Goal: Task Accomplishment & Management: Manage account settings

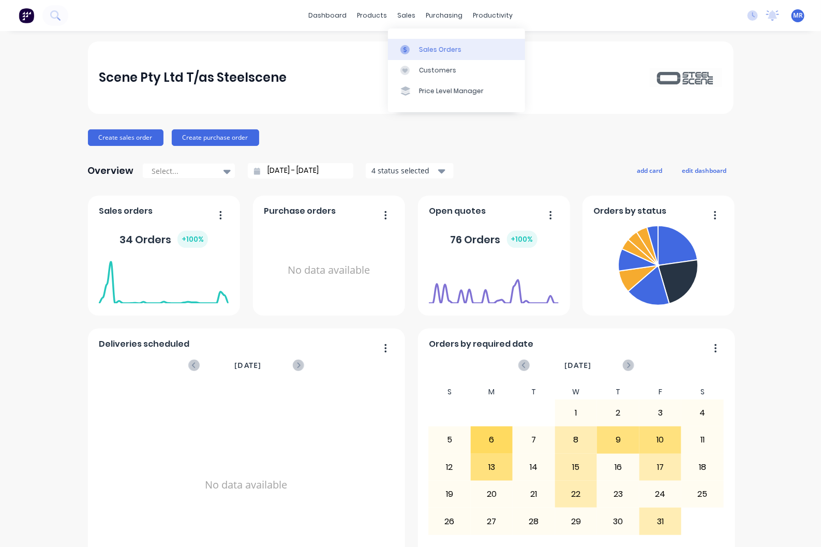
click at [427, 47] on div "Sales Orders" at bounding box center [440, 49] width 42 height 9
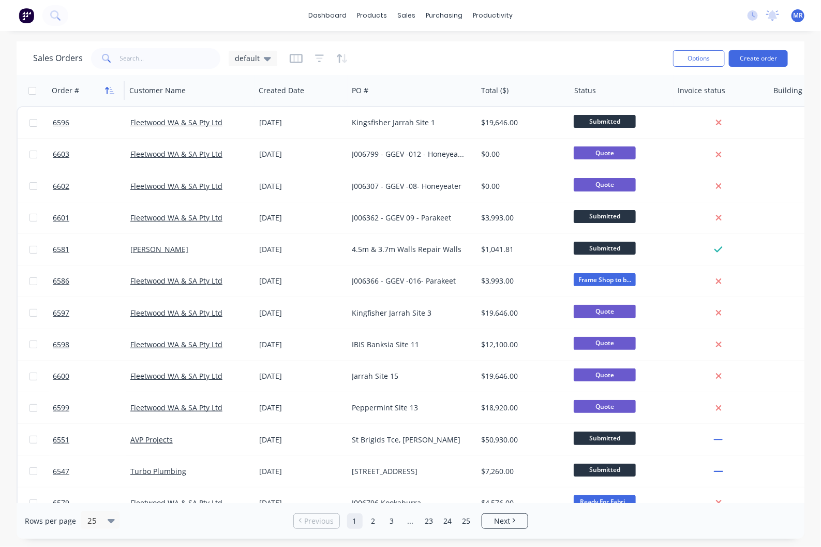
click at [113, 90] on icon "button" at bounding box center [109, 90] width 9 height 8
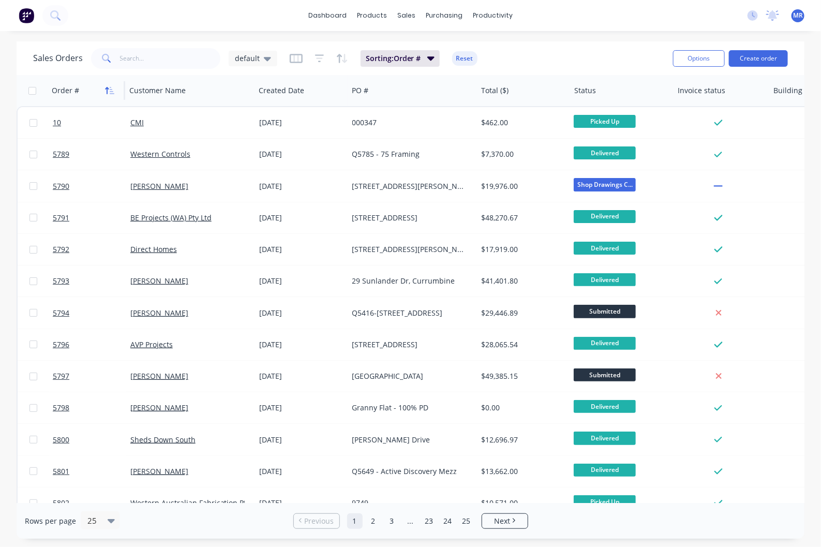
click at [113, 90] on icon "button" at bounding box center [109, 90] width 9 height 8
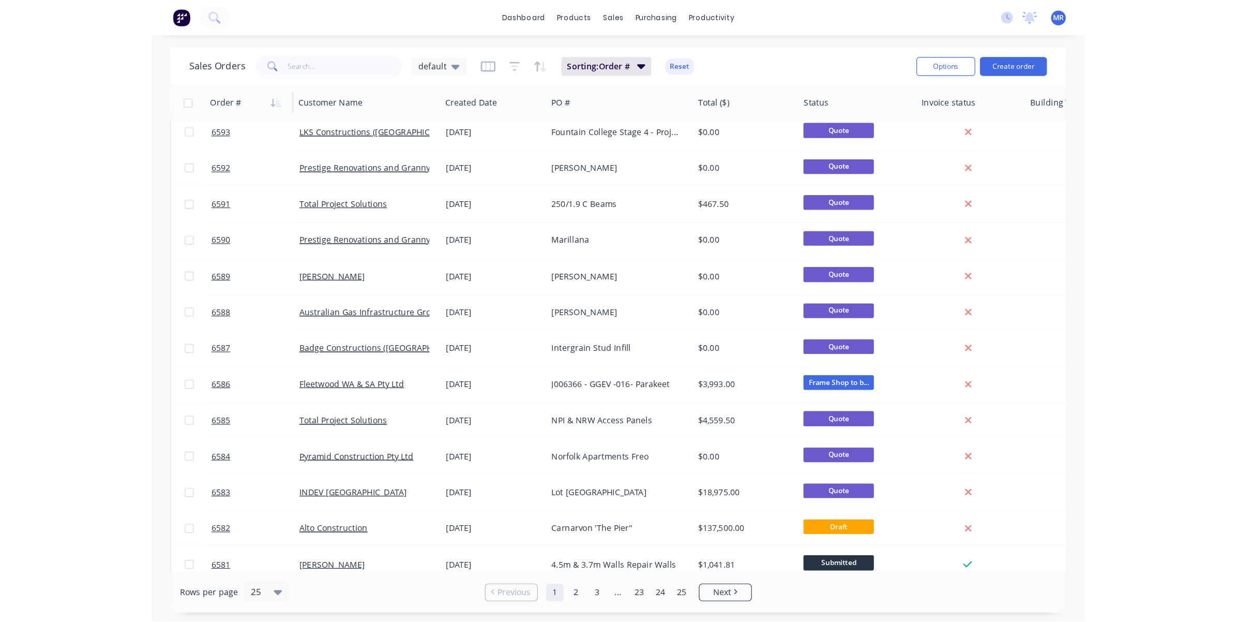
scroll to position [320, 0]
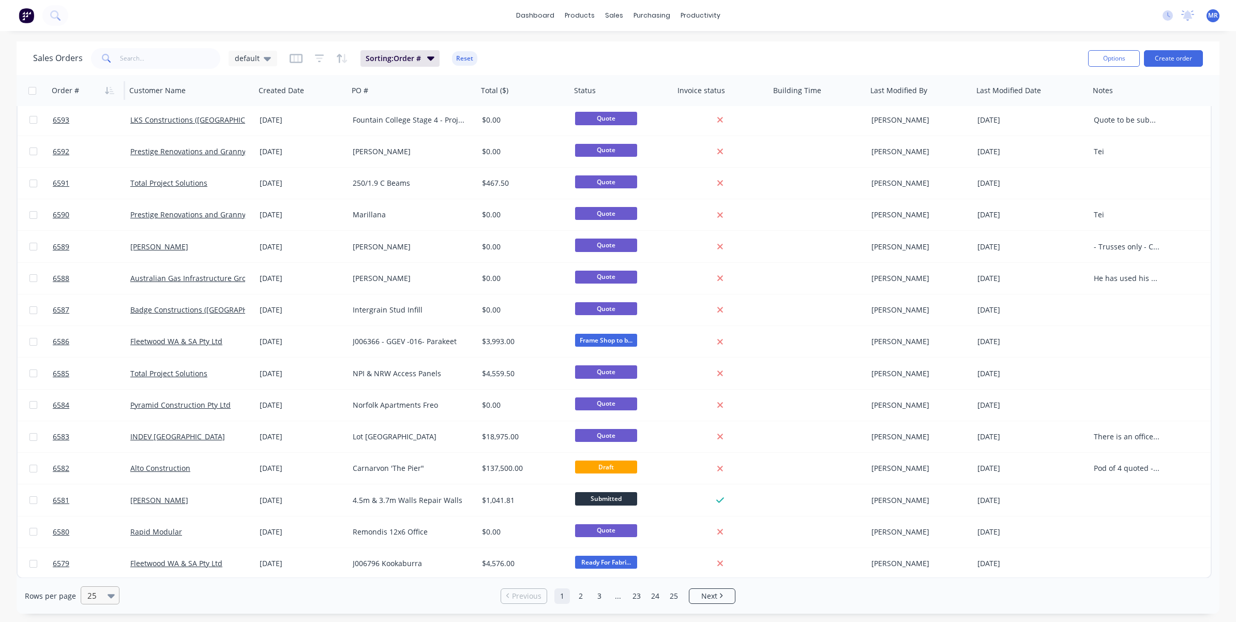
click at [108, 546] on icon at bounding box center [111, 596] width 7 height 4
click at [100, 546] on div "100" at bounding box center [98, 570] width 39 height 19
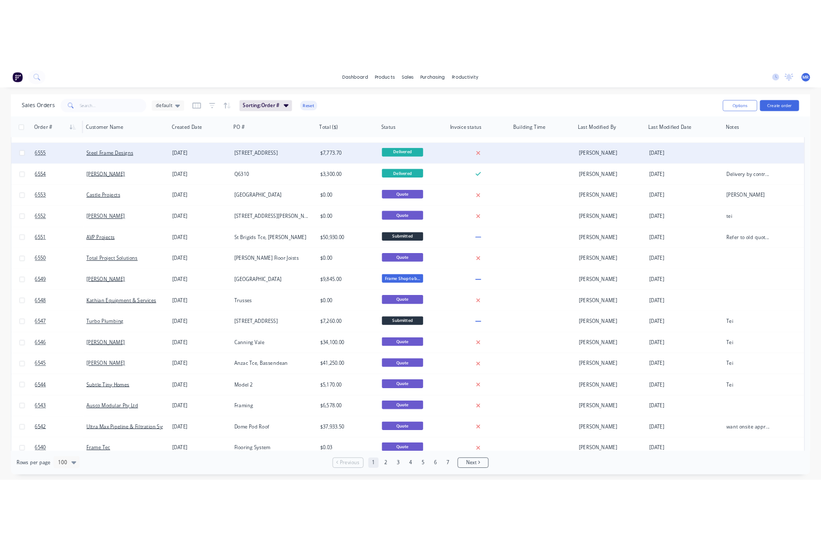
scroll to position [1487, 0]
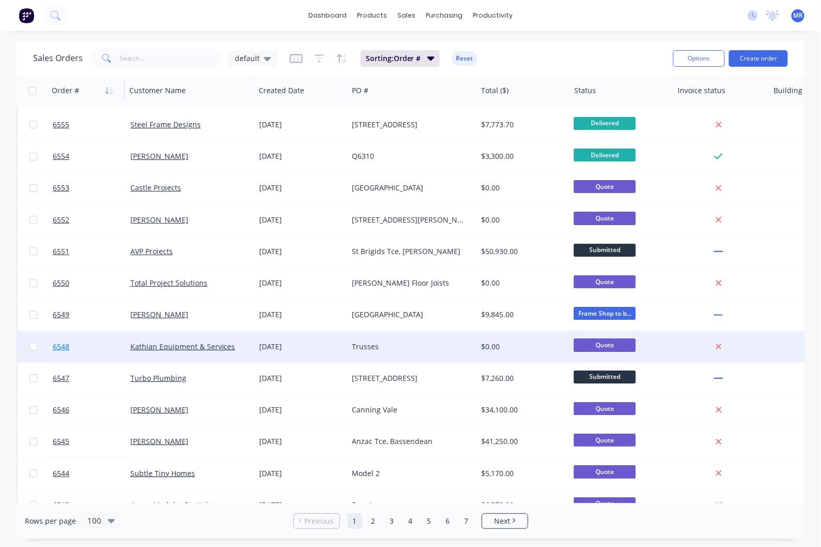
click at [75, 333] on link "6548" at bounding box center [92, 346] width 78 height 31
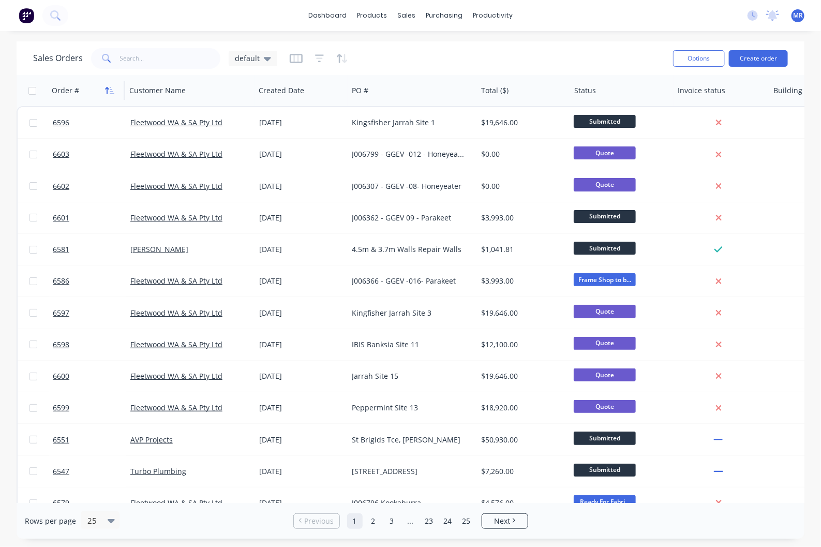
click at [111, 91] on icon "button" at bounding box center [112, 90] width 5 height 7
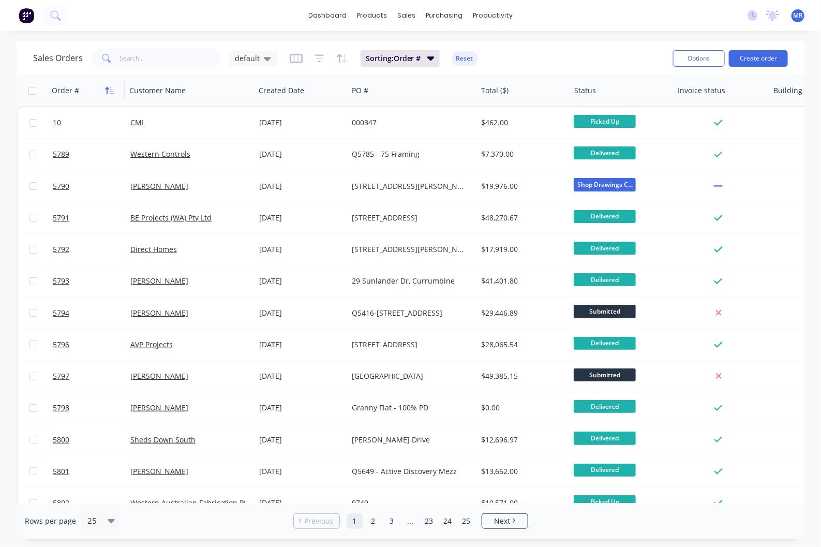
click at [112, 90] on icon "button" at bounding box center [109, 90] width 9 height 8
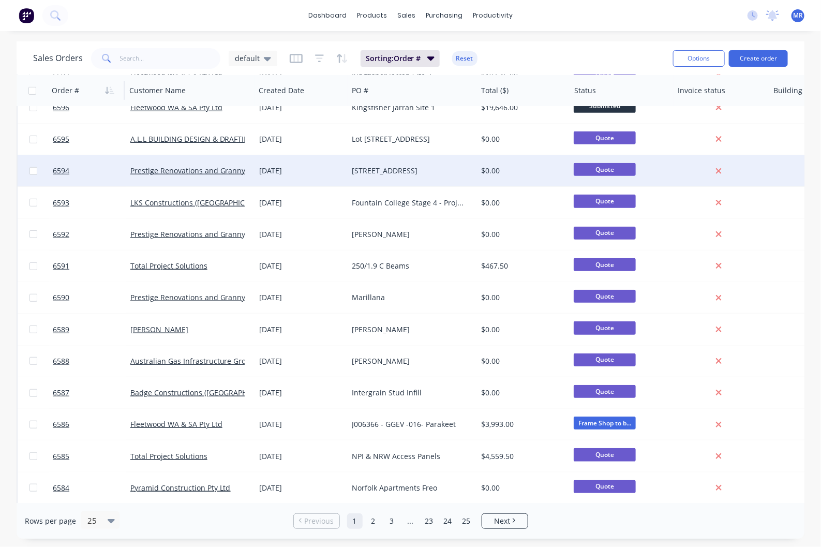
scroll to position [259, 0]
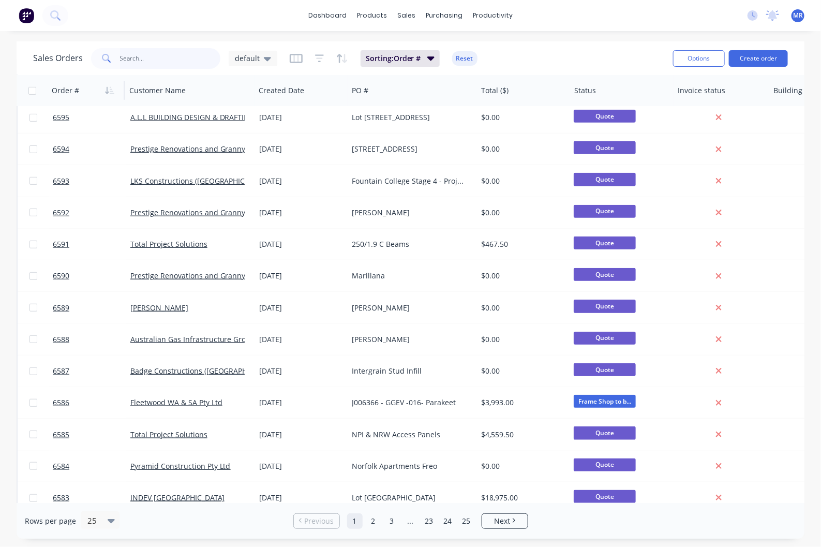
click at [163, 60] on input "text" at bounding box center [170, 58] width 101 height 21
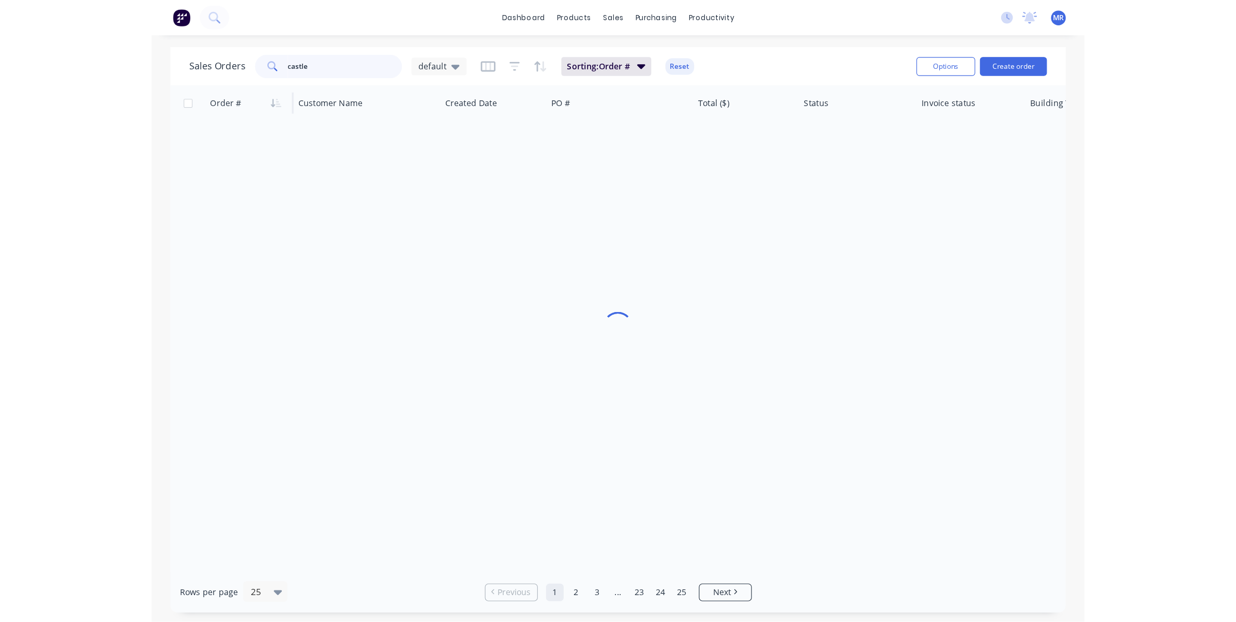
scroll to position [0, 0]
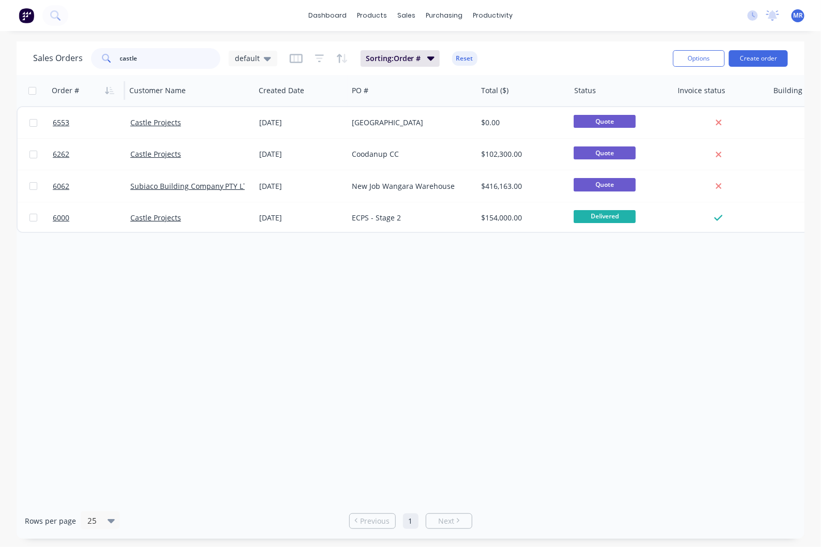
type input "castle"
drag, startPoint x: 164, startPoint y: 57, endPoint x: 110, endPoint y: 64, distance: 54.7
click at [110, 64] on div "castle" at bounding box center [155, 58] width 129 height 21
type input "fleetwood"
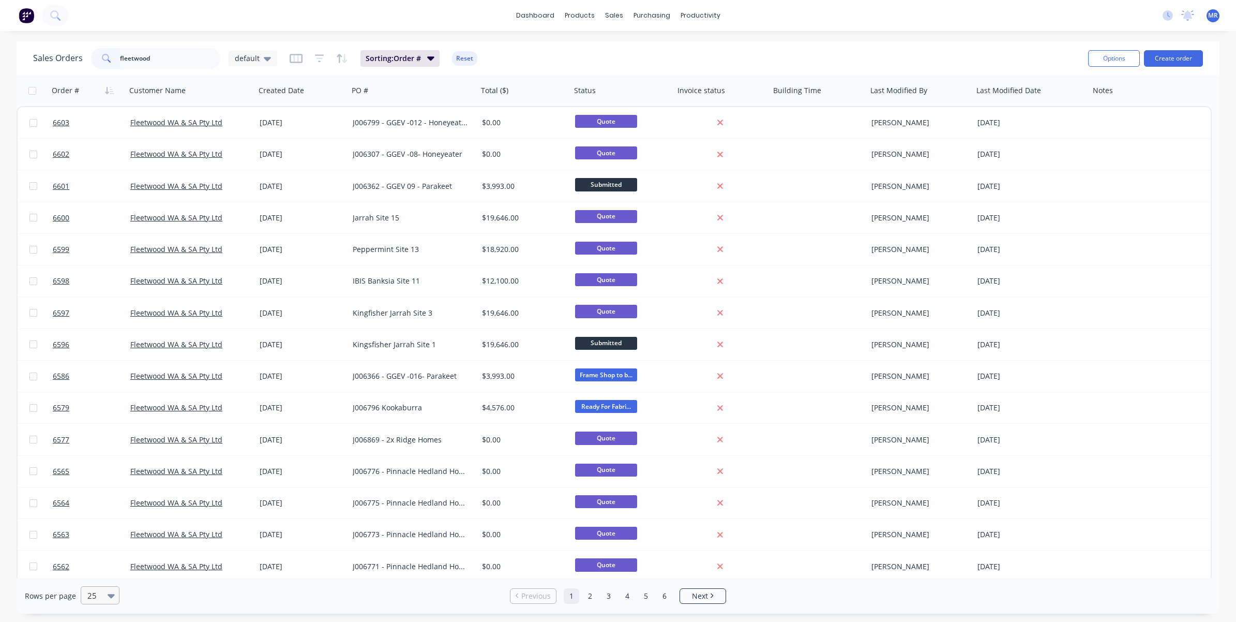
click at [106, 546] on div "25" at bounding box center [100, 595] width 39 height 18
click at [103, 546] on div "100" at bounding box center [98, 570] width 39 height 19
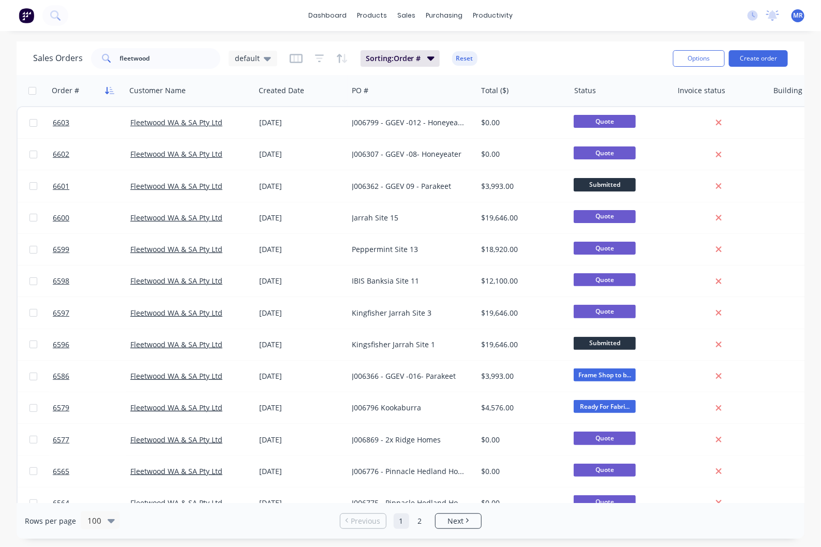
click at [110, 86] on icon "button" at bounding box center [109, 90] width 9 height 8
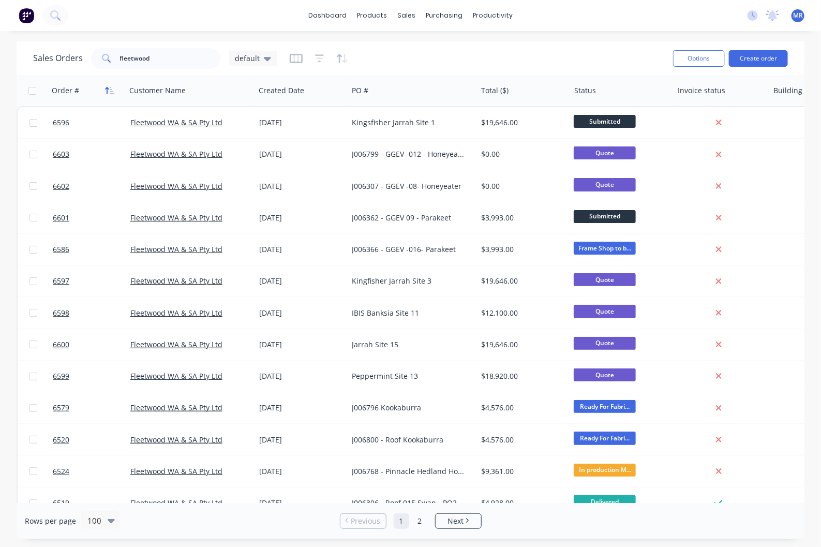
click at [110, 86] on icon "button" at bounding box center [109, 90] width 9 height 8
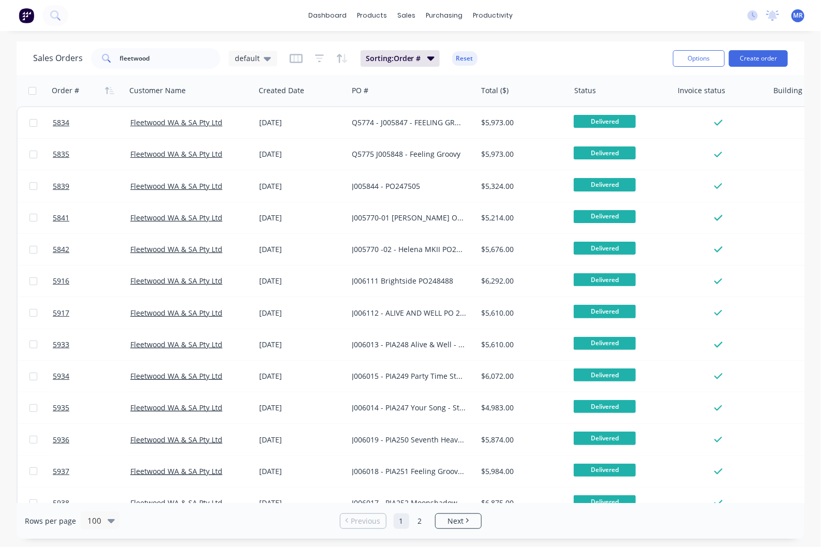
click at [166, 48] on div "Sales Orders fleetwood default Sorting: Order # Reset" at bounding box center [348, 58] width 631 height 25
drag, startPoint x: 109, startPoint y: 67, endPoint x: 97, endPoint y: 65, distance: 12.1
click at [97, 65] on div "fleetwood" at bounding box center [155, 58] width 129 height 21
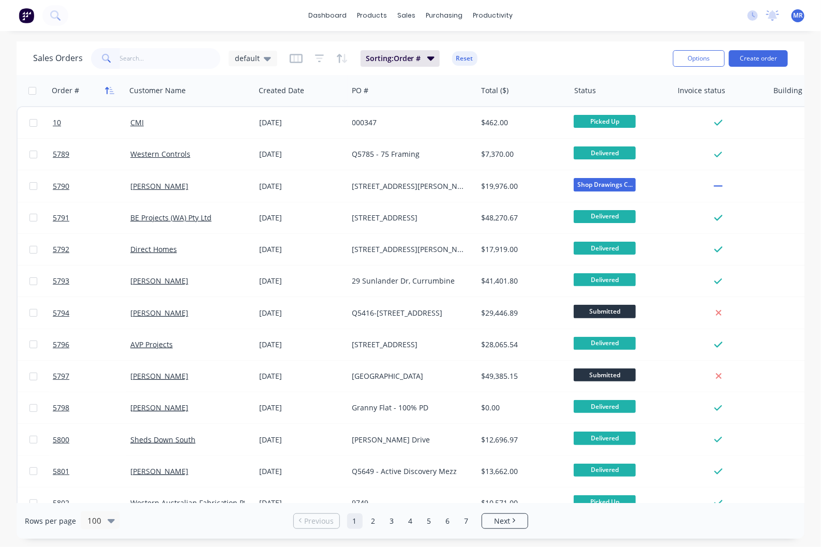
click at [107, 92] on icon "button" at bounding box center [109, 90] width 9 height 8
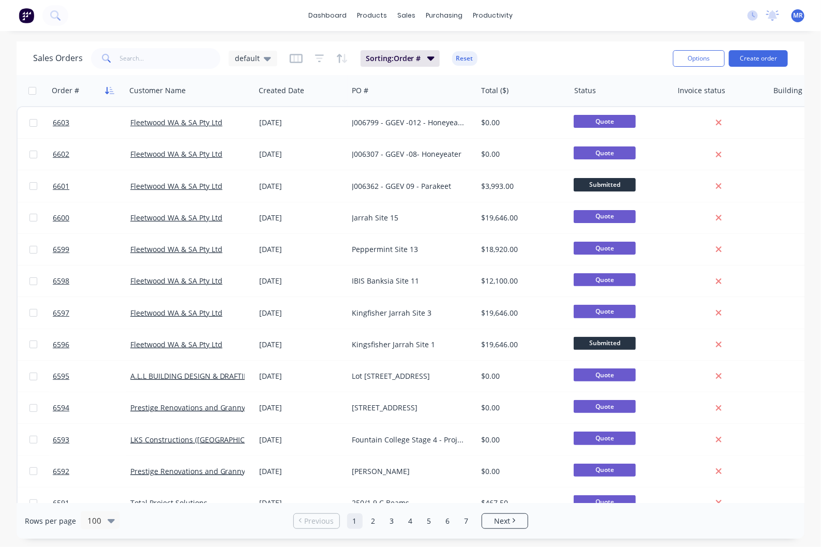
click at [104, 91] on button "button" at bounding box center [110, 91] width 16 height 16
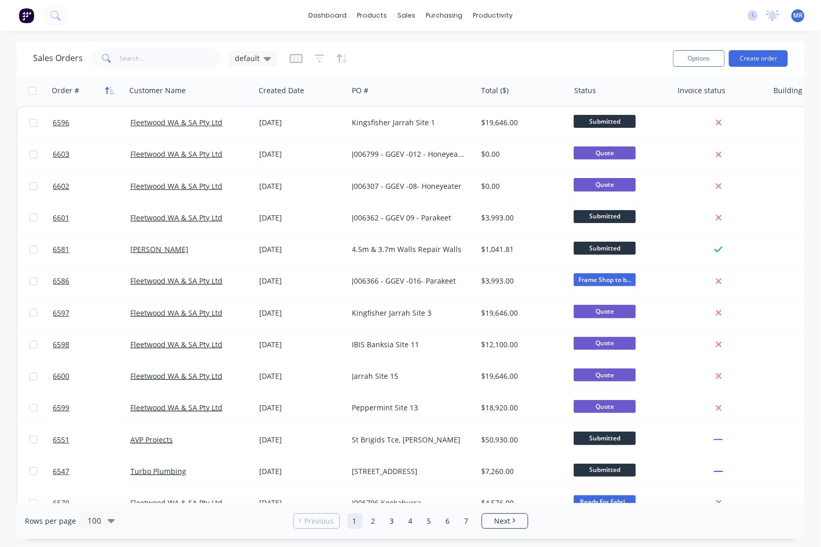
click at [110, 89] on icon "button" at bounding box center [112, 90] width 5 height 7
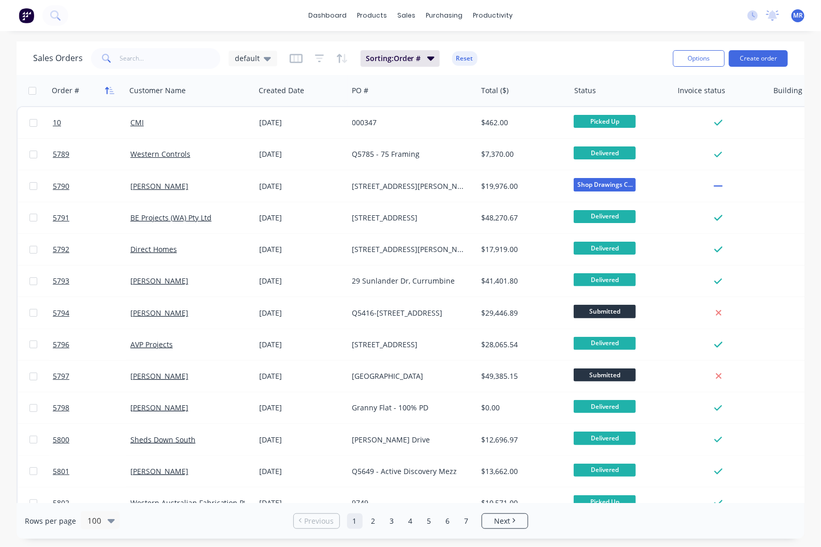
click at [110, 94] on icon "button" at bounding box center [112, 90] width 5 height 7
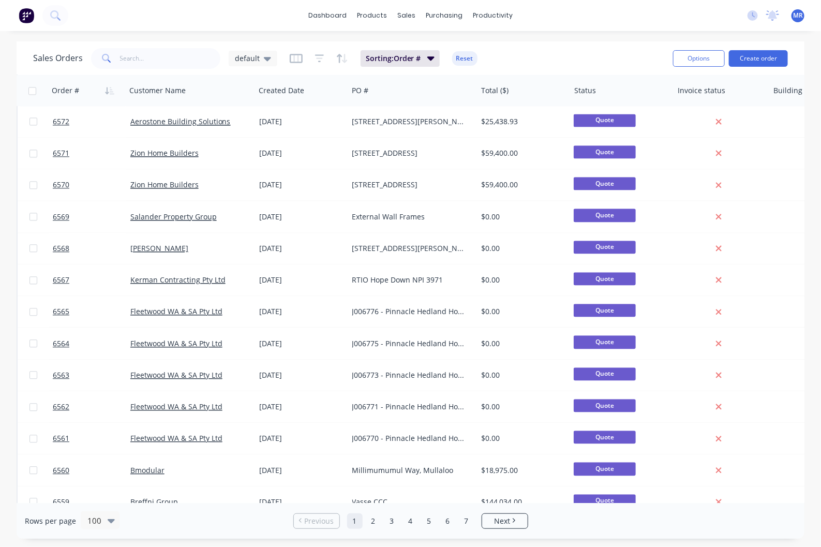
scroll to position [840, 0]
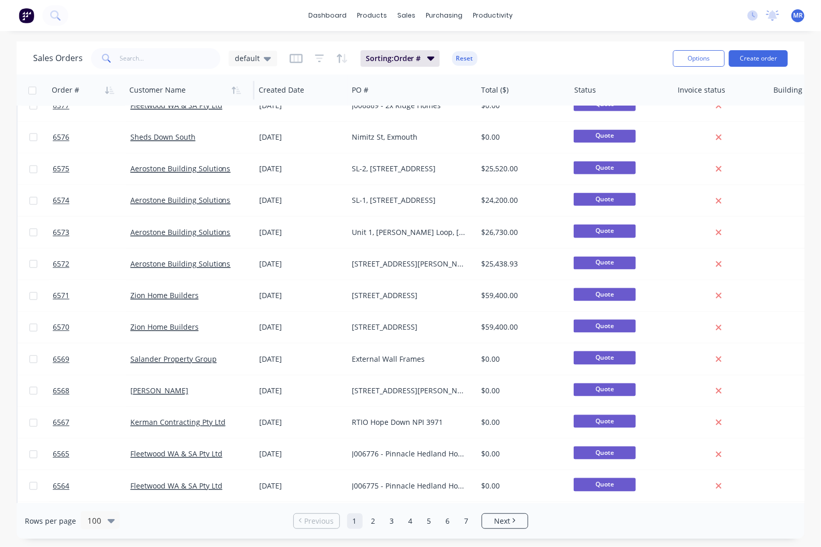
click at [161, 92] on div at bounding box center [186, 90] width 115 height 21
drag, startPoint x: 154, startPoint y: 92, endPoint x: 171, endPoint y: 84, distance: 18.5
click at [154, 91] on div at bounding box center [186, 90] width 115 height 21
click at [146, 60] on input "text" at bounding box center [170, 58] width 101 height 21
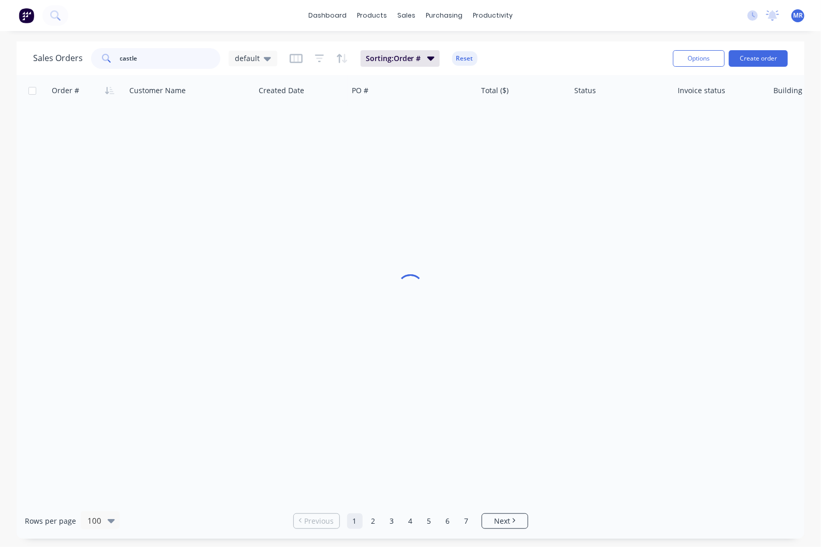
scroll to position [0, 0]
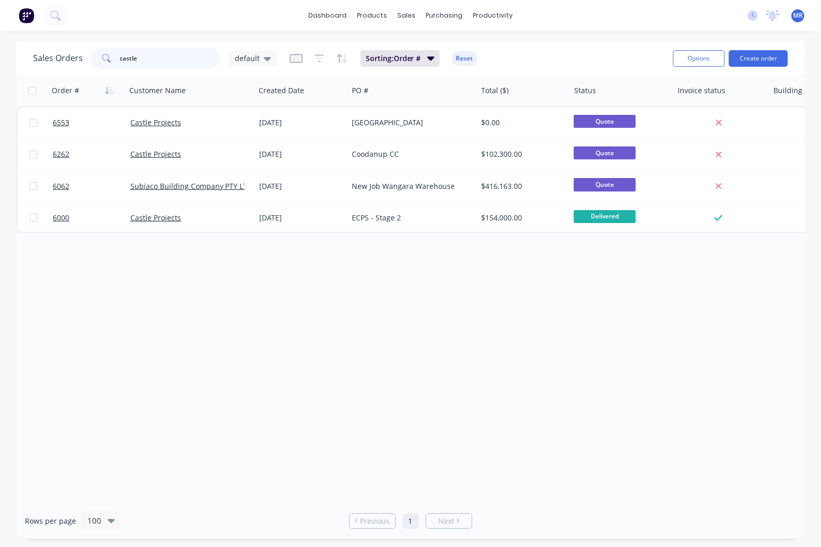
type input "castle"
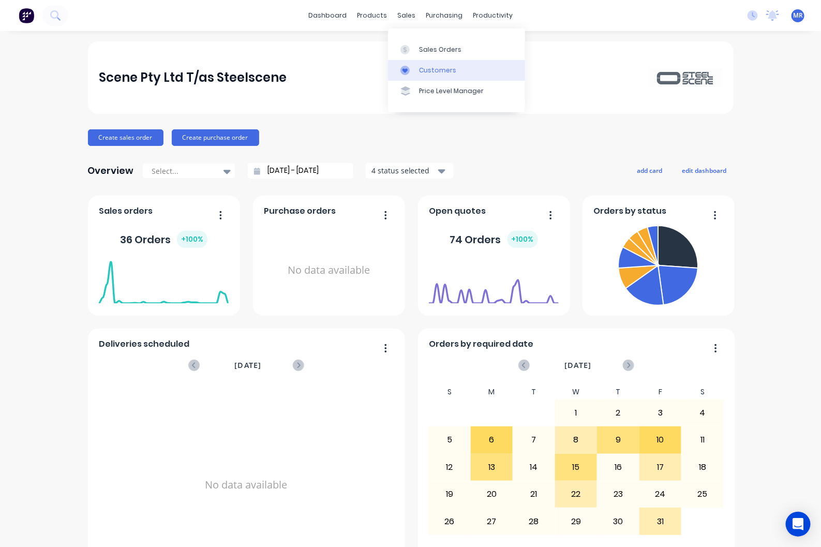
drag, startPoint x: 419, startPoint y: 48, endPoint x: 448, endPoint y: 79, distance: 42.4
click at [419, 48] on div "Sales Orders" at bounding box center [440, 49] width 42 height 9
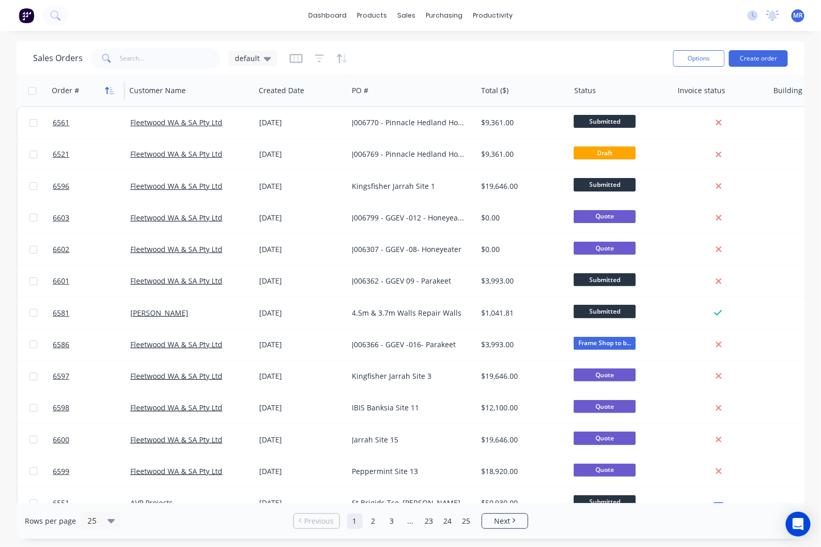
click at [110, 89] on icon "button" at bounding box center [109, 90] width 9 height 8
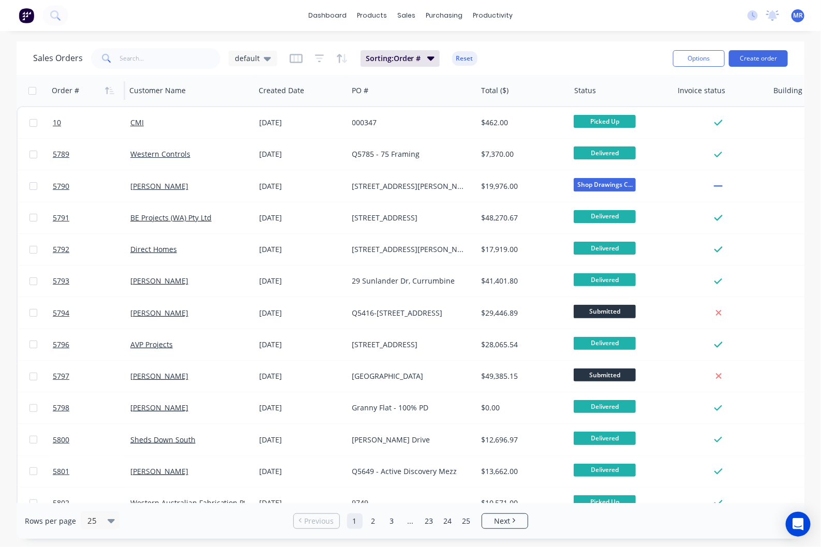
click at [110, 89] on icon "button" at bounding box center [109, 90] width 9 height 8
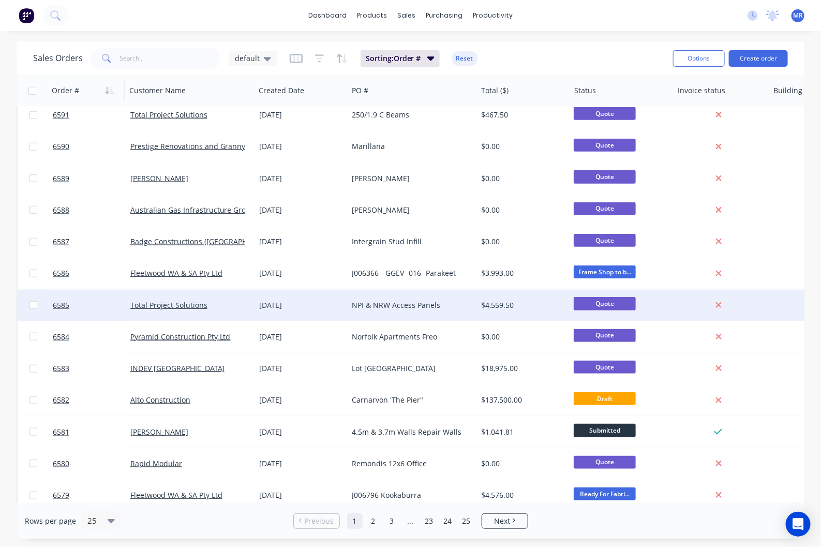
scroll to position [400, 0]
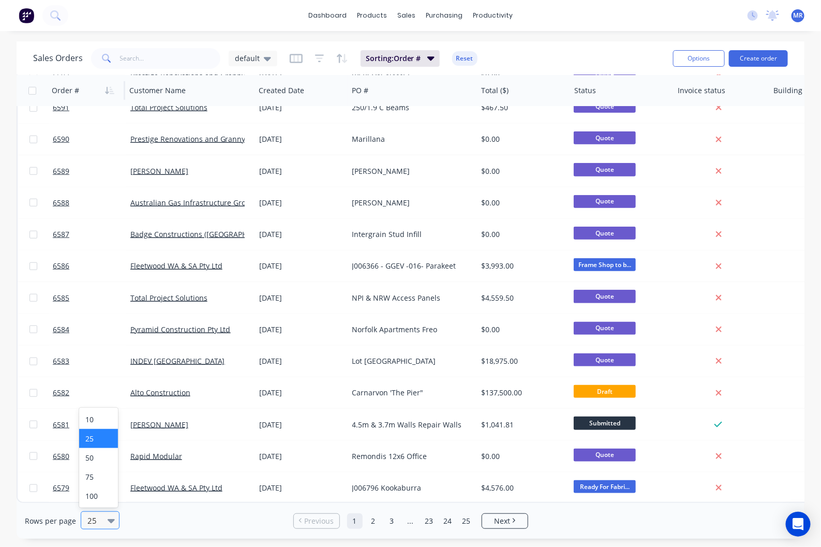
click at [104, 513] on div "25" at bounding box center [95, 519] width 24 height 17
click at [101, 497] on div "100" at bounding box center [98, 495] width 39 height 19
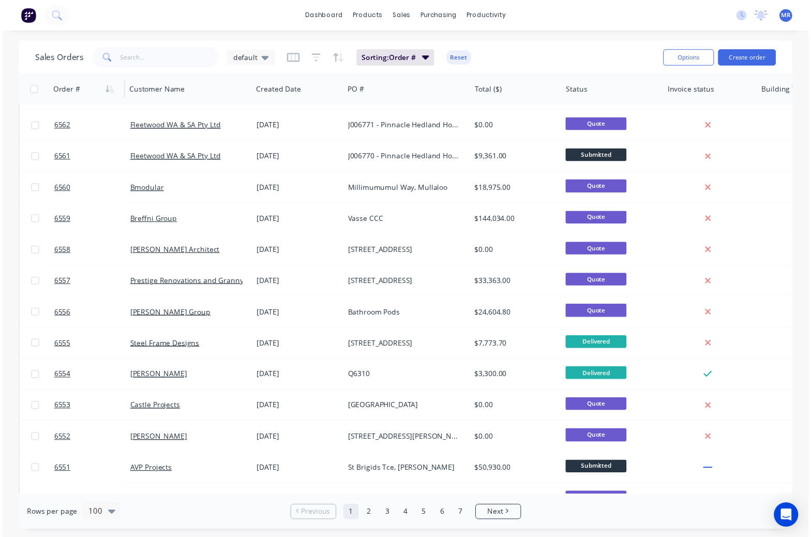
scroll to position [1293, 0]
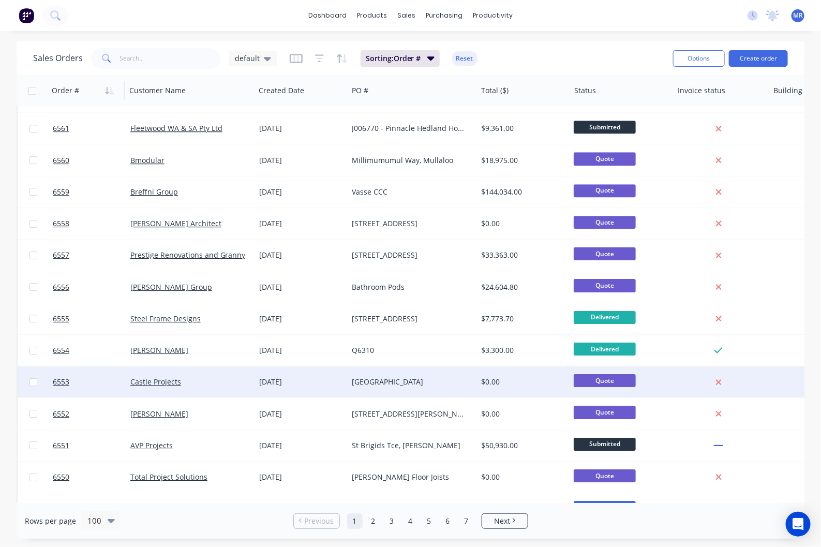
click at [364, 381] on div "[GEOGRAPHIC_DATA]" at bounding box center [409, 381] width 115 height 10
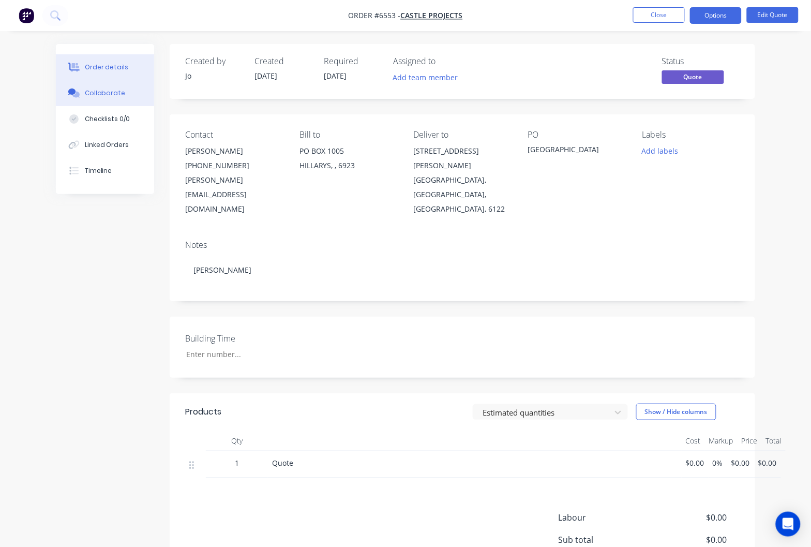
click at [96, 101] on button "Collaborate" at bounding box center [105, 93] width 98 height 26
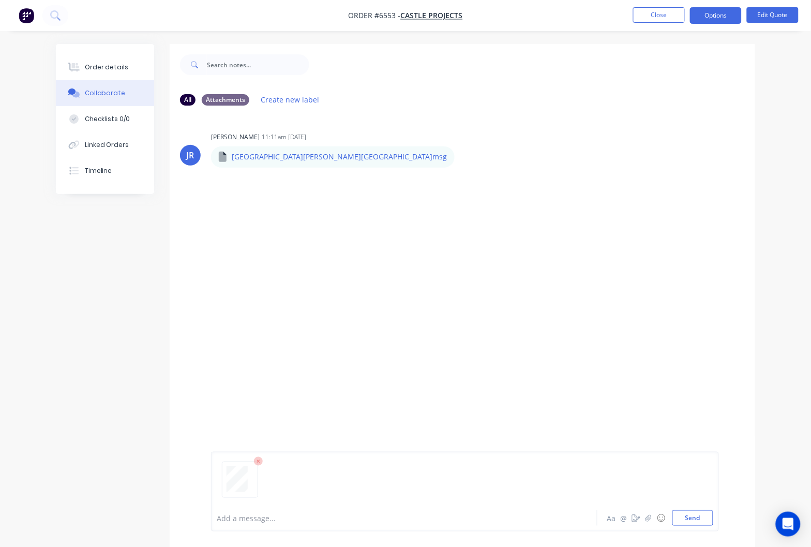
drag, startPoint x: 694, startPoint y: 523, endPoint x: 701, endPoint y: 502, distance: 22.2
click at [693, 521] on button "Send" at bounding box center [692, 518] width 41 height 16
click at [690, 520] on button "Send" at bounding box center [692, 518] width 41 height 16
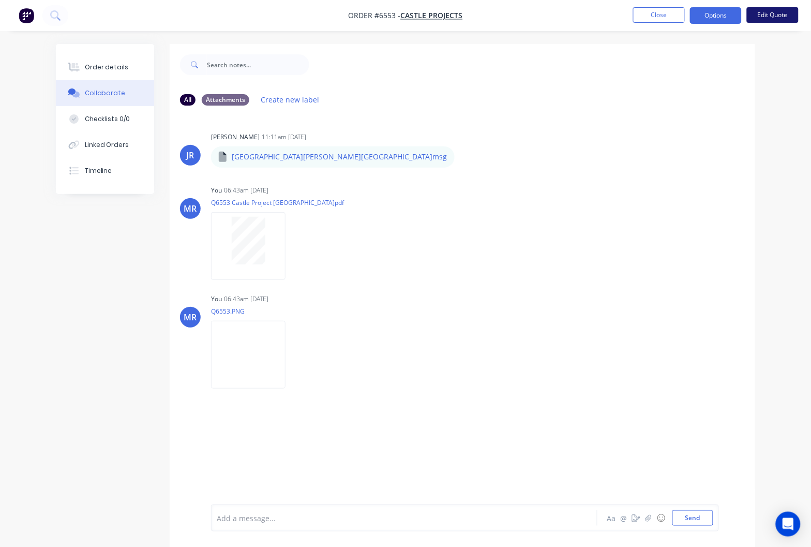
click at [776, 11] on button "Edit Quote" at bounding box center [773, 15] width 52 height 16
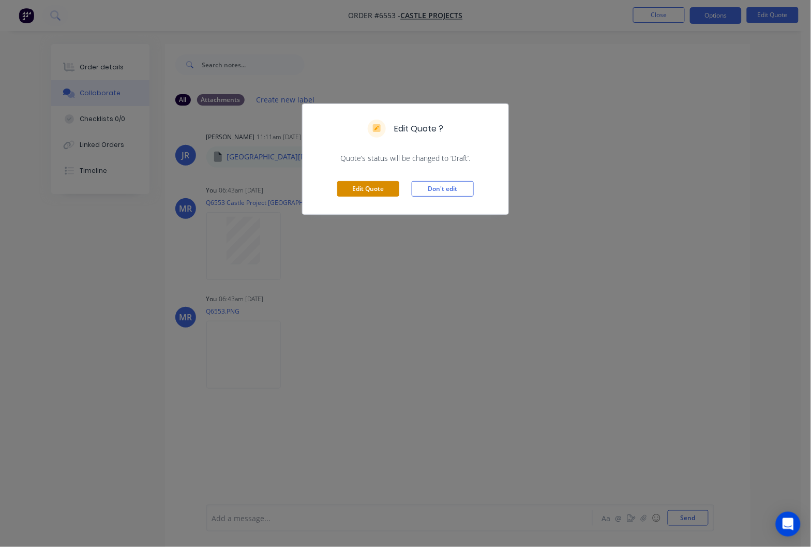
click at [367, 190] on button "Edit Quote" at bounding box center [368, 189] width 62 height 16
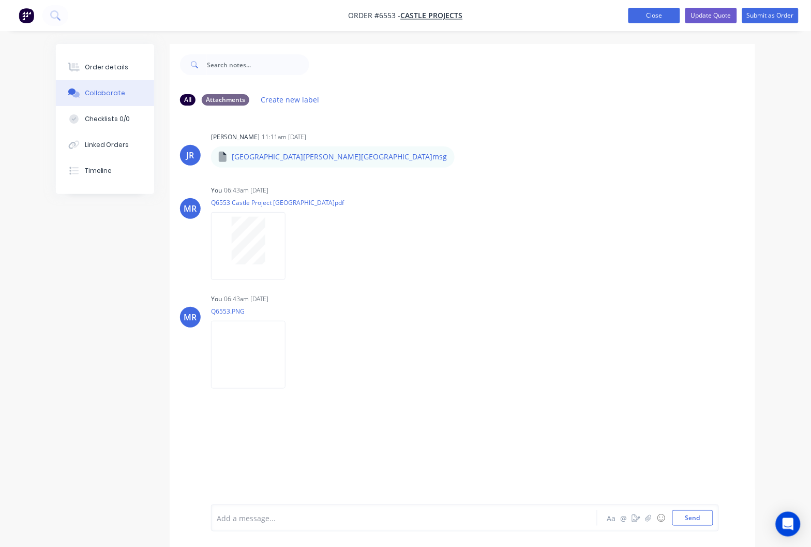
click at [656, 11] on button "Close" at bounding box center [654, 16] width 52 height 16
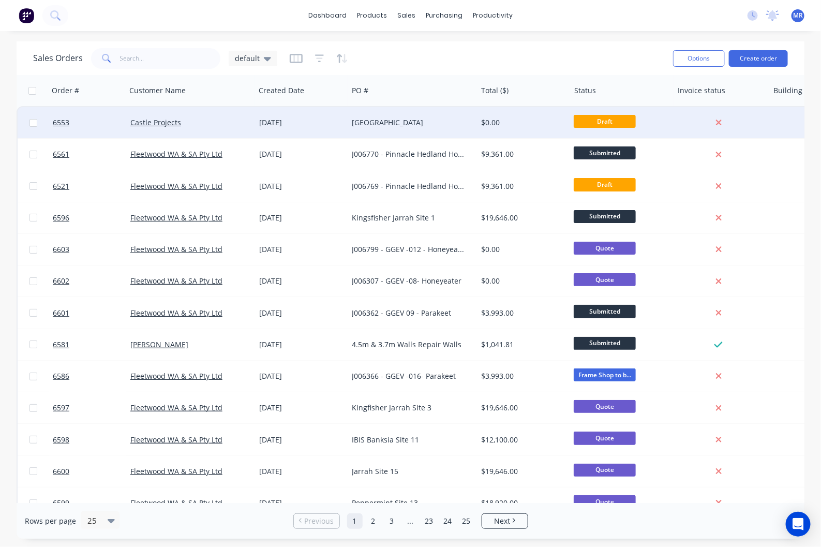
click at [384, 117] on div "[GEOGRAPHIC_DATA]" at bounding box center [412, 122] width 129 height 31
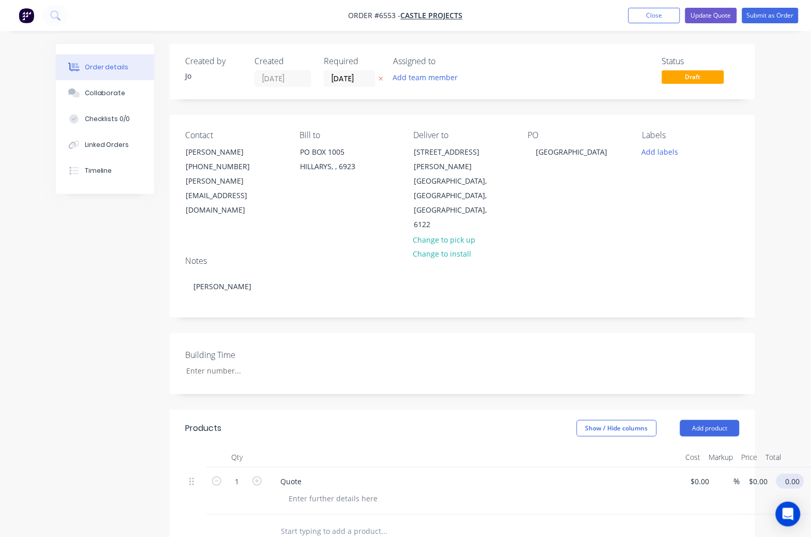
click at [790, 474] on input "0.00" at bounding box center [792, 481] width 24 height 15
type input "30600"
type input "$30,600.00"
click at [691, 515] on div at bounding box center [462, 532] width 554 height 34
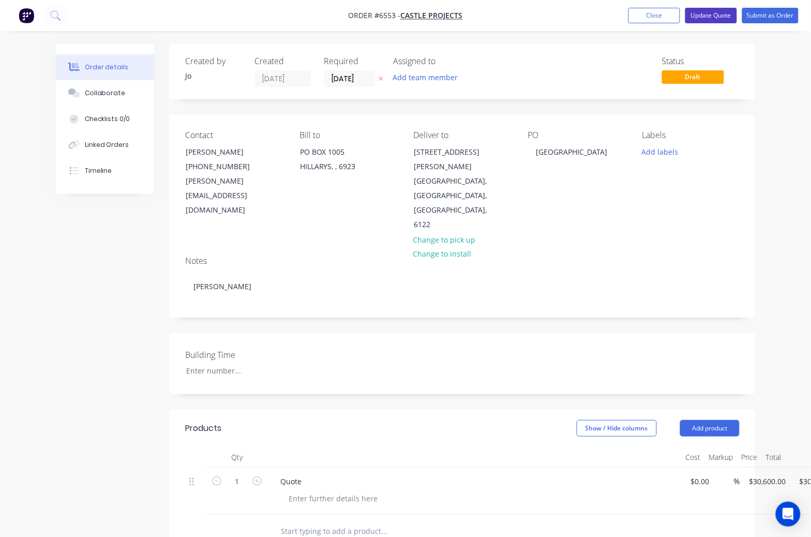
click at [707, 18] on button "Update Quote" at bounding box center [711, 16] width 52 height 16
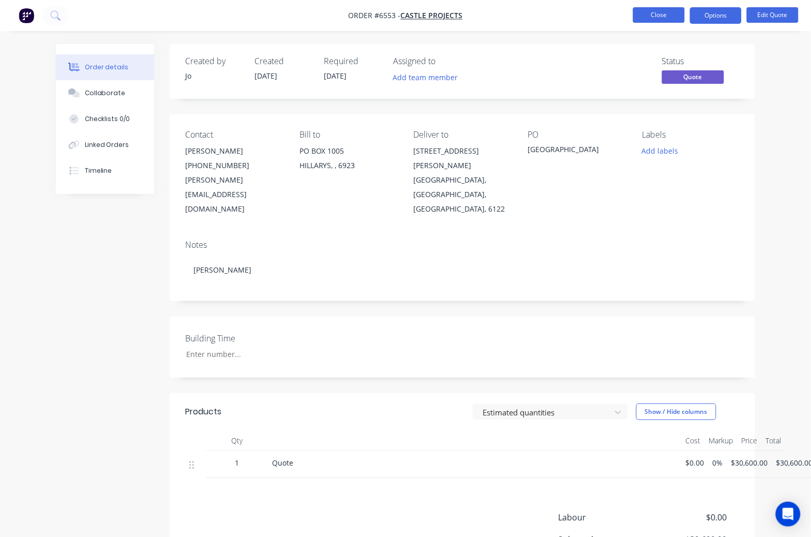
click at [661, 17] on button "Close" at bounding box center [659, 15] width 52 height 16
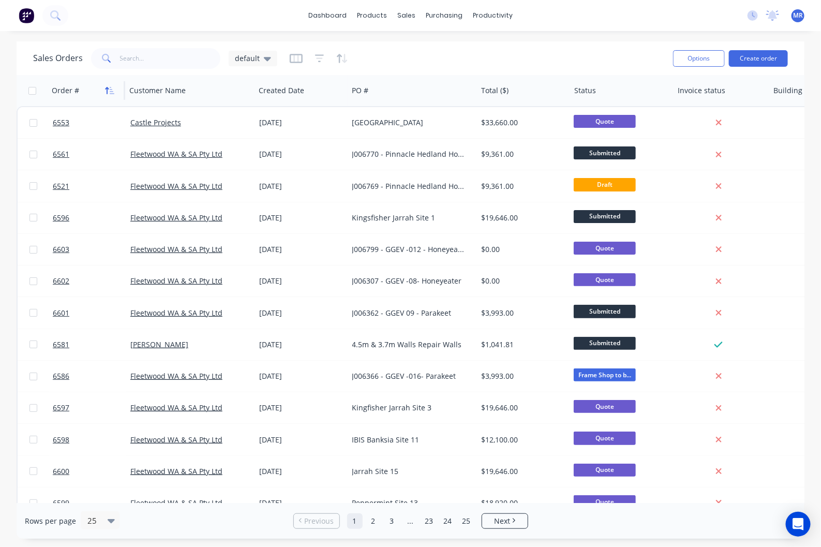
click at [106, 92] on icon "button" at bounding box center [109, 90] width 9 height 8
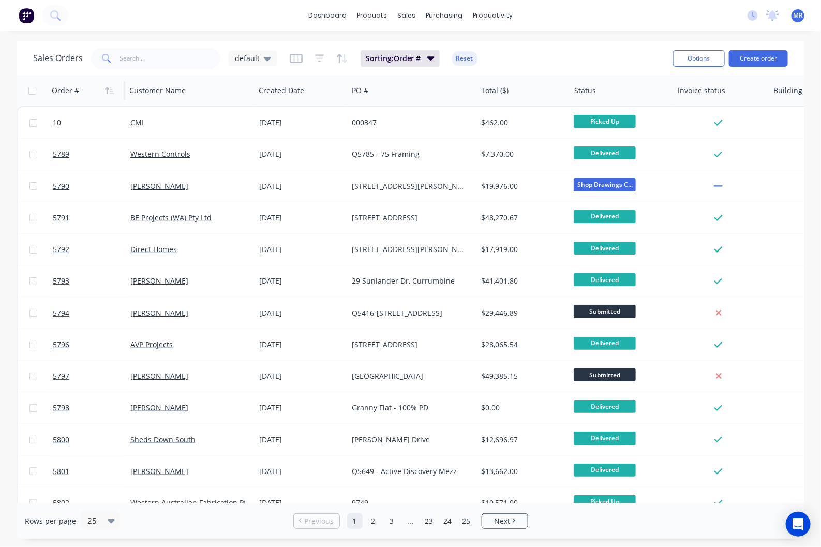
click at [106, 90] on icon "button" at bounding box center [109, 90] width 9 height 8
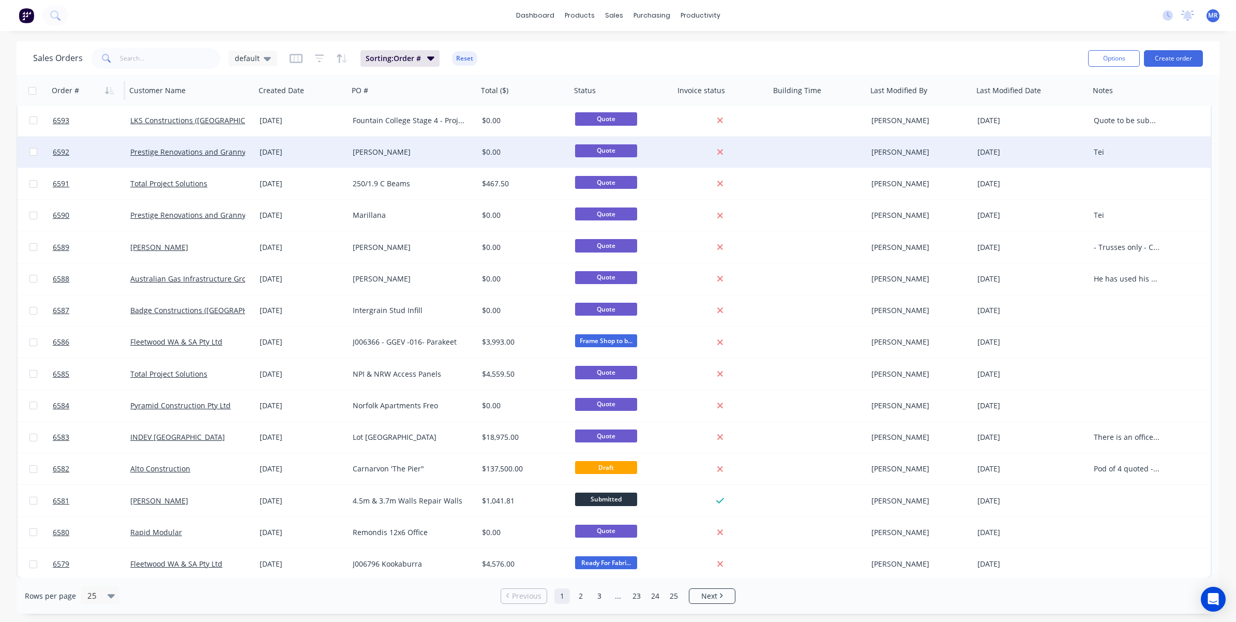
scroll to position [320, 0]
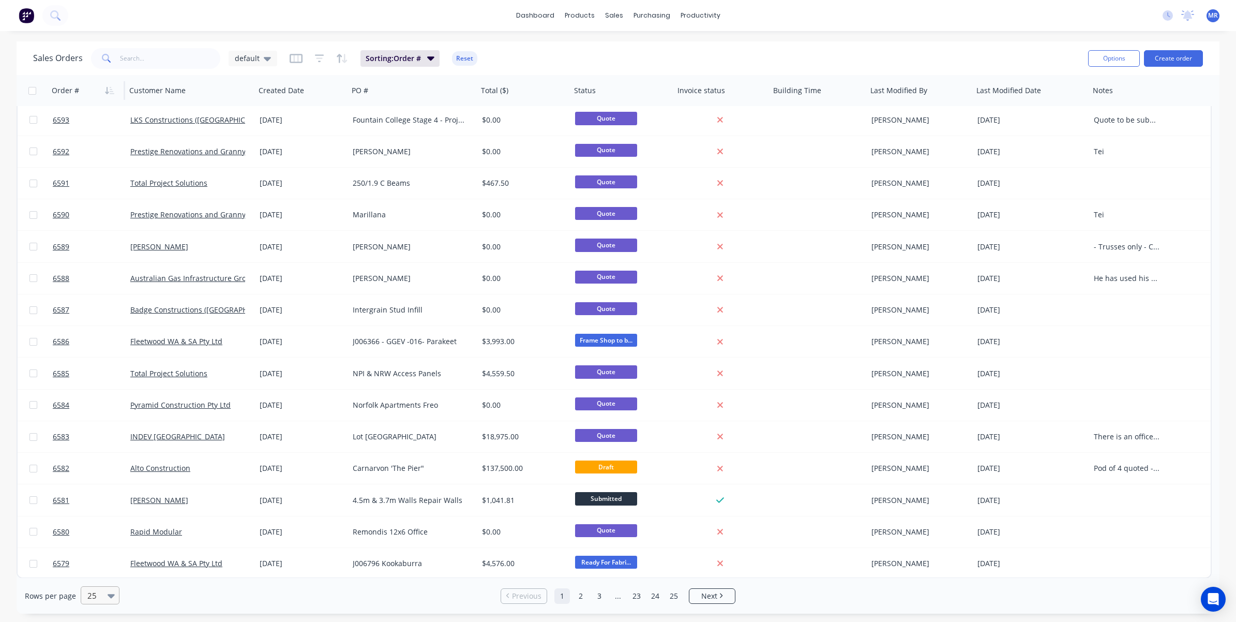
click at [96, 546] on div at bounding box center [95, 595] width 18 height 12
click at [96, 546] on div "100" at bounding box center [98, 570] width 39 height 19
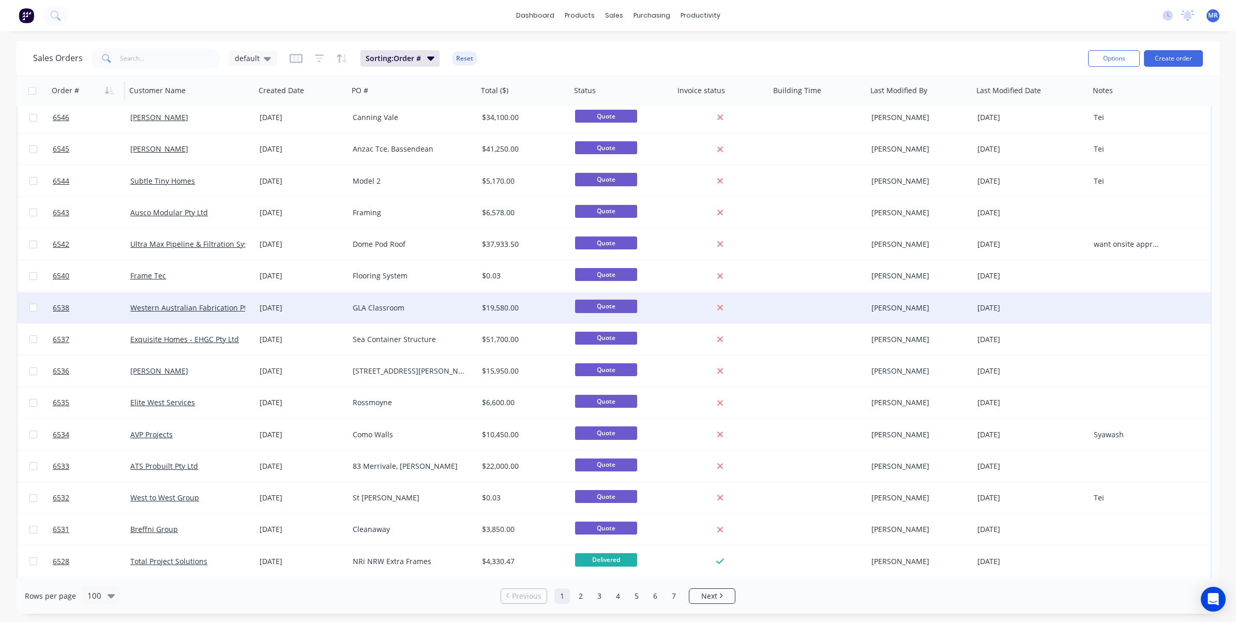
scroll to position [1810, 0]
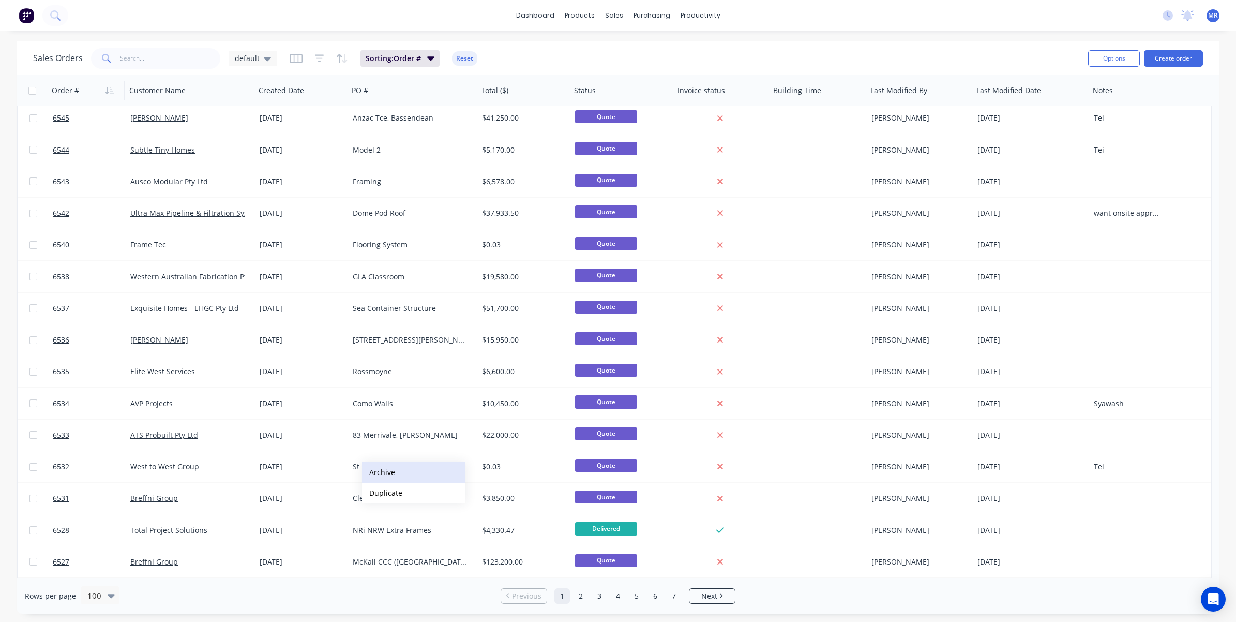
click at [383, 467] on button "Archive" at bounding box center [413, 472] width 103 height 21
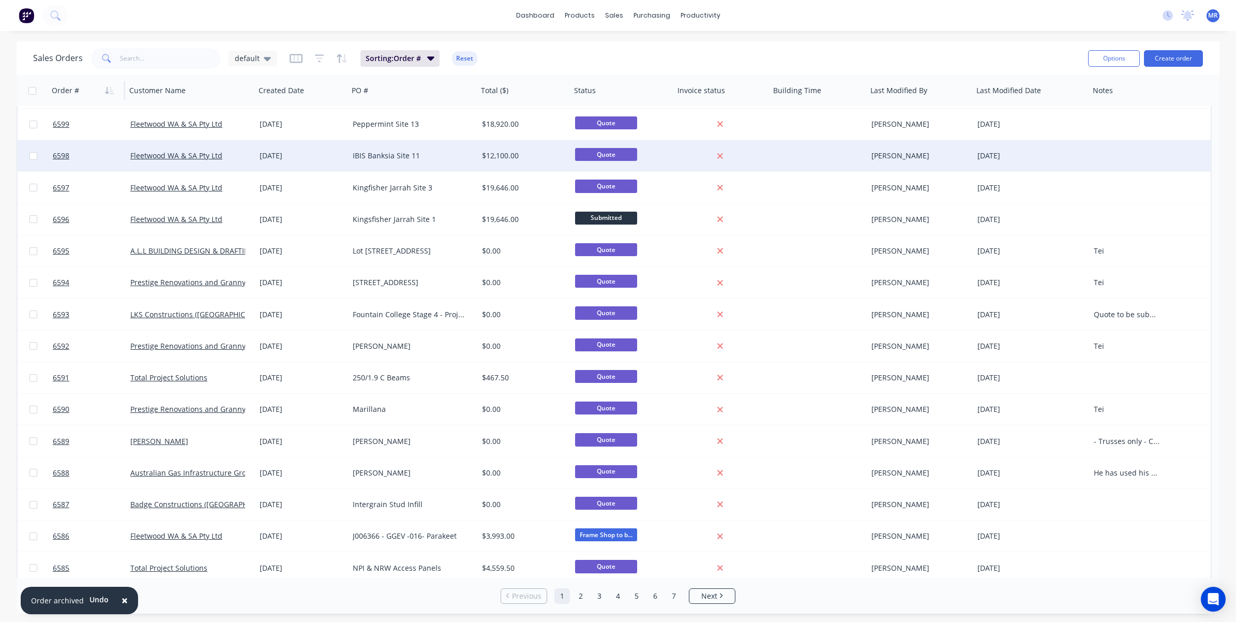
scroll to position [0, 0]
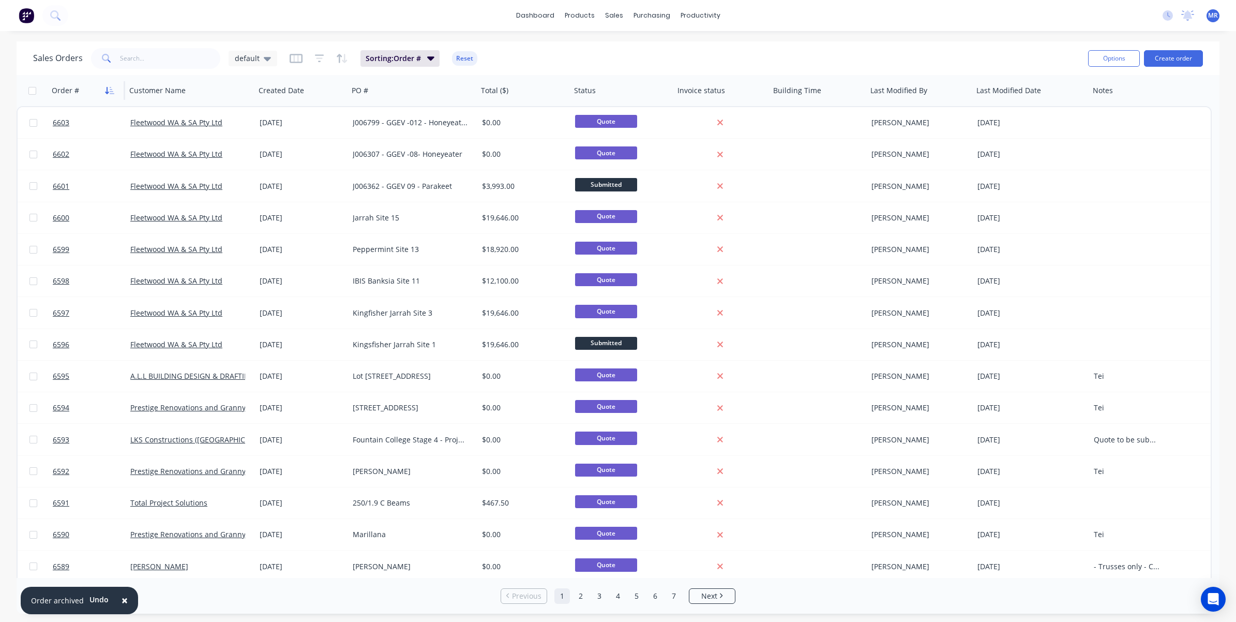
click at [109, 86] on icon "button" at bounding box center [109, 90] width 9 height 8
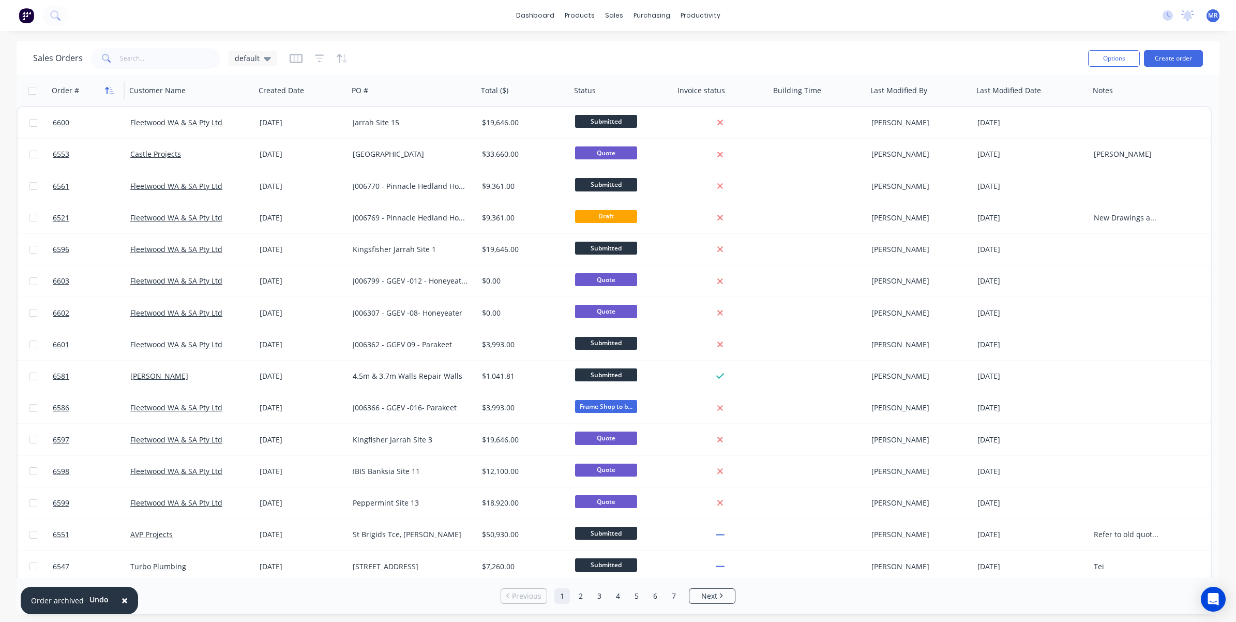
click at [110, 89] on icon "button" at bounding box center [109, 90] width 9 height 8
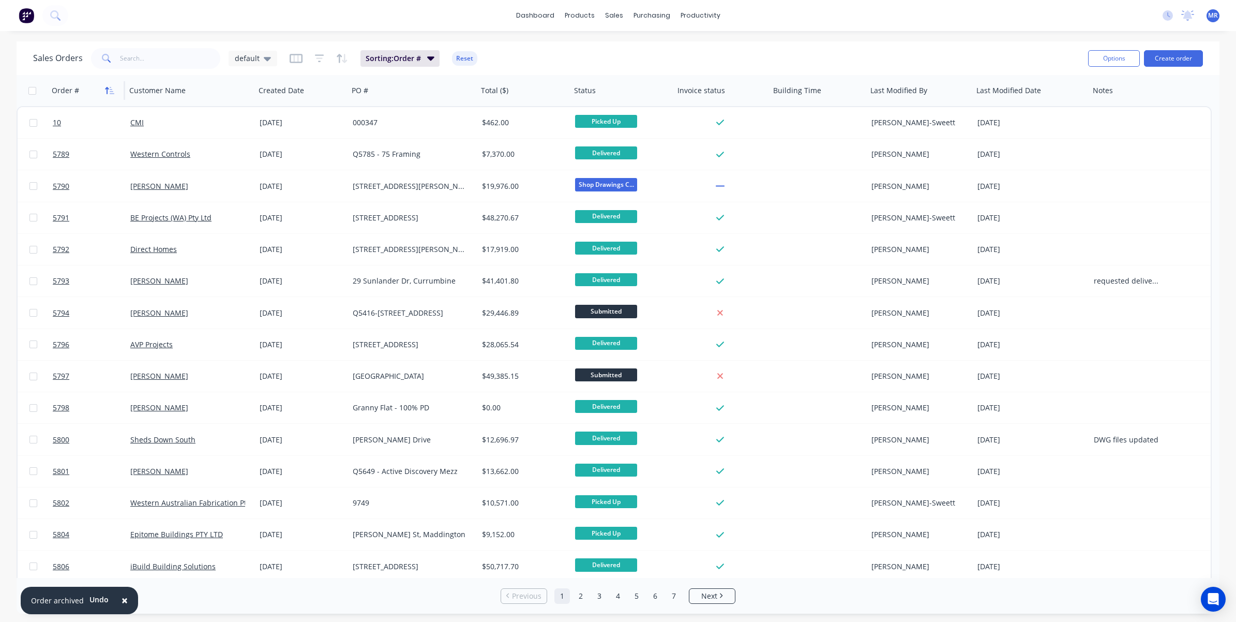
click at [105, 92] on icon "button" at bounding box center [109, 90] width 9 height 8
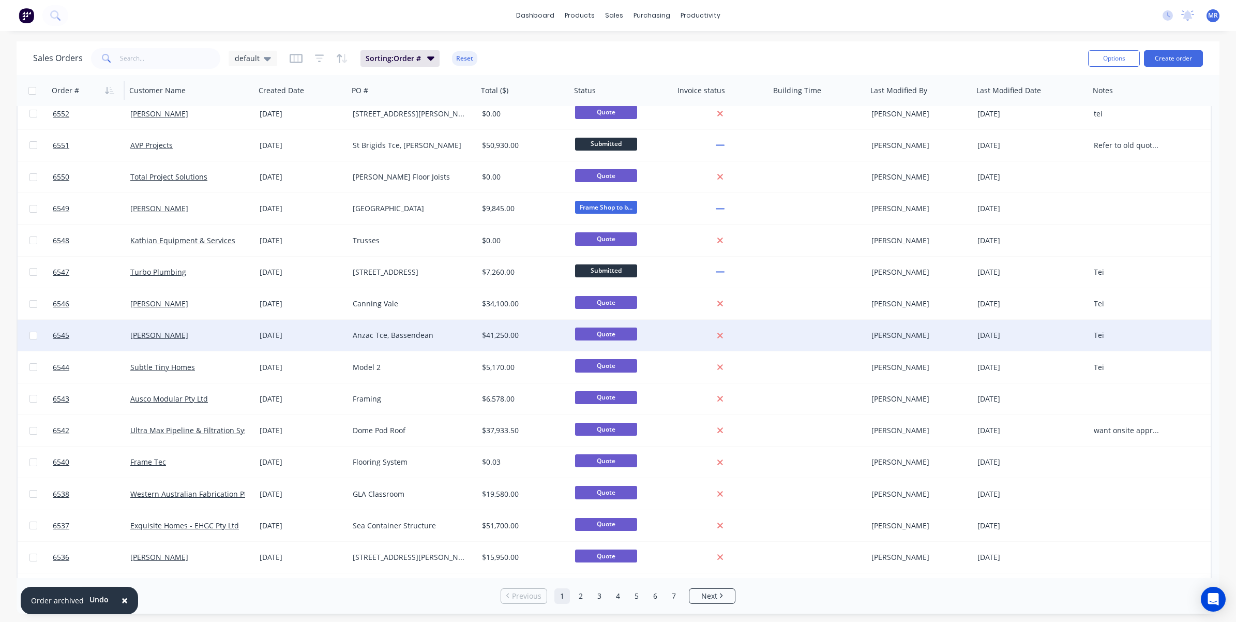
scroll to position [1616, 0]
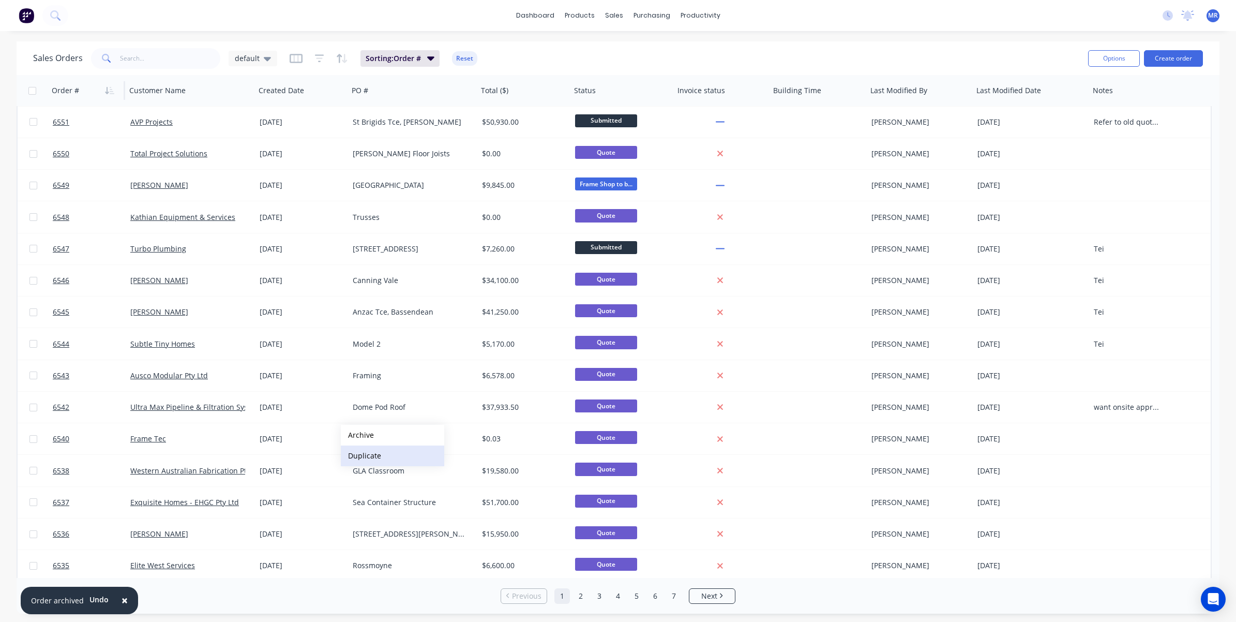
click at [381, 456] on button "Duplicate" at bounding box center [392, 455] width 103 height 21
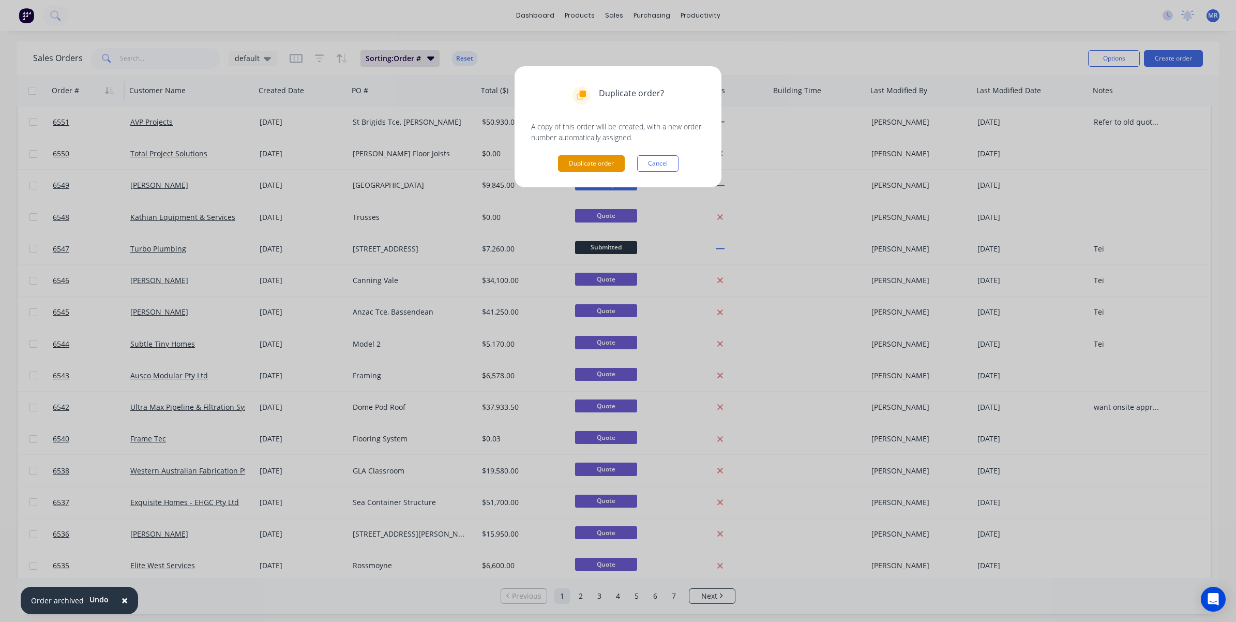
click at [590, 164] on button "Duplicate order" at bounding box center [591, 163] width 67 height 17
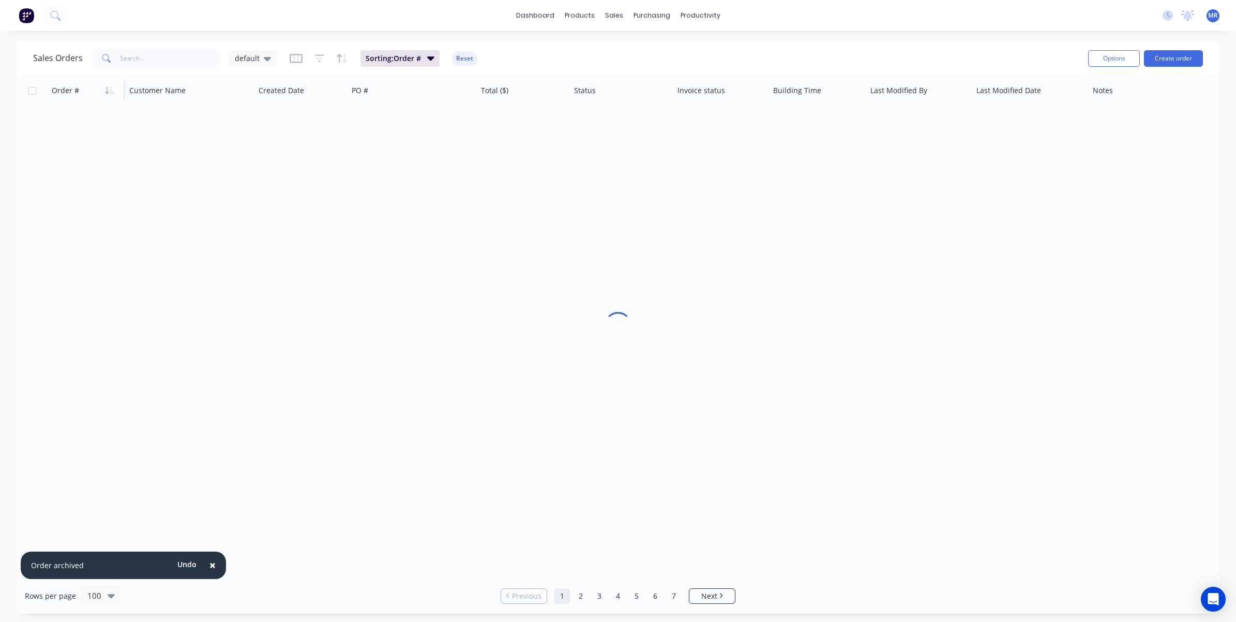
scroll to position [0, 0]
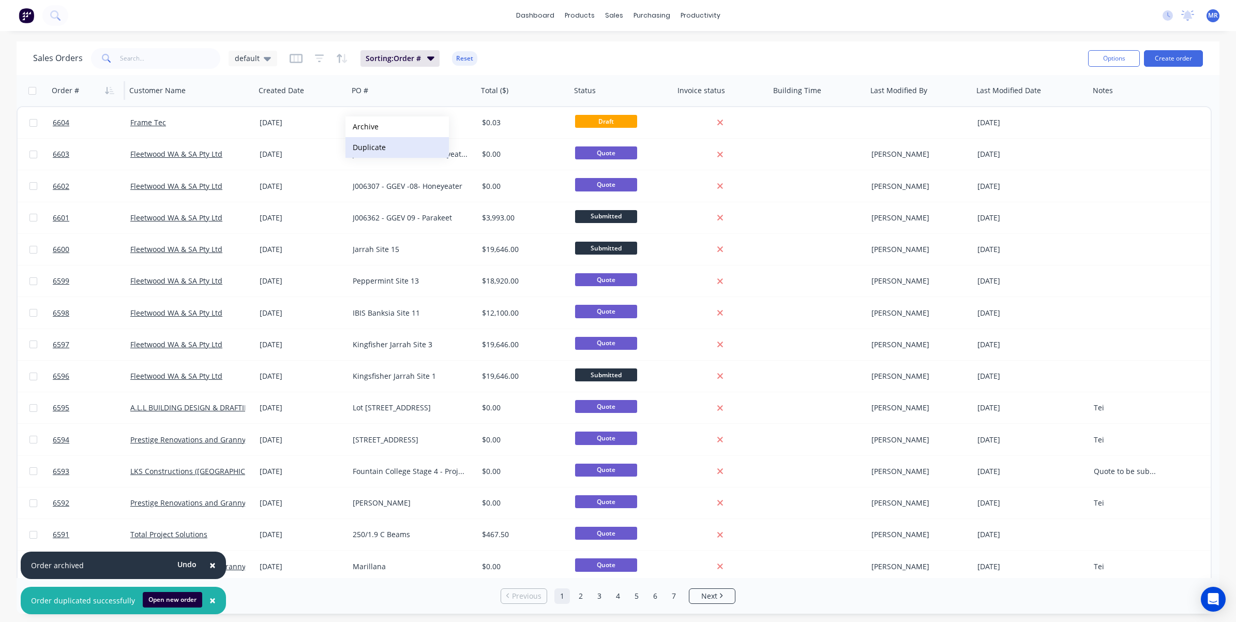
click at [383, 150] on button "Duplicate" at bounding box center [396, 147] width 103 height 21
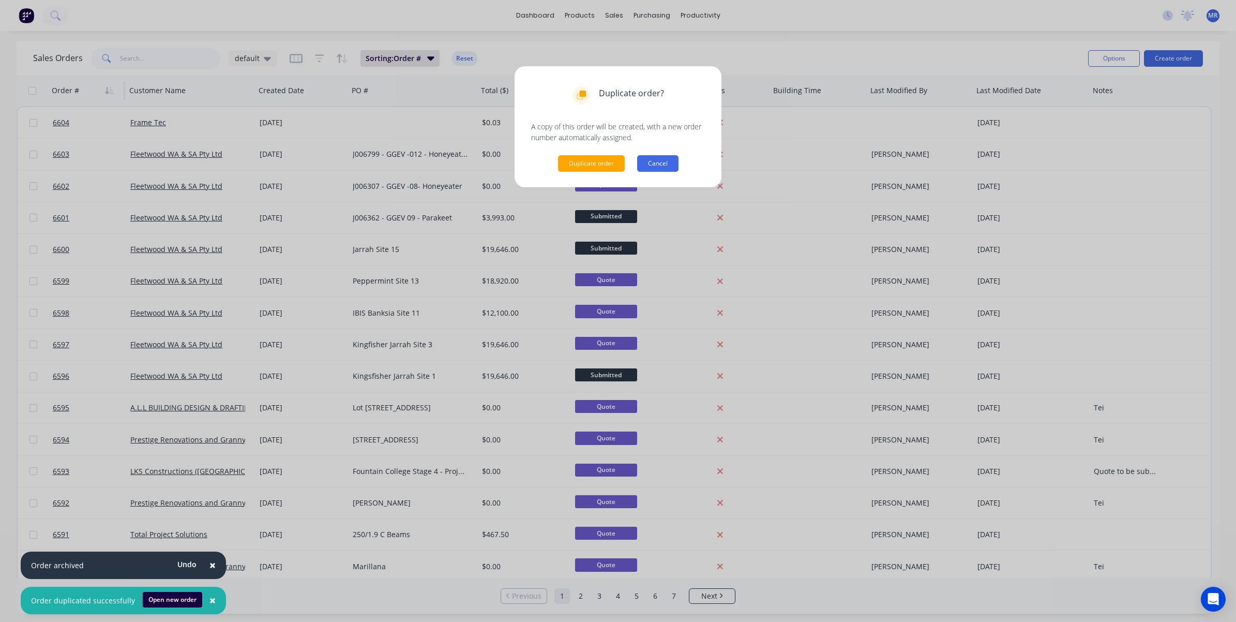
click at [667, 159] on button "Cancel" at bounding box center [657, 163] width 41 height 17
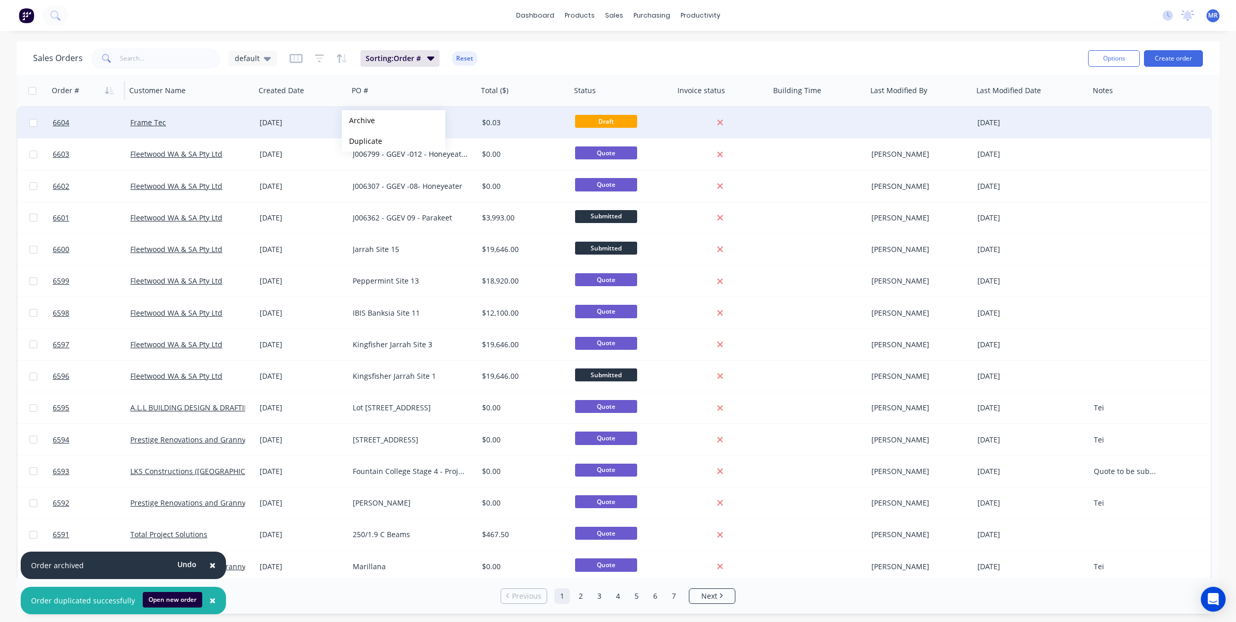
drag, startPoint x: 373, startPoint y: 119, endPoint x: 376, endPoint y: 124, distance: 6.0
click at [372, 119] on button "Archive" at bounding box center [393, 120] width 103 height 21
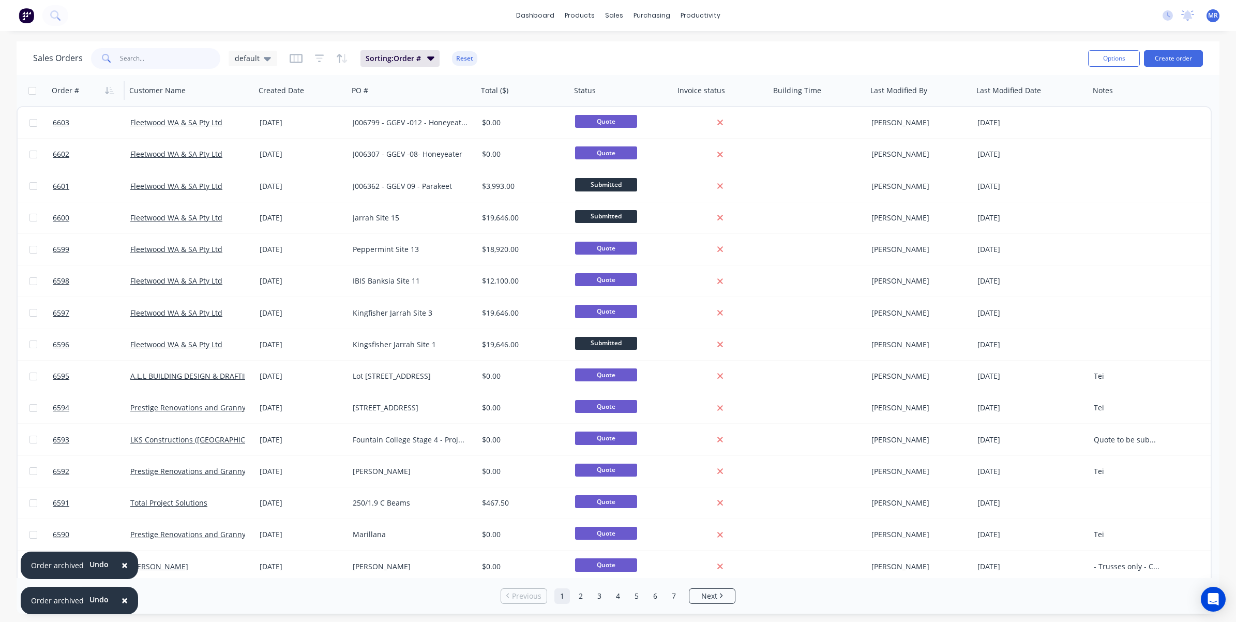
click at [167, 61] on input "text" at bounding box center [170, 58] width 101 height 21
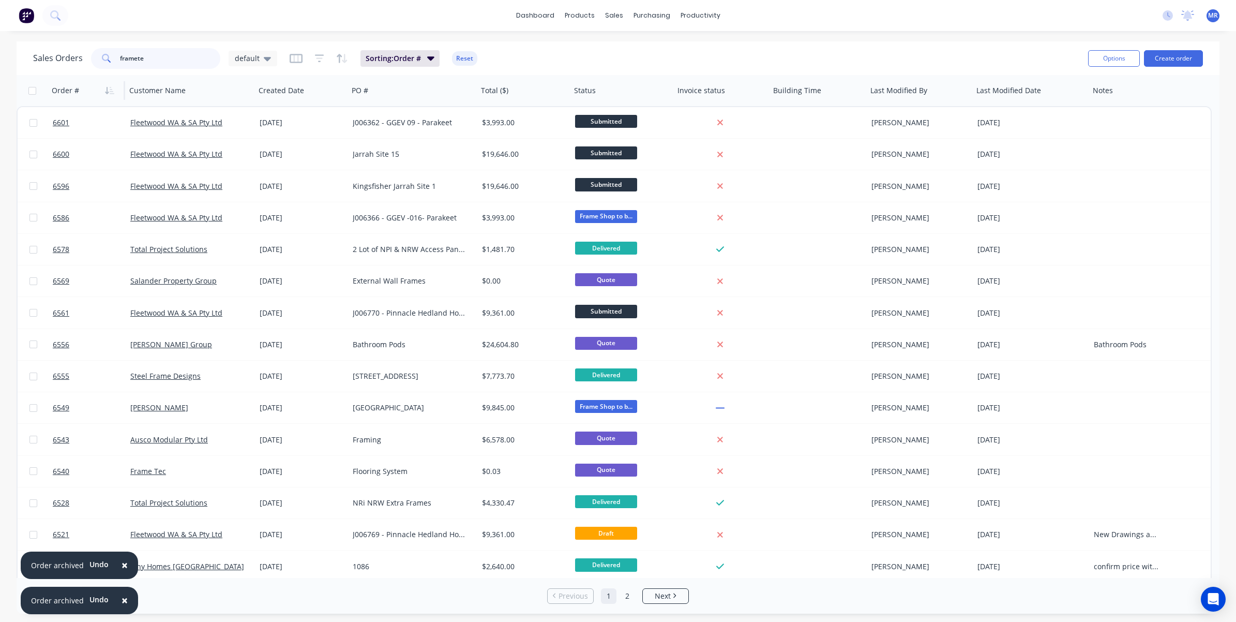
type input "frametec"
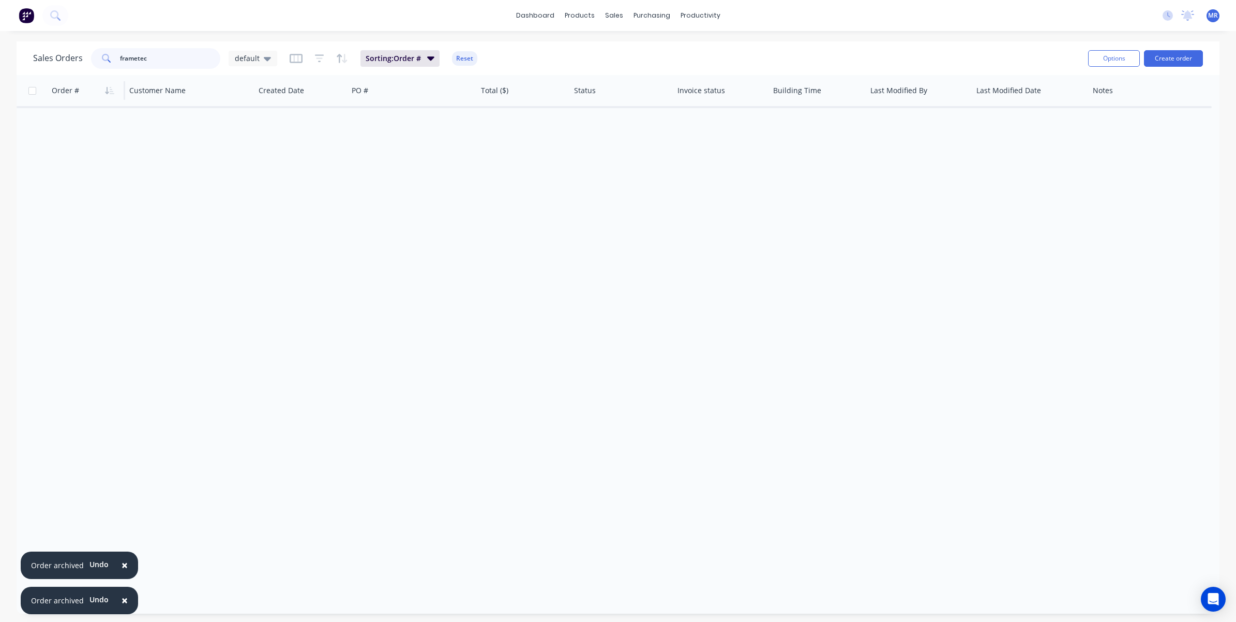
drag, startPoint x: 153, startPoint y: 61, endPoint x: 115, endPoint y: 55, distance: 37.7
click at [115, 55] on div "frametec" at bounding box center [155, 58] width 129 height 21
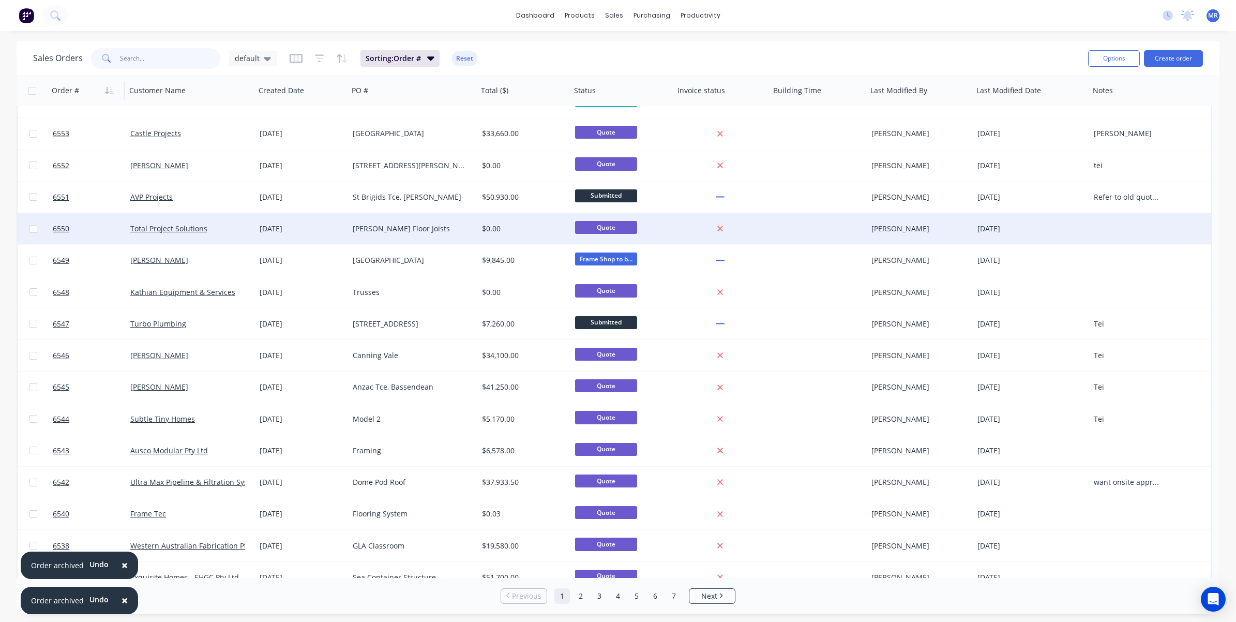
scroll to position [1616, 0]
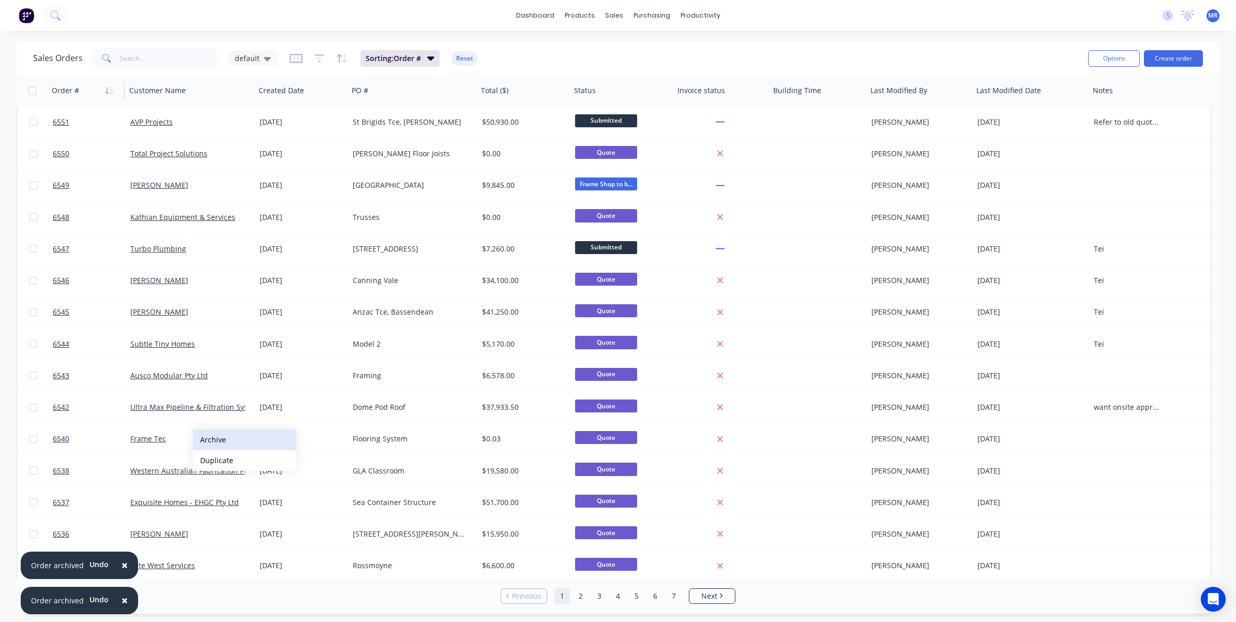
click at [220, 440] on button "Archive" at bounding box center [244, 439] width 103 height 21
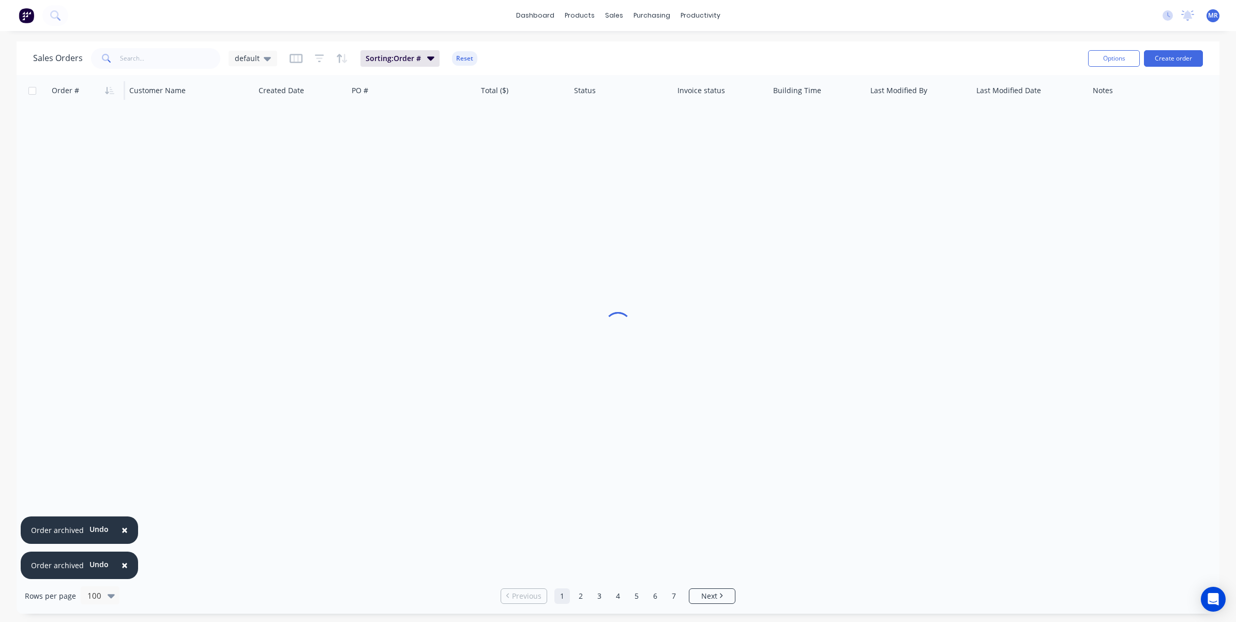
scroll to position [0, 0]
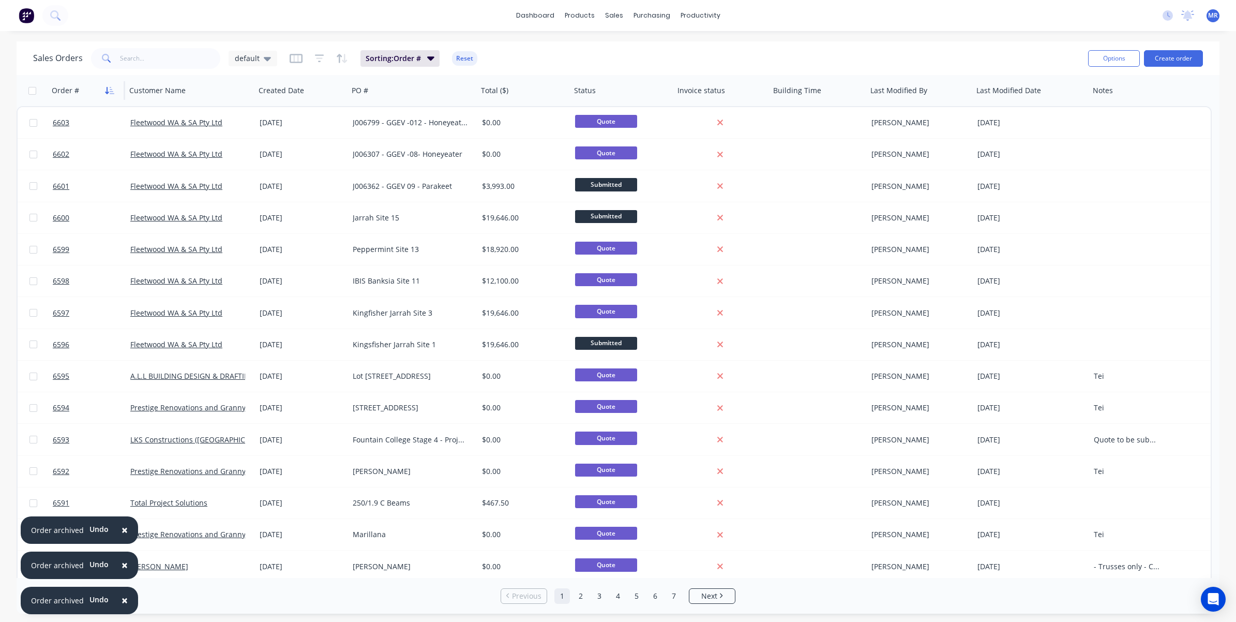
click at [114, 87] on icon "button" at bounding box center [109, 90] width 9 height 8
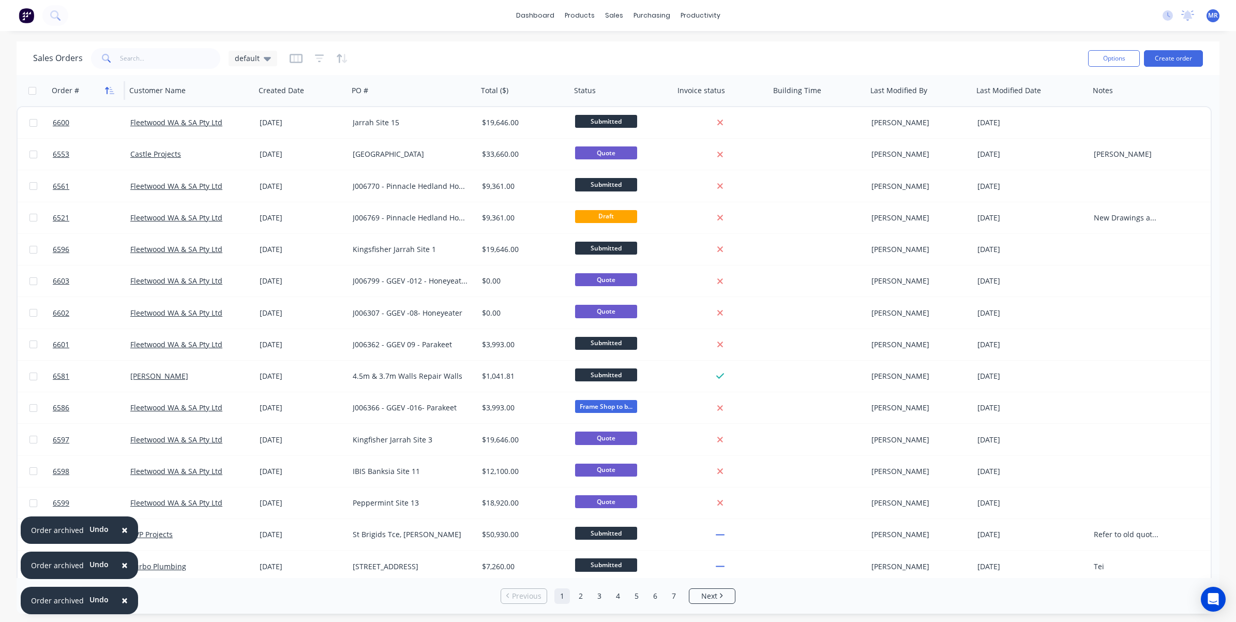
click at [111, 89] on icon "button" at bounding box center [109, 90] width 9 height 8
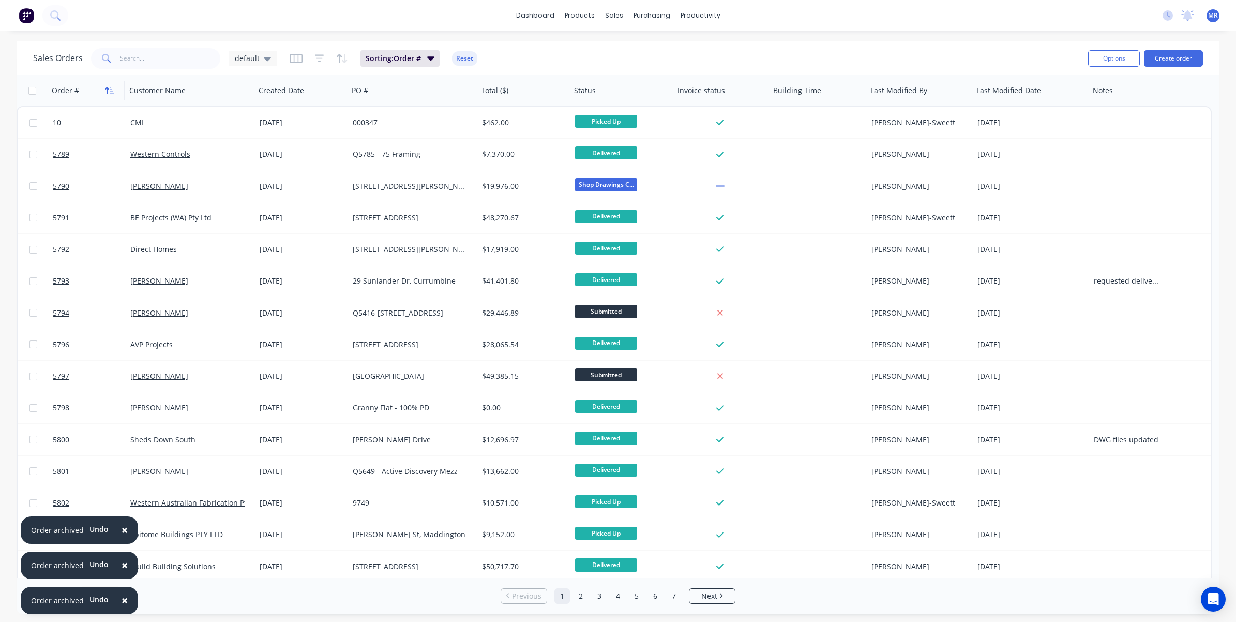
drag, startPoint x: 109, startPoint y: 90, endPoint x: 119, endPoint y: 102, distance: 15.8
click at [109, 91] on icon "button" at bounding box center [109, 90] width 9 height 8
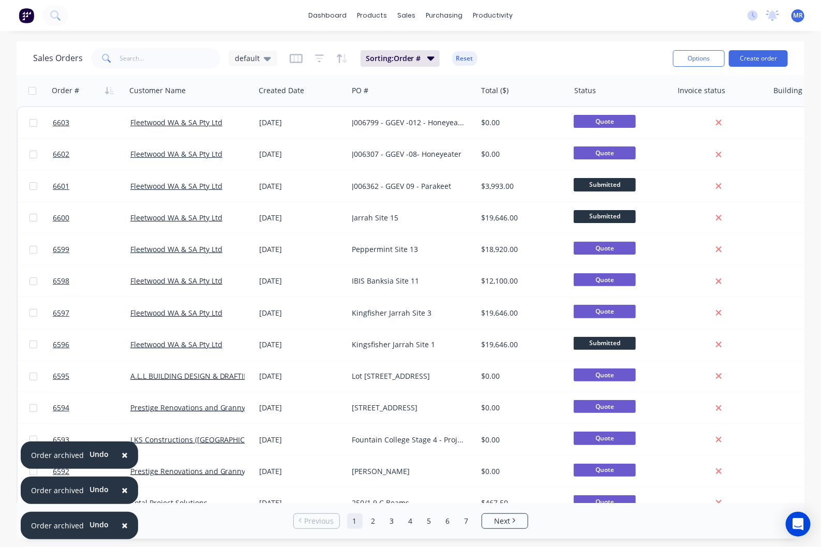
drag, startPoint x: 217, startPoint y: 21, endPoint x: 244, endPoint y: 20, distance: 26.9
click at [217, 21] on div "dashboard products sales purchasing productivity dashboard products Product Cat…" at bounding box center [410, 15] width 821 height 31
click at [144, 62] on input "text" at bounding box center [170, 58] width 101 height 21
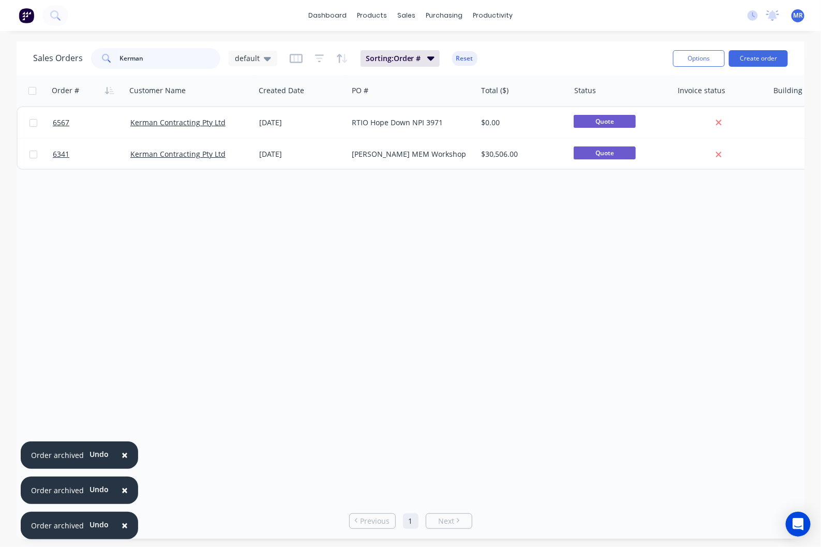
type input "Kerman"
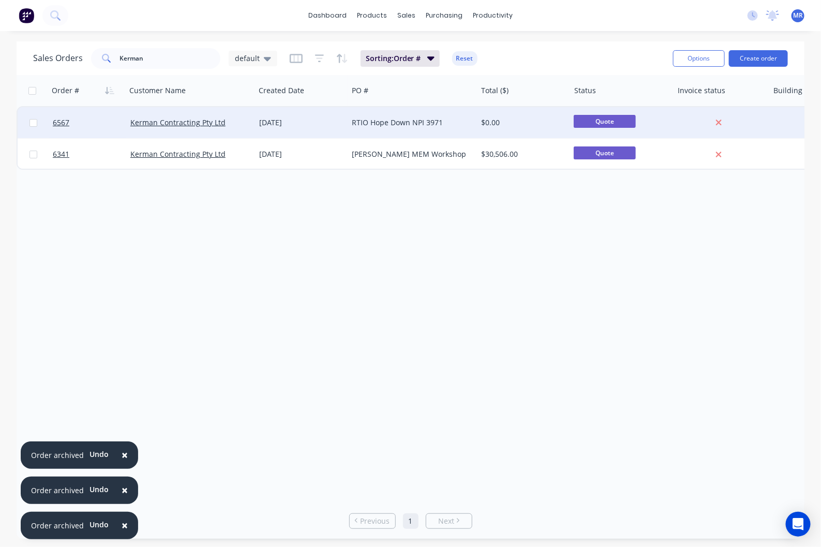
click at [389, 115] on div "RTIO Hope Down NPI 3971" at bounding box center [412, 122] width 129 height 31
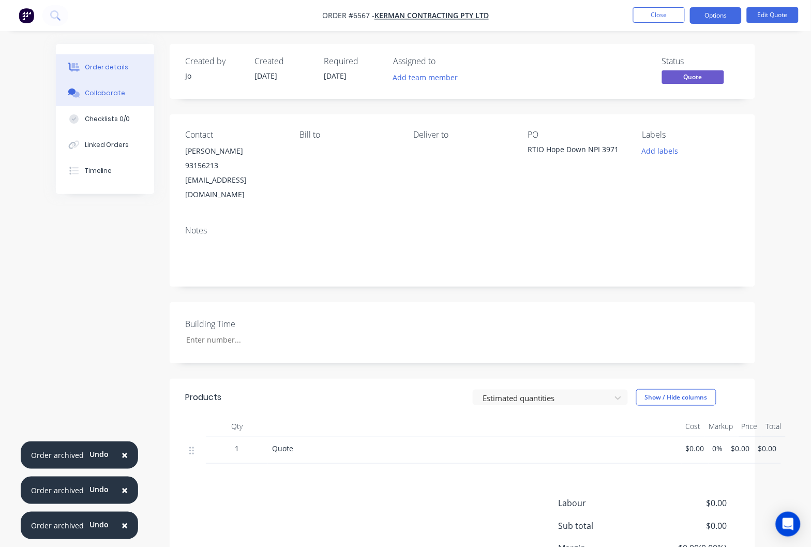
click at [86, 91] on div "Collaborate" at bounding box center [105, 92] width 41 height 9
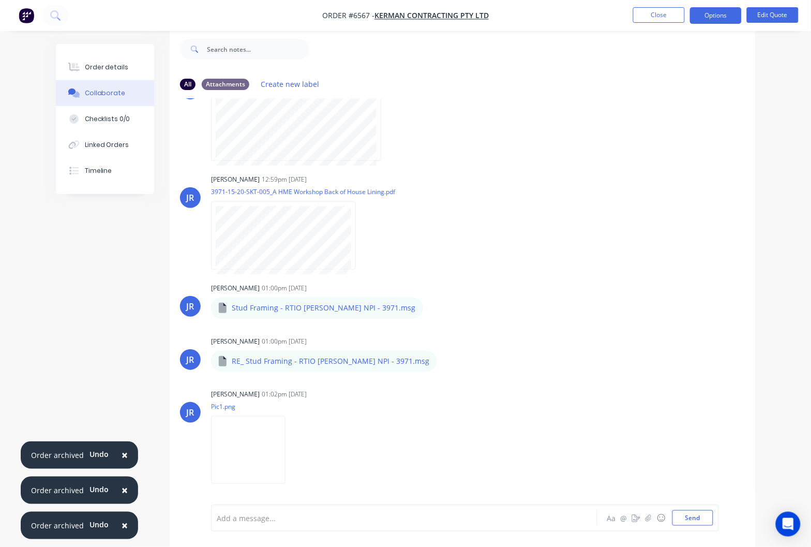
scroll to position [50, 0]
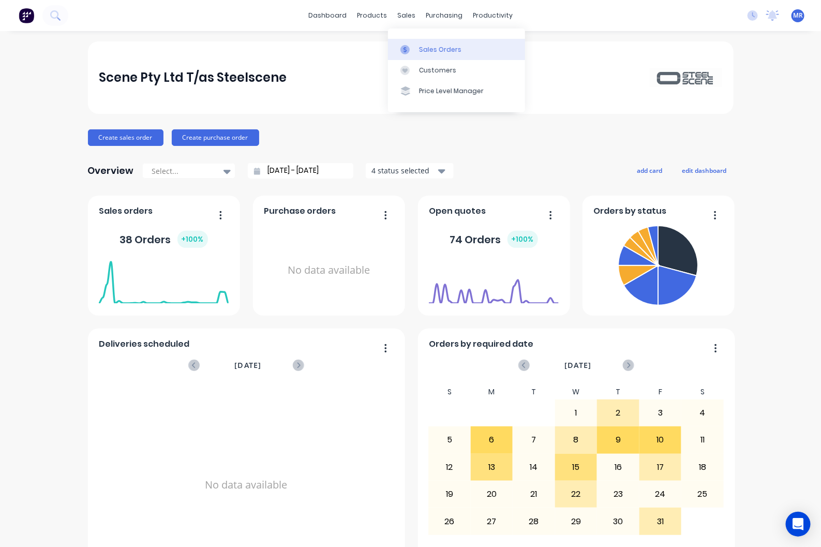
click at [435, 56] on link "Sales Orders" at bounding box center [456, 49] width 137 height 21
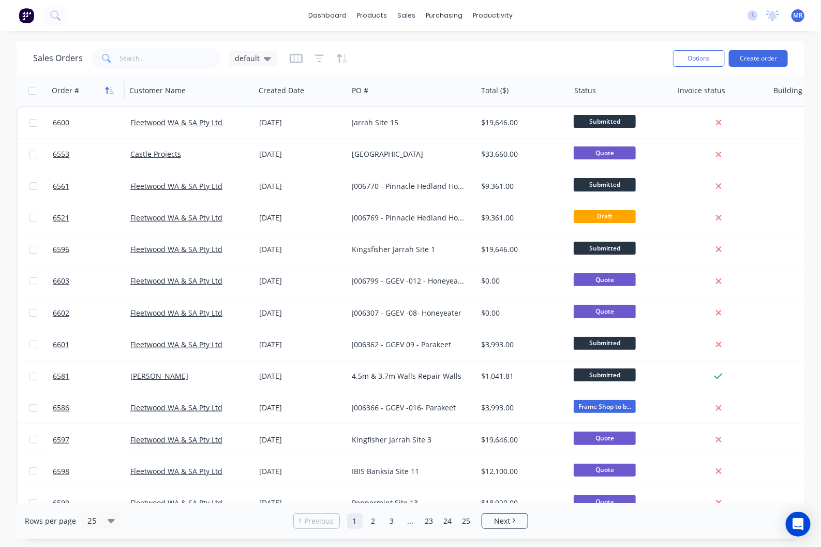
click at [112, 91] on icon "button" at bounding box center [112, 90] width 5 height 7
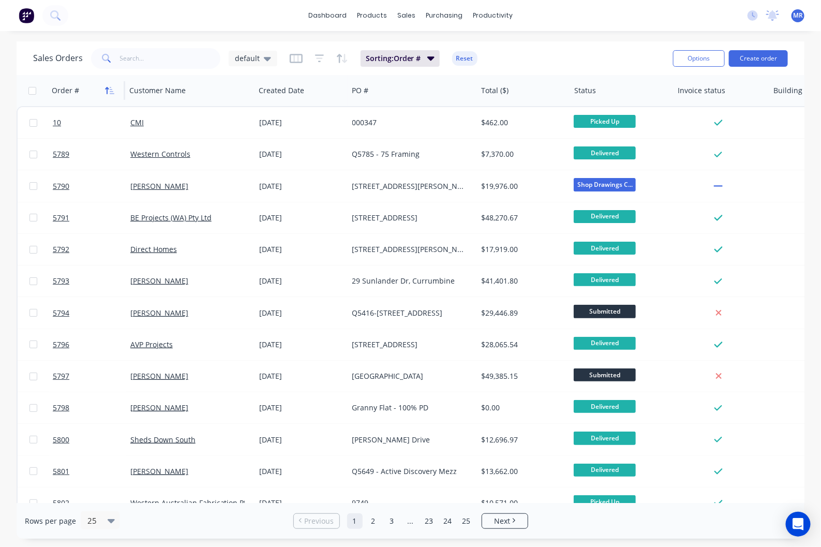
click at [111, 89] on icon "button" at bounding box center [109, 90] width 9 height 8
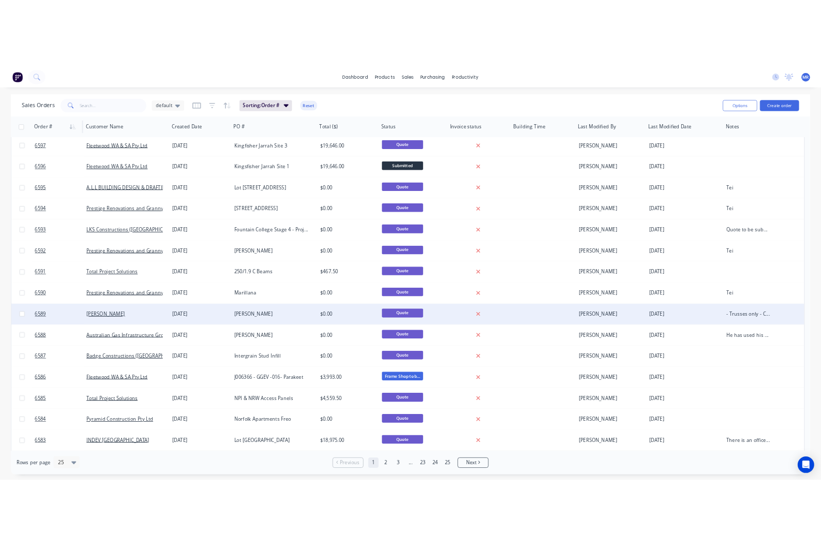
scroll to position [259, 0]
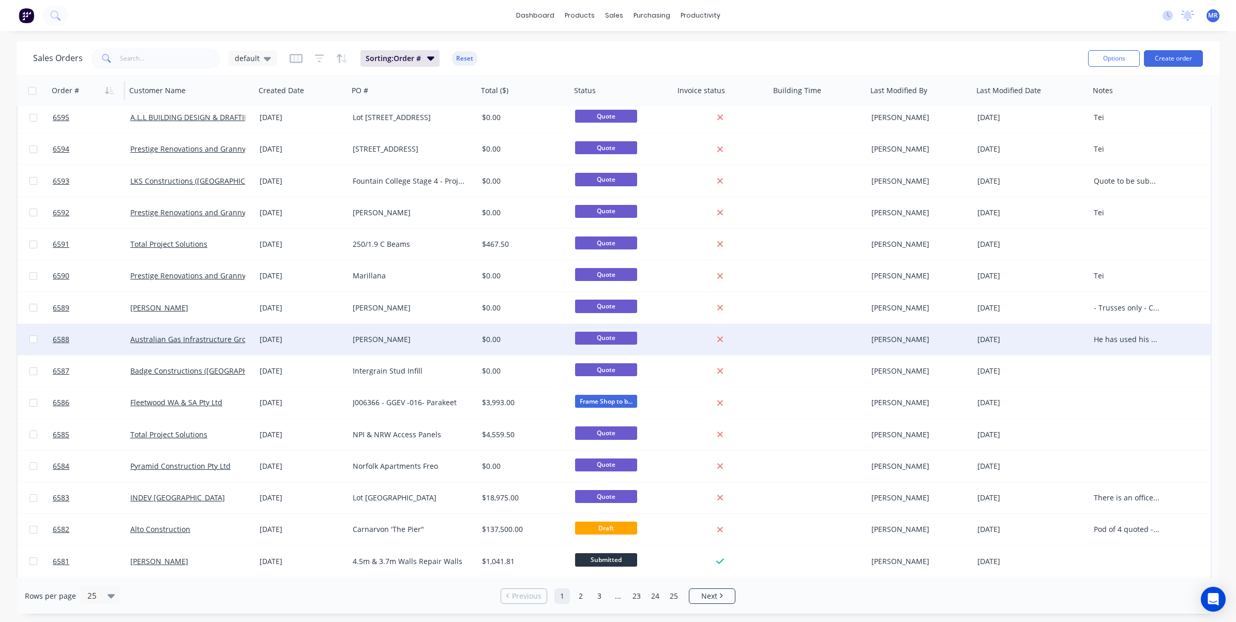
click at [371, 342] on div "[PERSON_NAME]" at bounding box center [410, 339] width 115 height 10
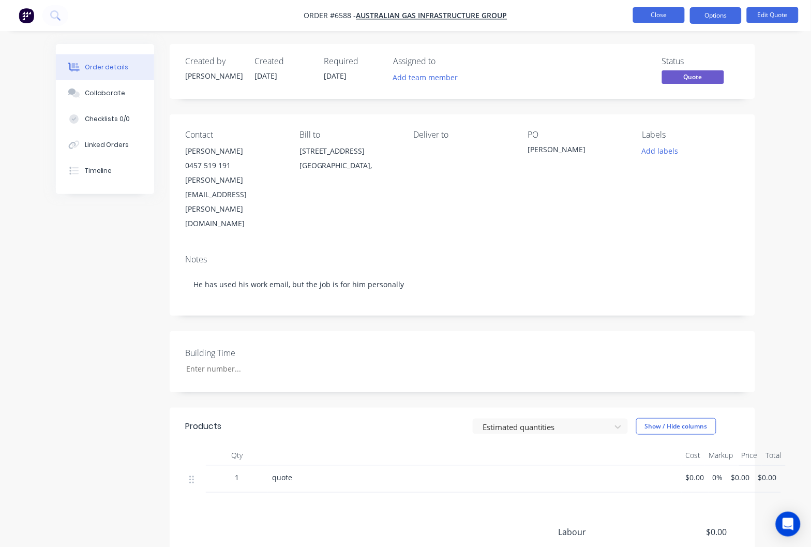
click at [665, 13] on button "Close" at bounding box center [659, 15] width 52 height 16
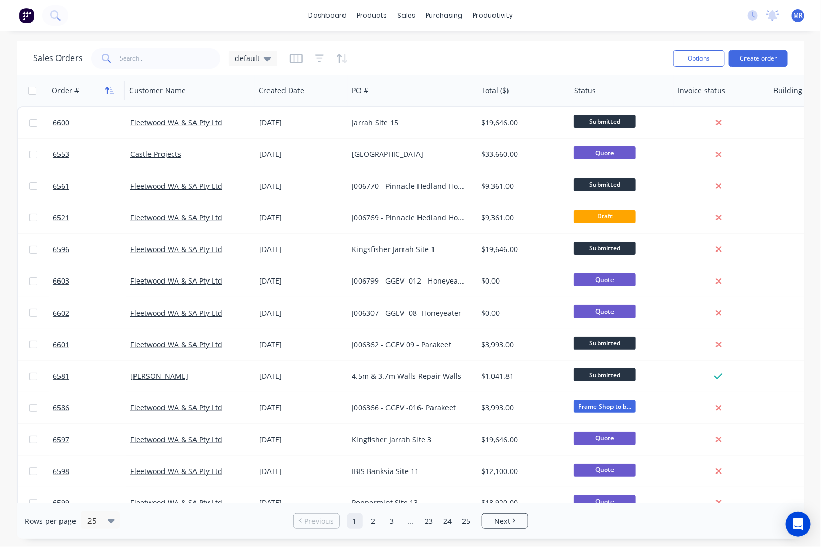
click at [112, 89] on icon "button" at bounding box center [112, 90] width 5 height 7
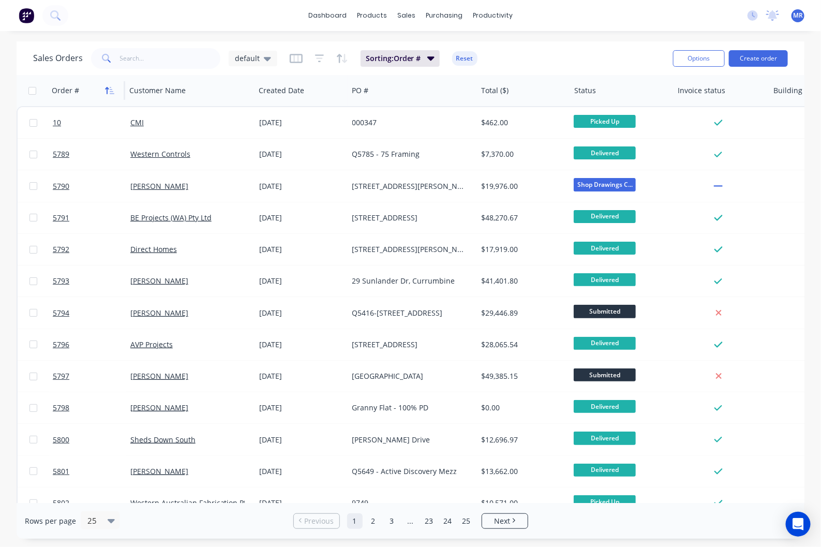
click at [110, 91] on icon "button" at bounding box center [112, 90] width 5 height 7
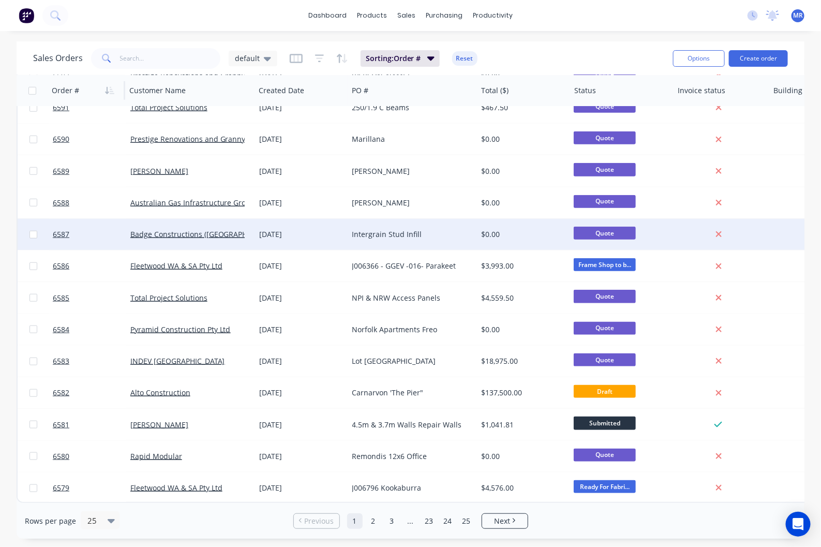
scroll to position [400, 0]
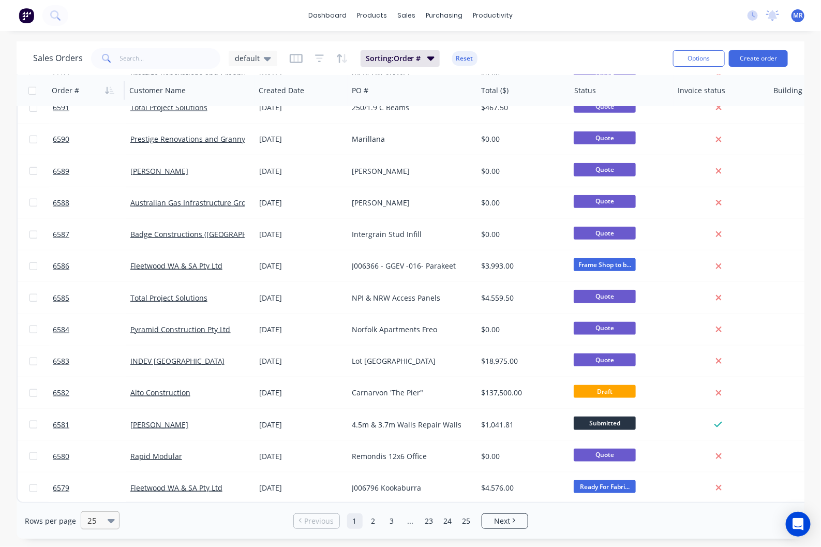
drag, startPoint x: 98, startPoint y: 522, endPoint x: 103, endPoint y: 524, distance: 5.4
click at [100, 522] on div at bounding box center [95, 520] width 18 height 12
click at [97, 499] on div "100" at bounding box center [98, 495] width 39 height 19
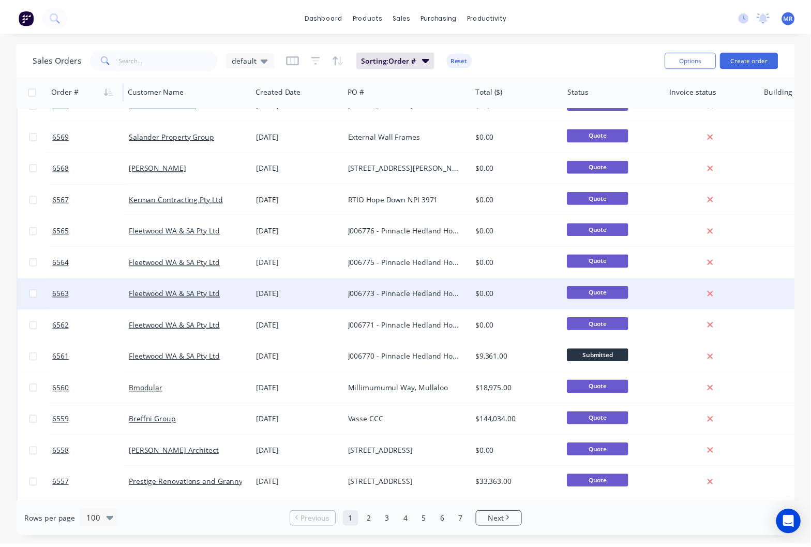
scroll to position [1034, 0]
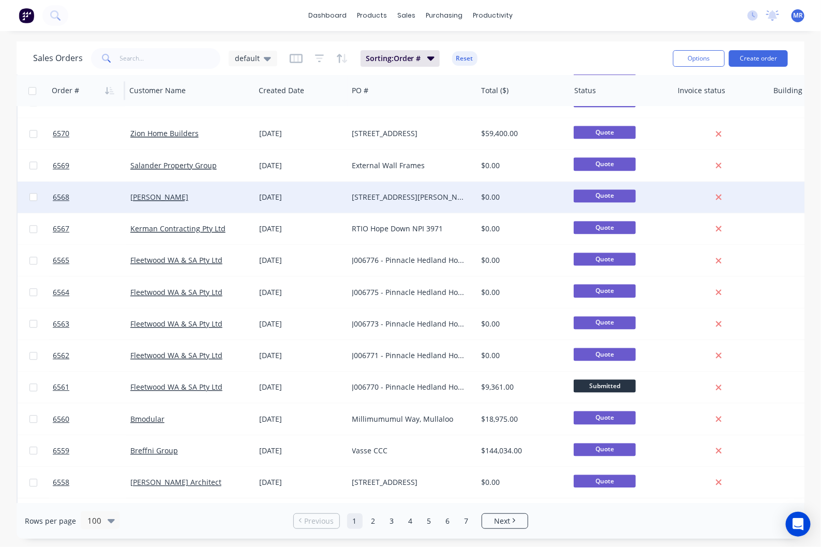
click at [425, 189] on div "[STREET_ADDRESS][PERSON_NAME]" at bounding box center [412, 197] width 129 height 31
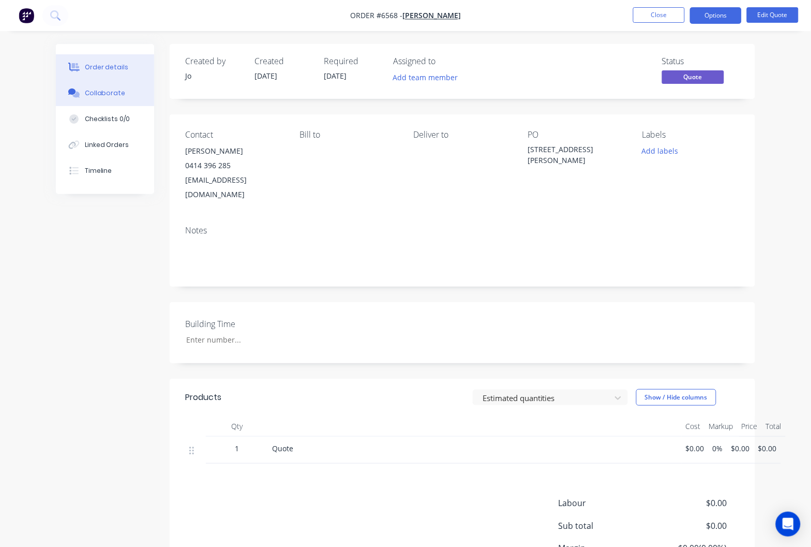
click at [109, 98] on button "Collaborate" at bounding box center [105, 93] width 98 height 26
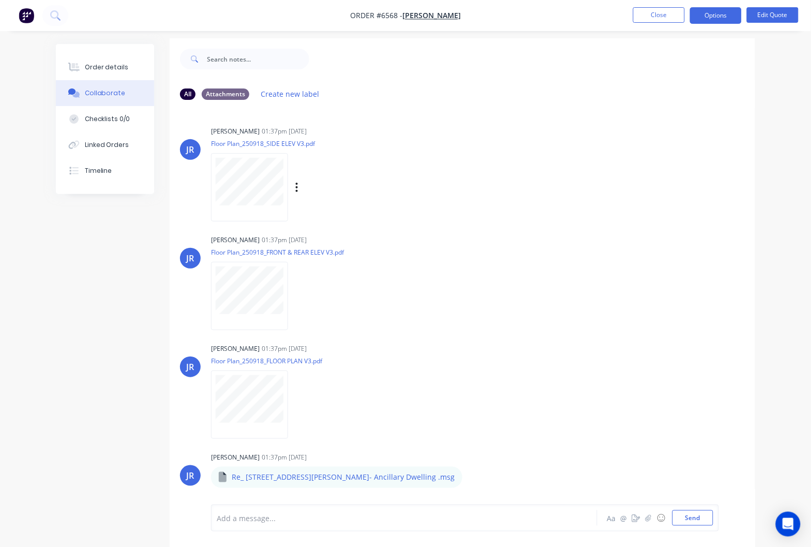
scroll to position [16, 0]
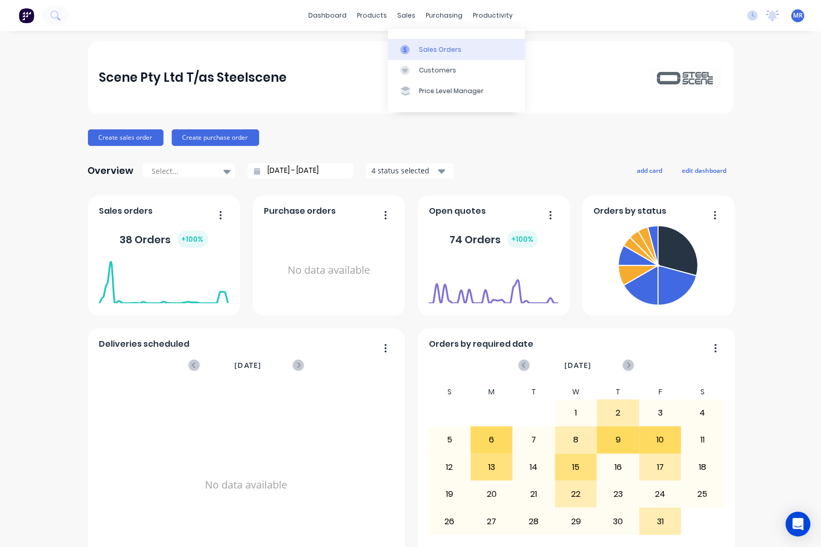
drag, startPoint x: 429, startPoint y: 46, endPoint x: 450, endPoint y: 66, distance: 29.3
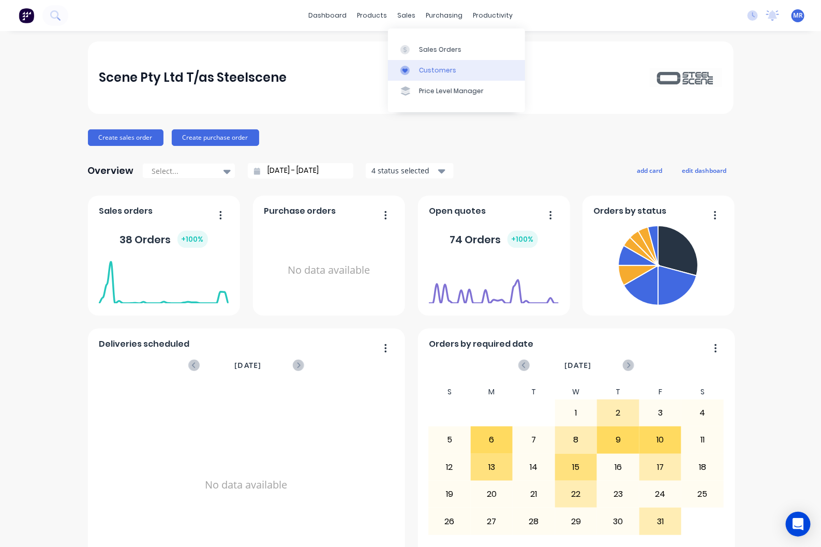
click at [430, 47] on div "Sales Orders" at bounding box center [440, 49] width 42 height 9
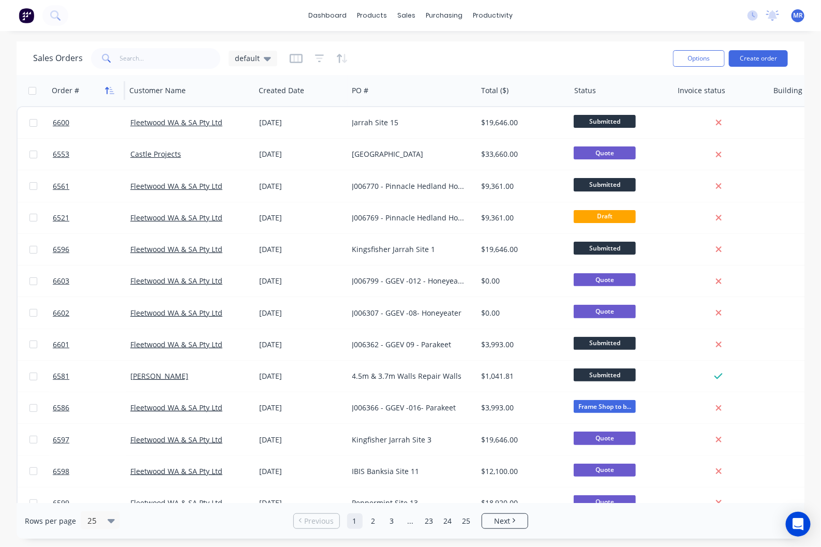
click at [107, 88] on icon "button" at bounding box center [107, 90] width 4 height 7
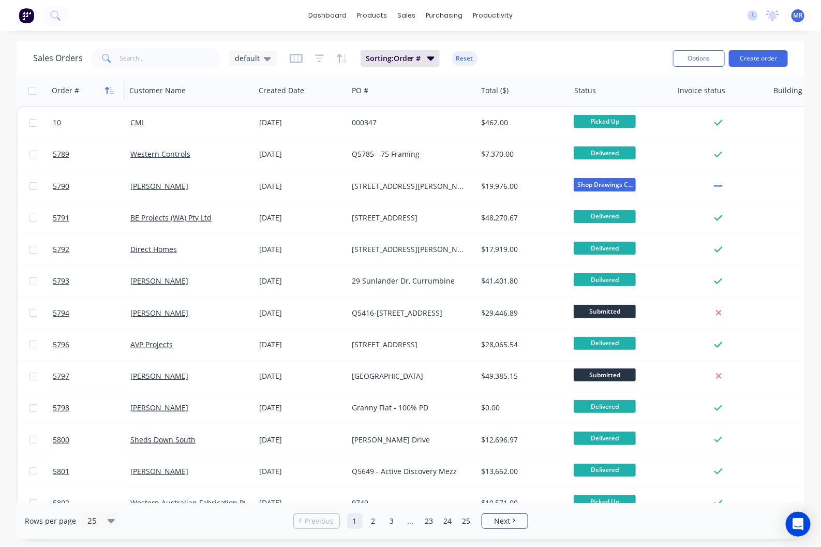
click at [109, 89] on icon "button" at bounding box center [109, 90] width 9 height 8
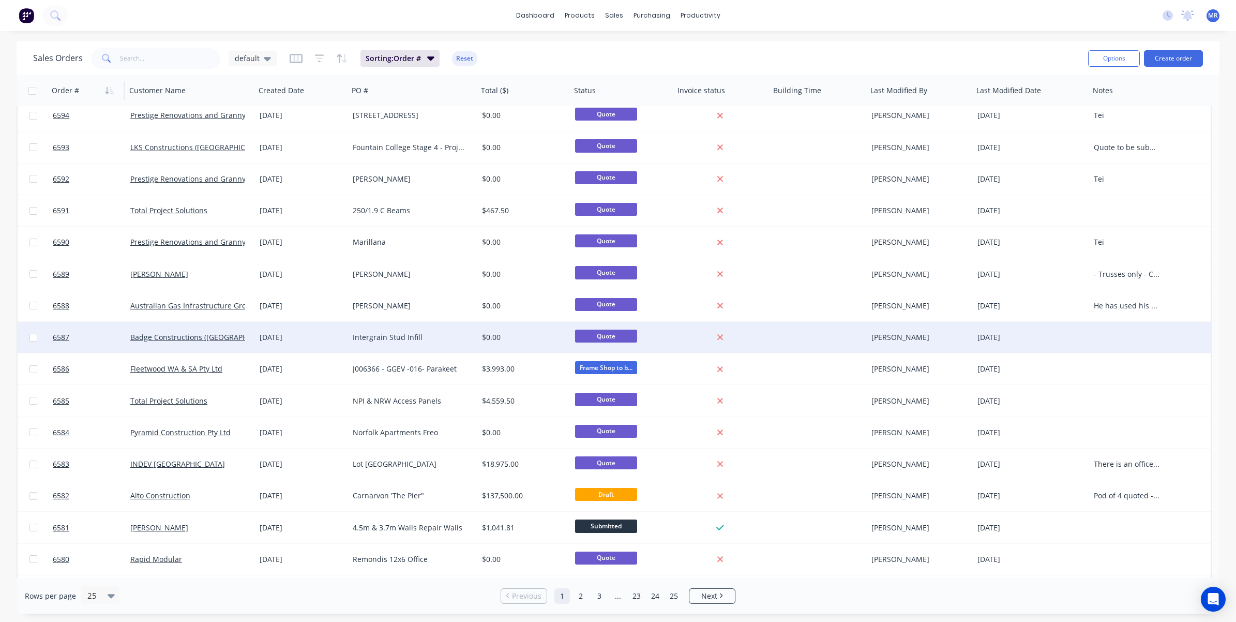
scroll to position [320, 0]
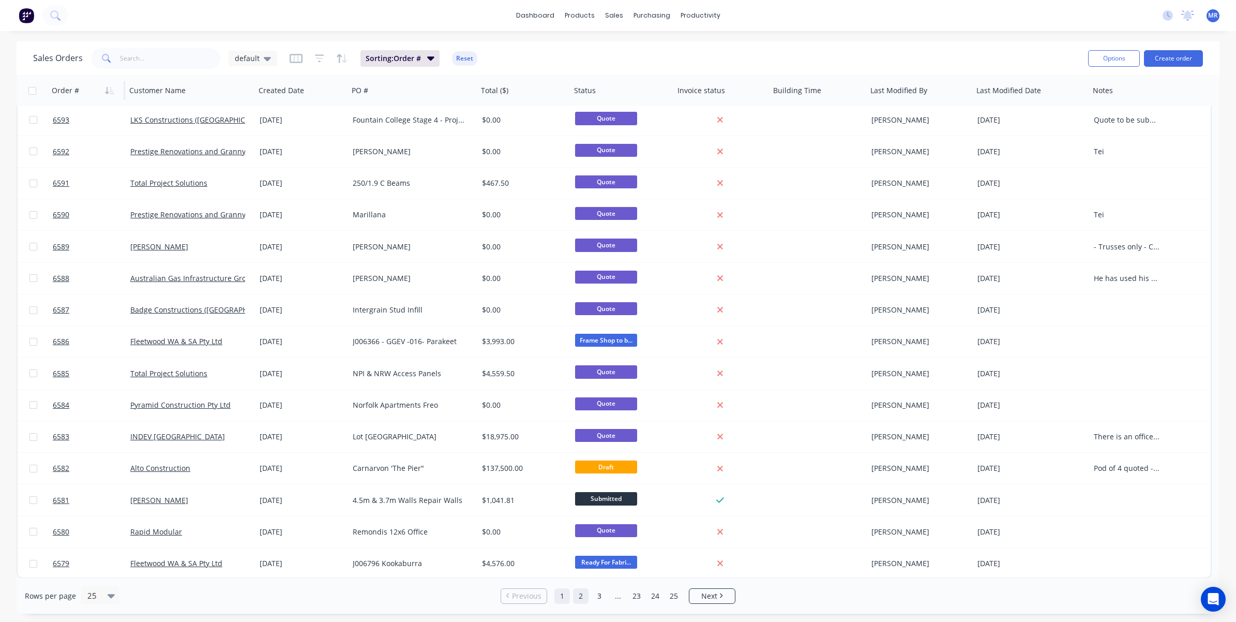
click at [585, 546] on link "2" at bounding box center [581, 596] width 16 height 16
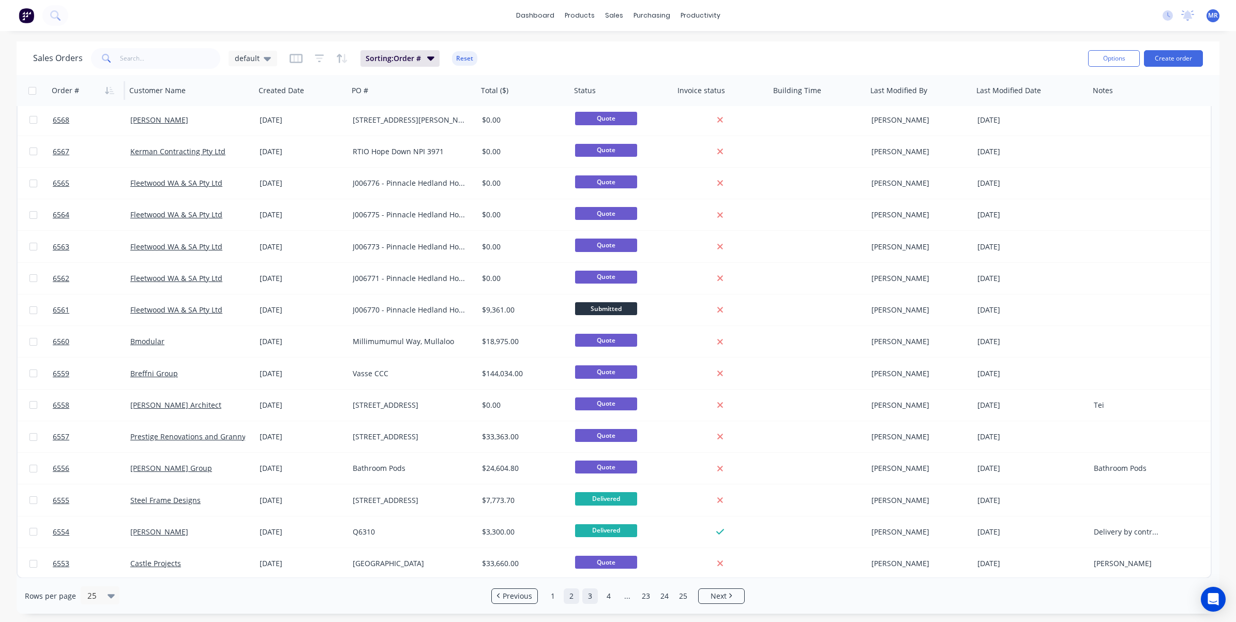
click at [589, 546] on link "3" at bounding box center [590, 596] width 16 height 16
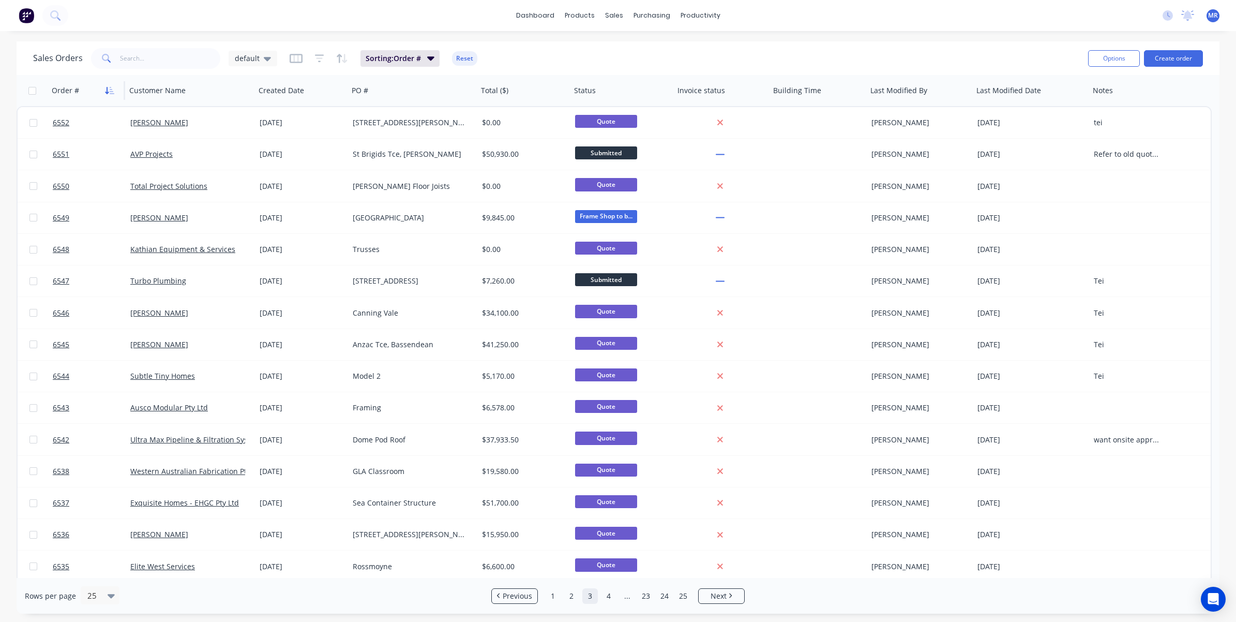
click at [112, 89] on icon "button" at bounding box center [109, 90] width 9 height 8
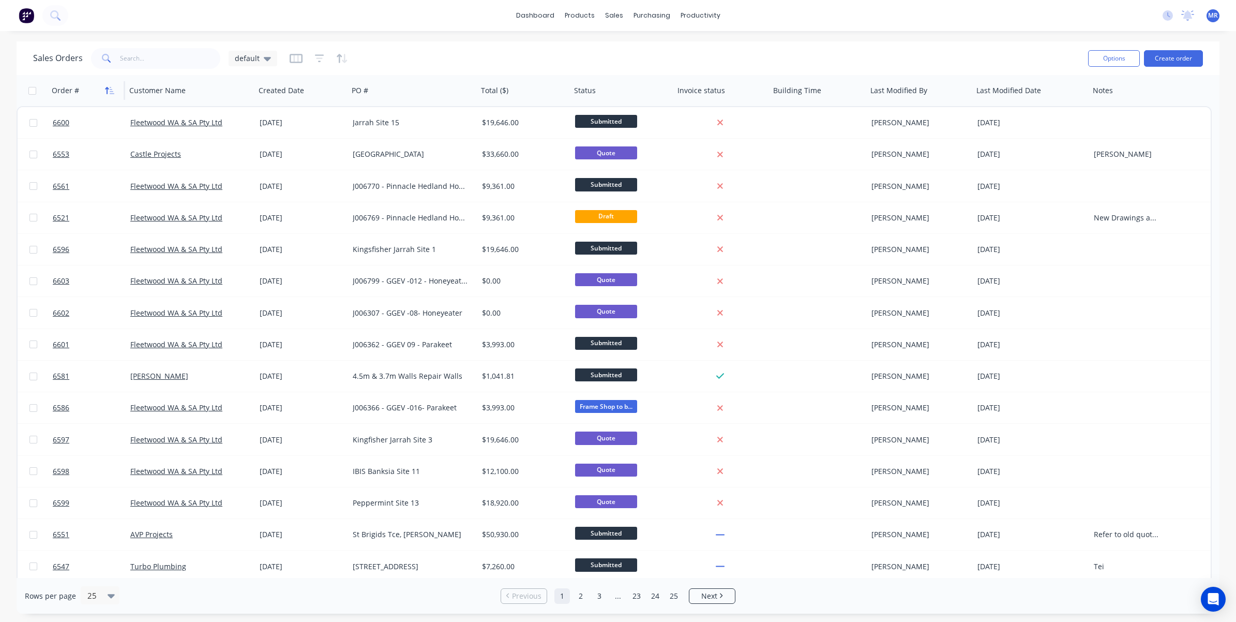
click at [109, 89] on icon "button" at bounding box center [109, 90] width 9 height 8
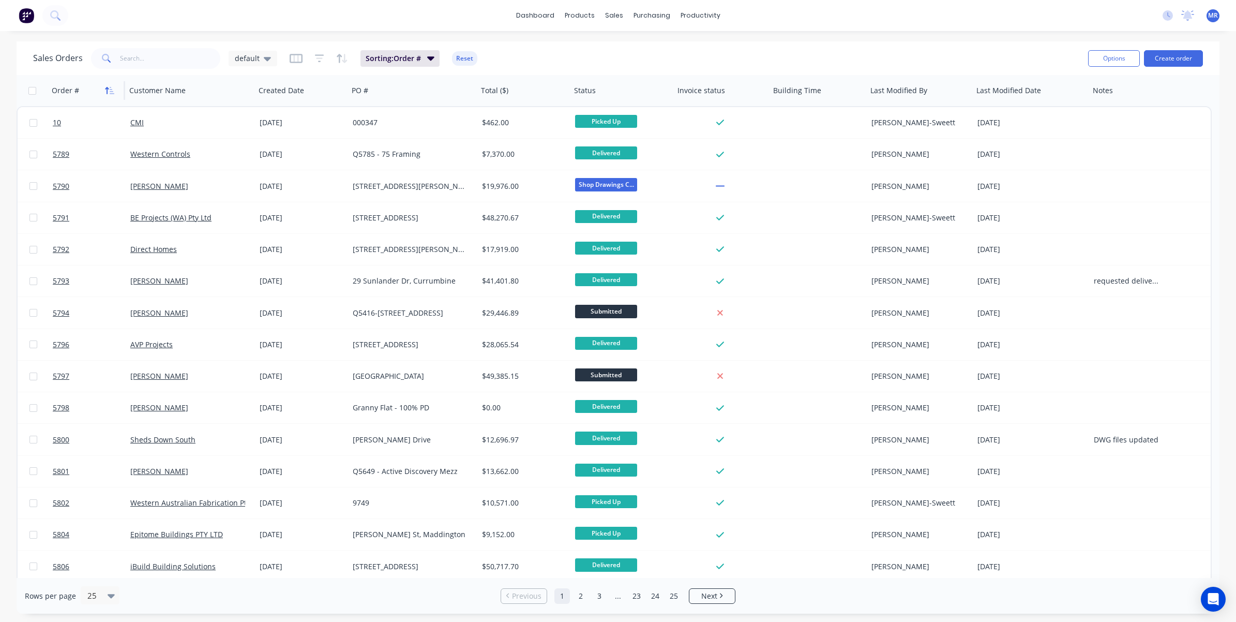
click at [112, 90] on icon "button" at bounding box center [109, 90] width 9 height 8
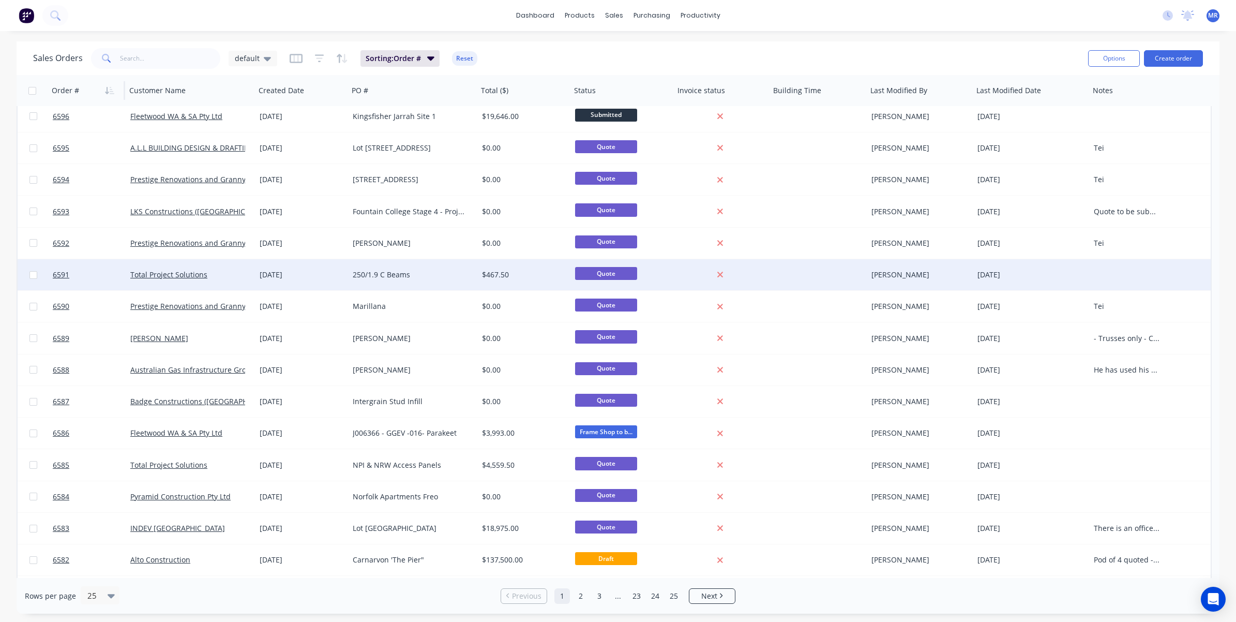
scroll to position [320, 0]
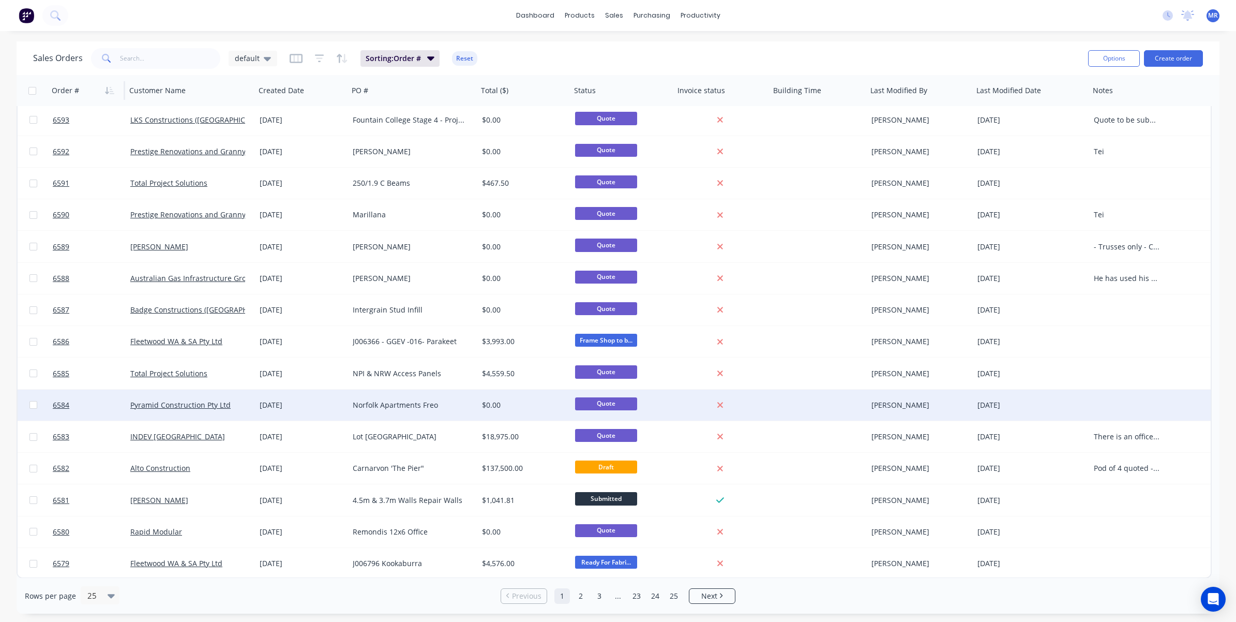
click at [401, 404] on div "Norfolk Apartments Freo" at bounding box center [410, 405] width 115 height 10
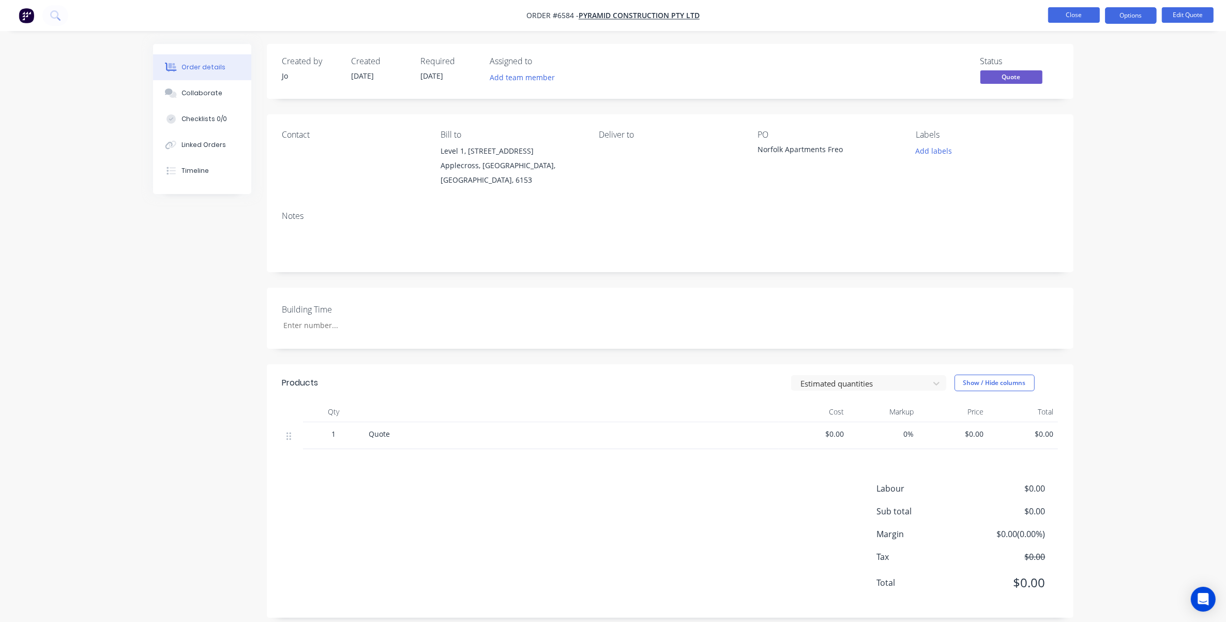
click at [820, 9] on button "Close" at bounding box center [1074, 15] width 52 height 16
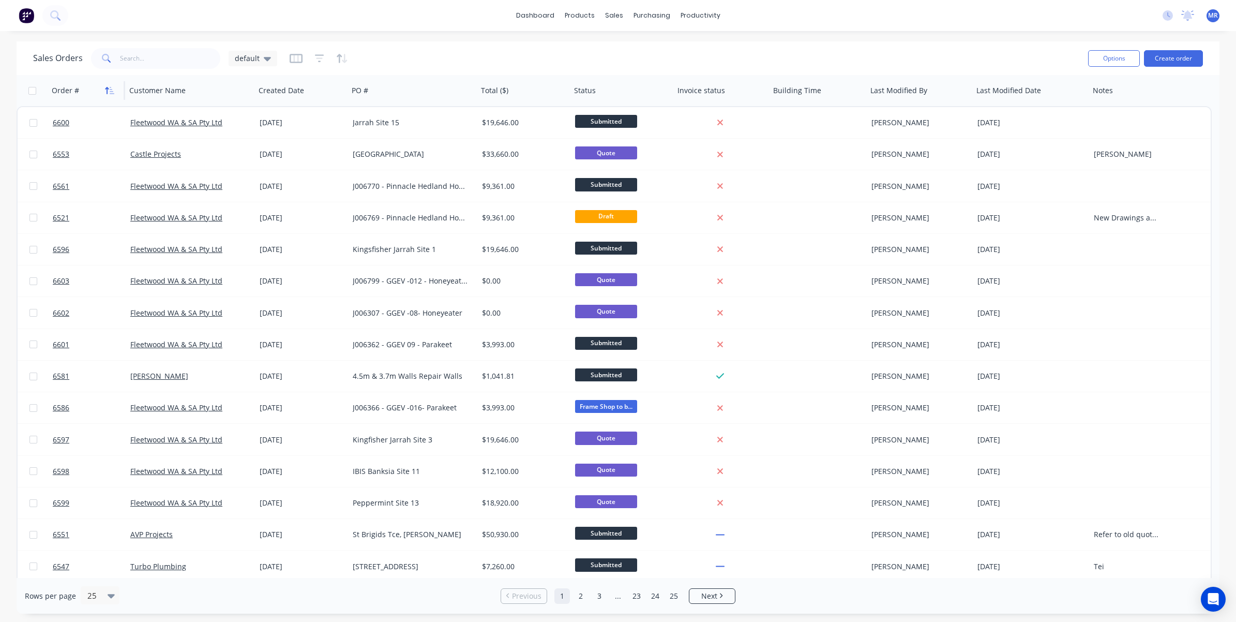
click at [109, 88] on icon "button" at bounding box center [109, 90] width 9 height 8
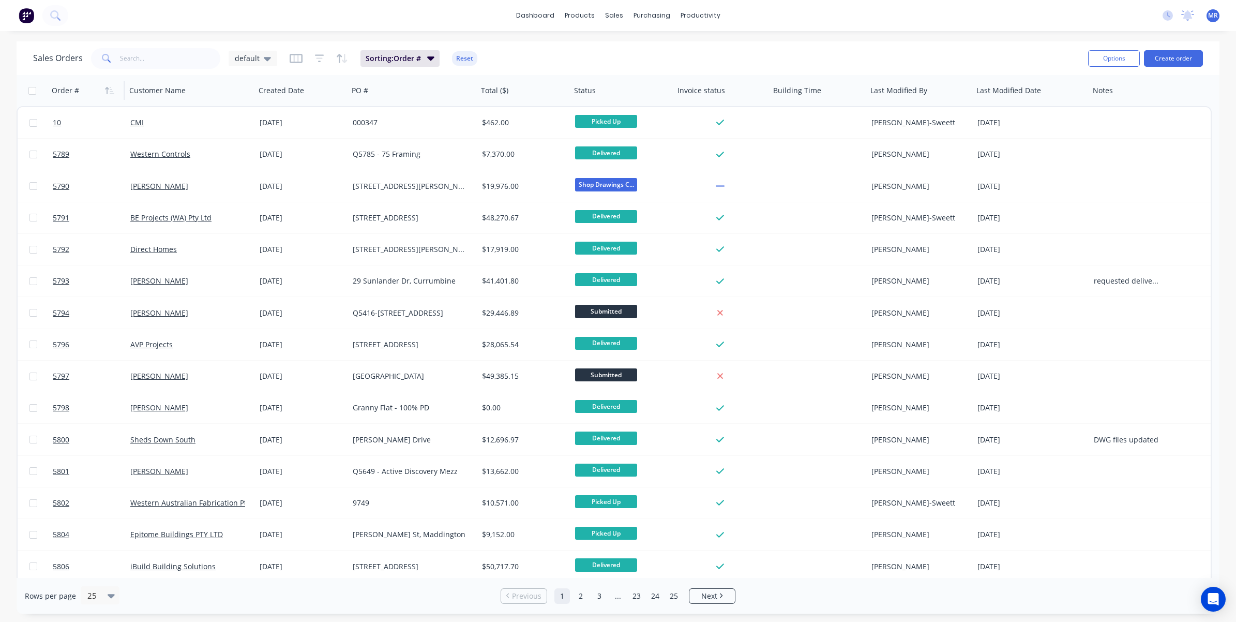
click at [109, 88] on icon "button" at bounding box center [109, 90] width 9 height 8
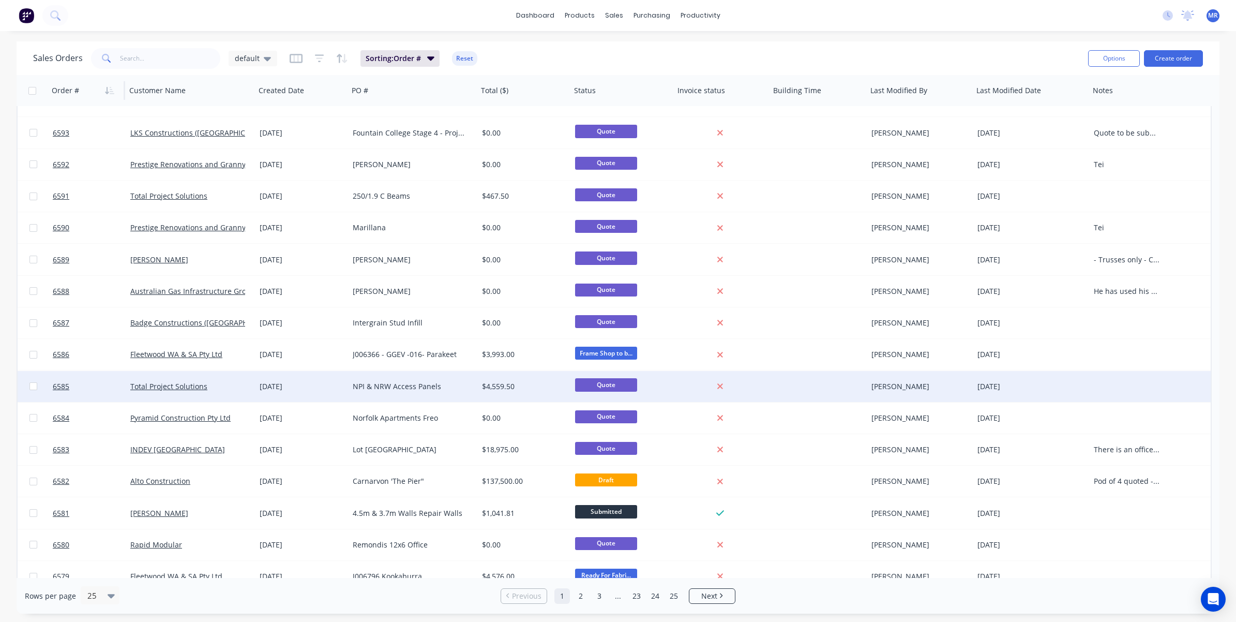
scroll to position [320, 0]
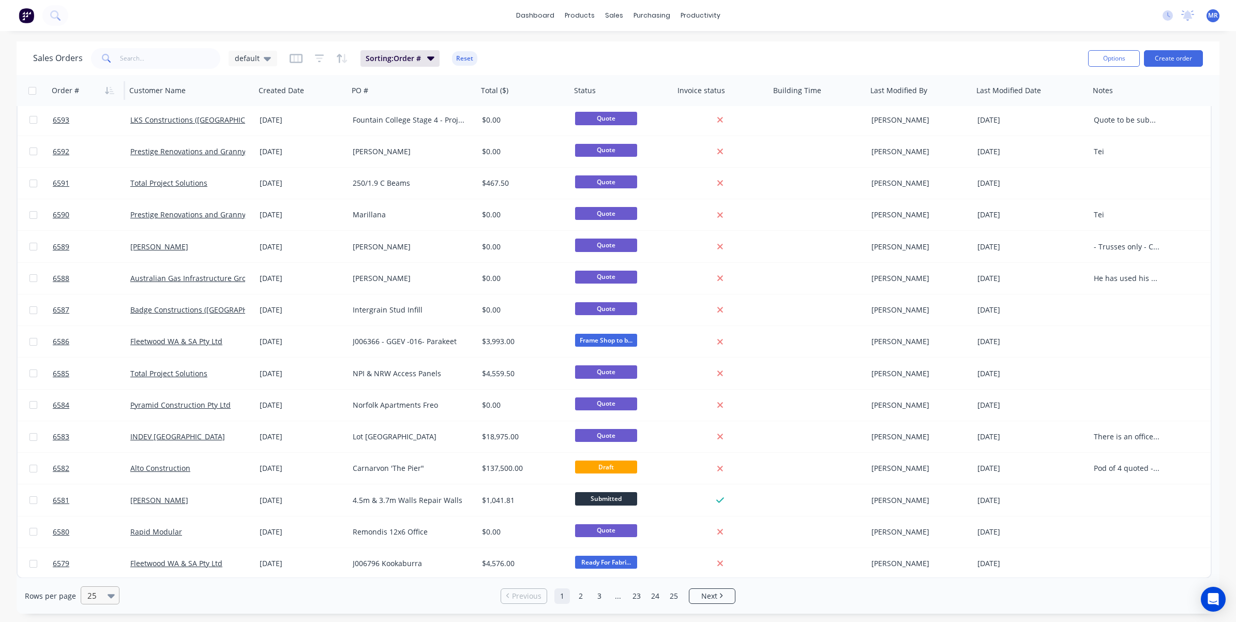
drag, startPoint x: 103, startPoint y: 595, endPoint x: 110, endPoint y: 594, distance: 6.8
click at [103, 546] on div "25" at bounding box center [95, 594] width 24 height 17
click at [99, 546] on div "100" at bounding box center [98, 570] width 39 height 19
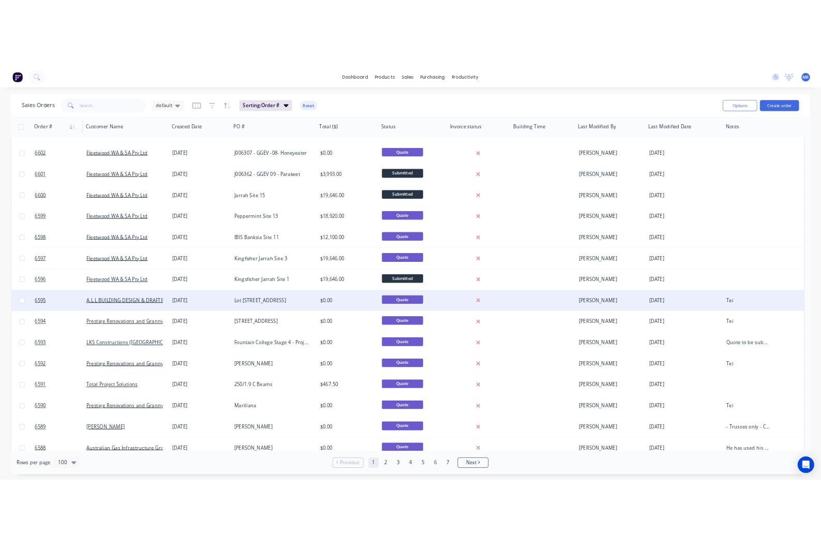
scroll to position [0, 0]
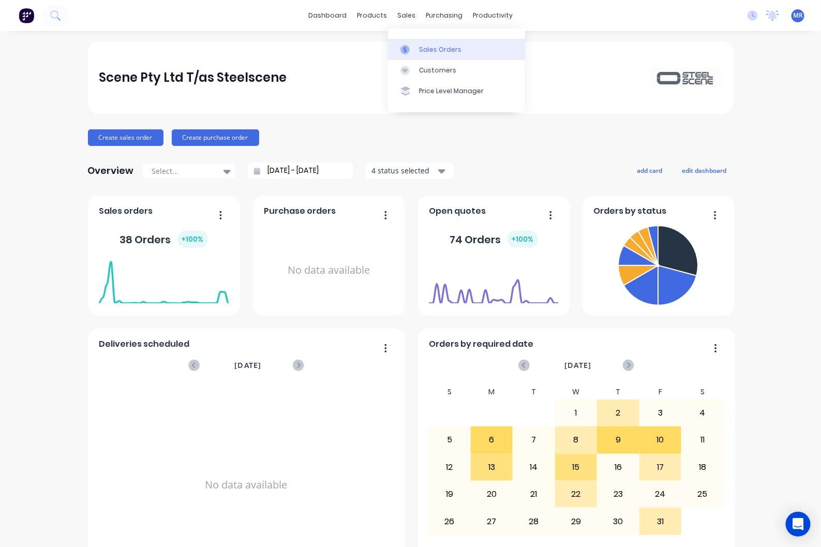
click at [436, 53] on div "Sales Orders" at bounding box center [440, 49] width 42 height 9
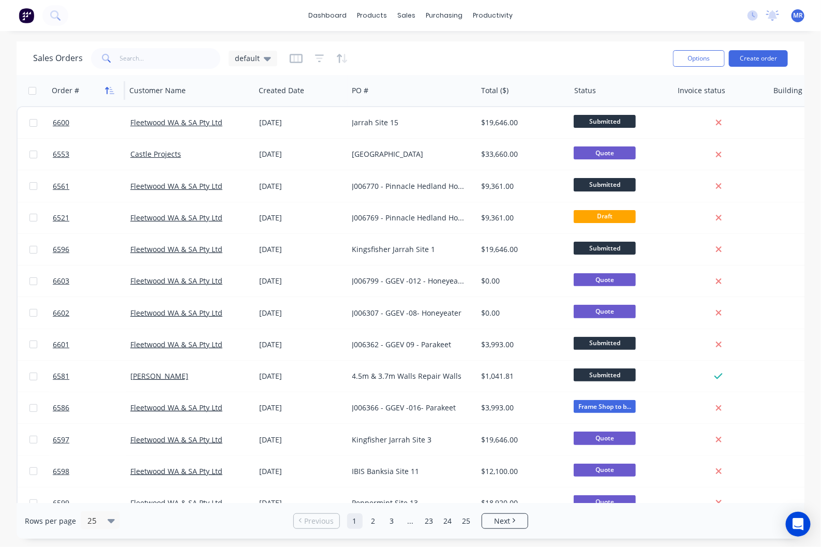
click at [113, 89] on icon "button" at bounding box center [109, 90] width 9 height 8
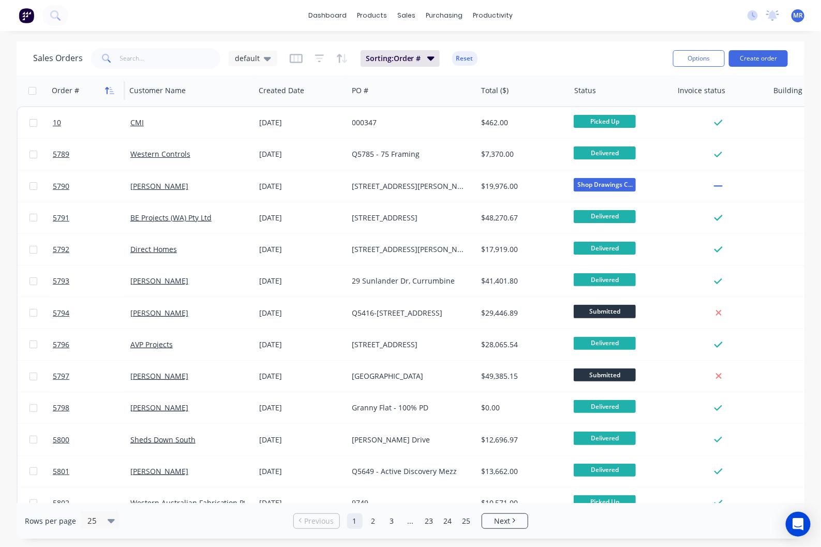
click at [110, 89] on icon "button" at bounding box center [109, 90] width 9 height 8
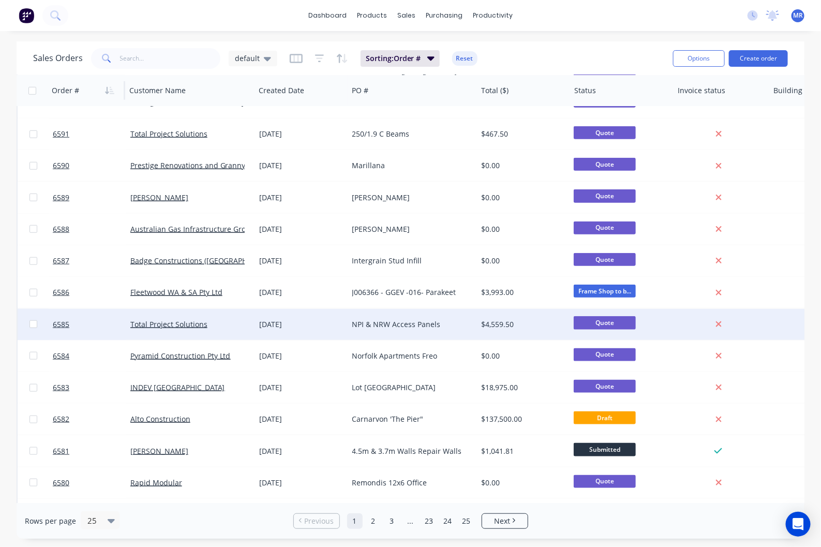
scroll to position [400, 0]
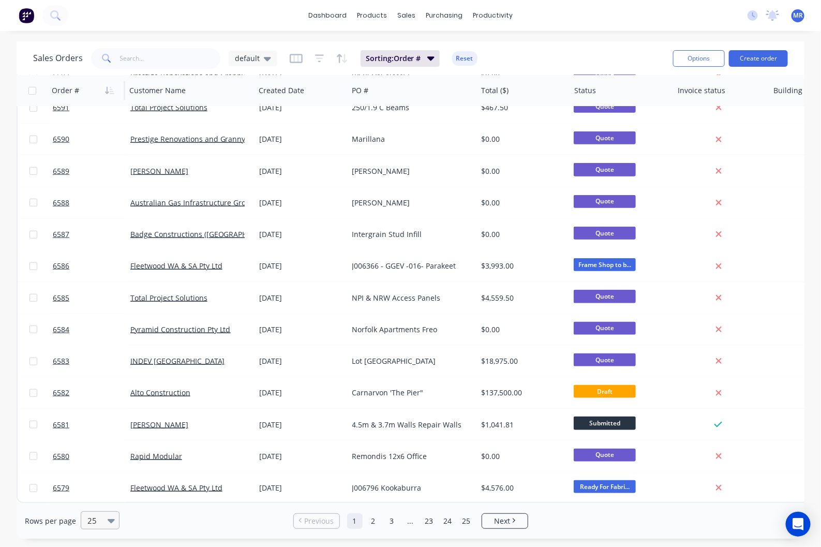
click at [108, 523] on icon at bounding box center [111, 520] width 7 height 11
click at [100, 497] on div "100" at bounding box center [98, 495] width 39 height 19
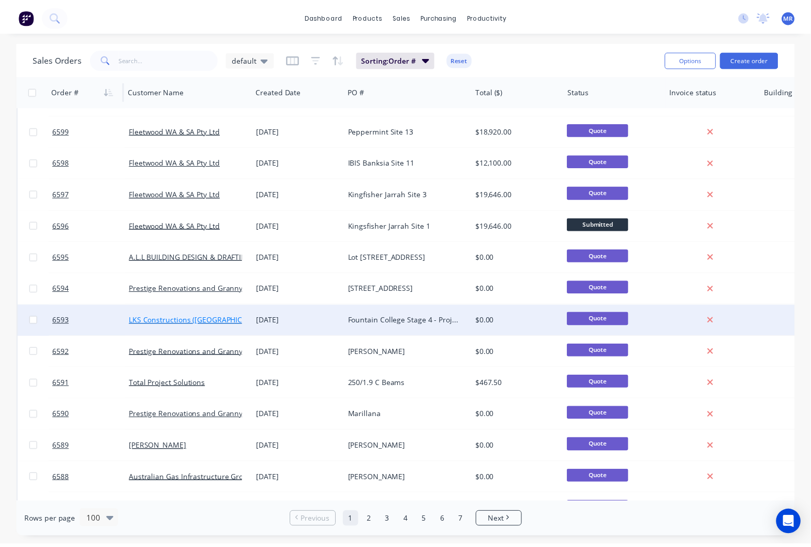
scroll to position [129, 0]
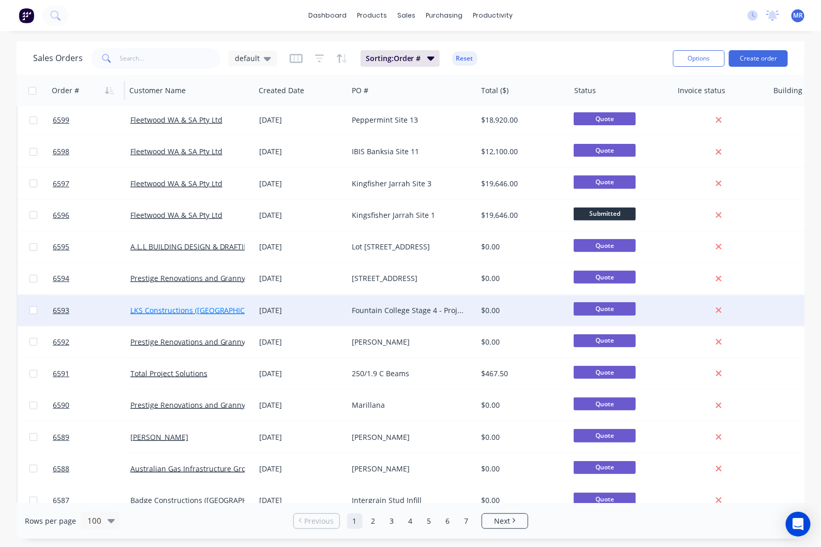
click at [224, 311] on link "LKS Constructions ([GEOGRAPHIC_DATA]) Pty Ltd" at bounding box center [212, 310] width 165 height 10
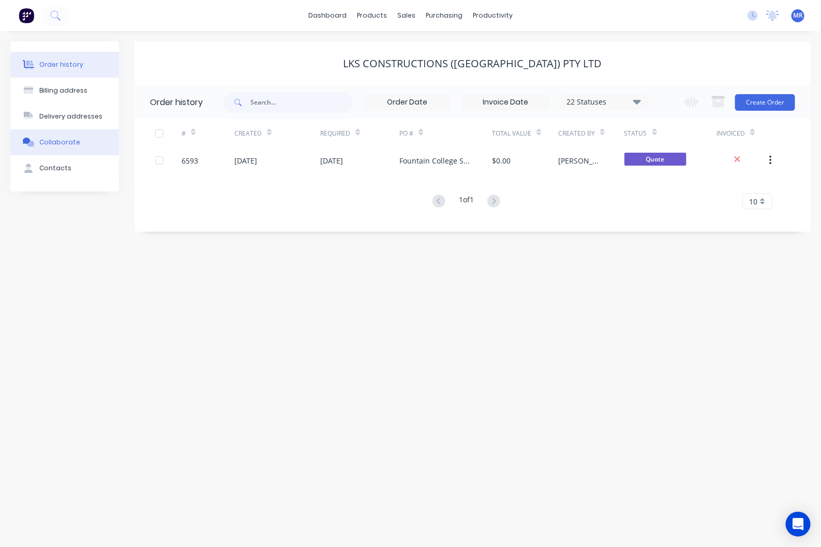
click at [46, 145] on div "Collaborate" at bounding box center [59, 142] width 41 height 9
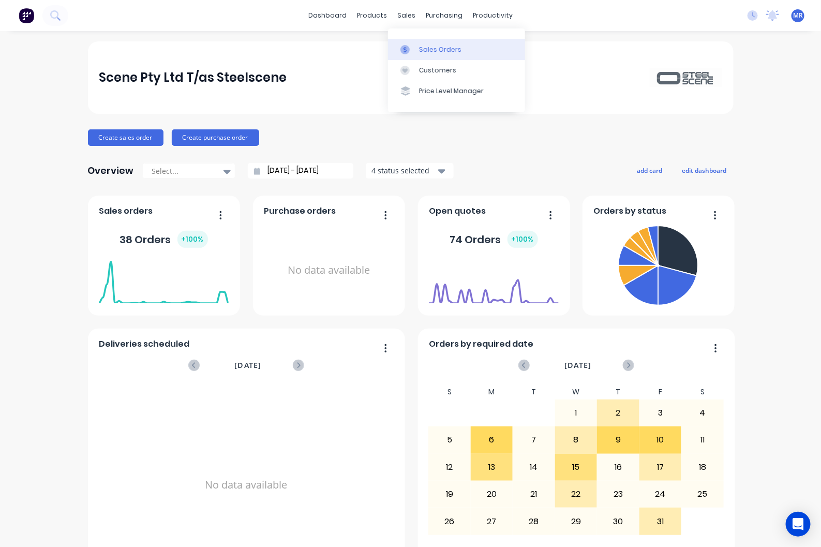
drag, startPoint x: 423, startPoint y: 50, endPoint x: 433, endPoint y: 57, distance: 12.8
click at [423, 50] on div "Sales Orders" at bounding box center [440, 49] width 42 height 9
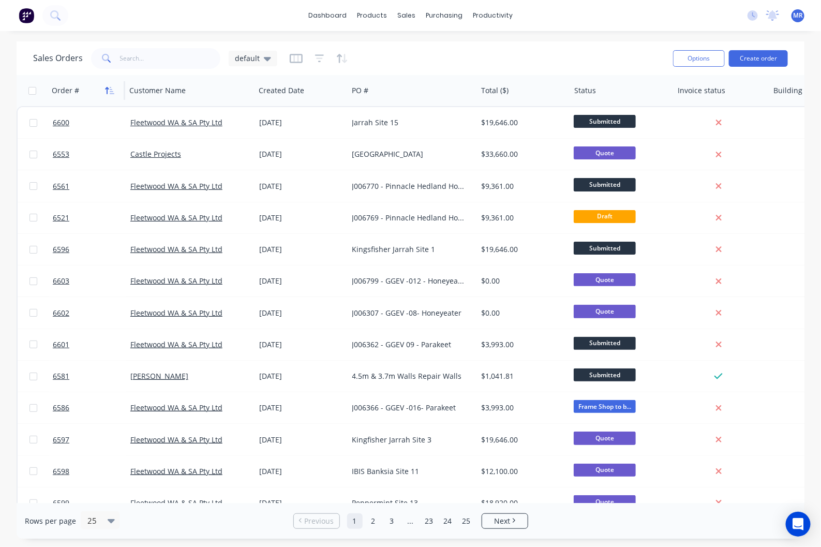
click at [113, 87] on icon "button" at bounding box center [109, 90] width 9 height 8
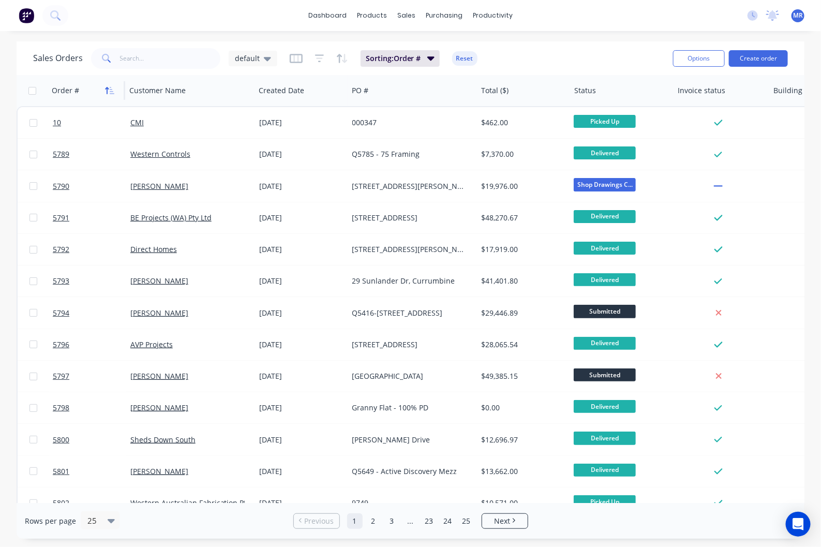
click at [111, 88] on icon "button" at bounding box center [109, 90] width 9 height 8
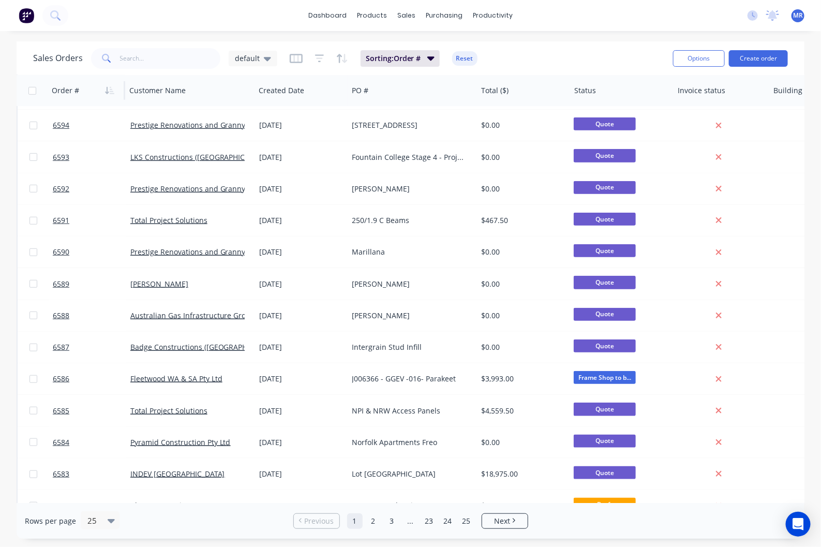
scroll to position [65, 0]
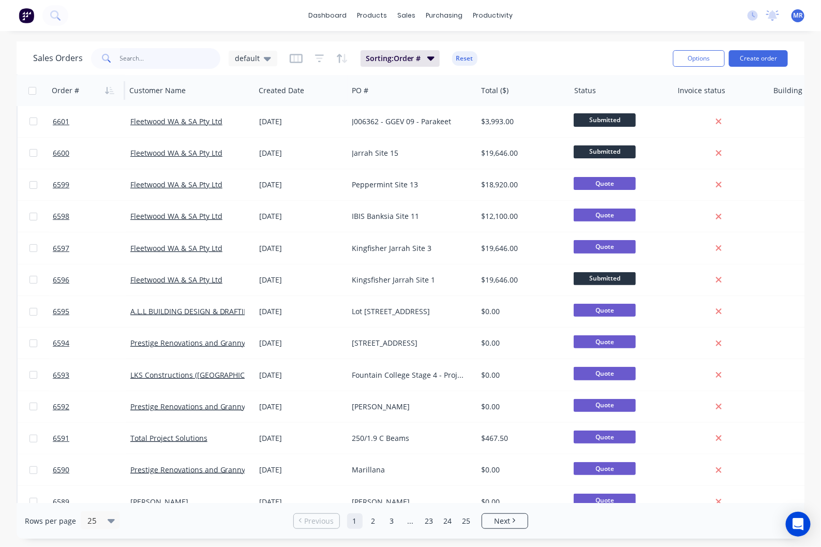
click at [148, 63] on input "text" at bounding box center [170, 58] width 101 height 21
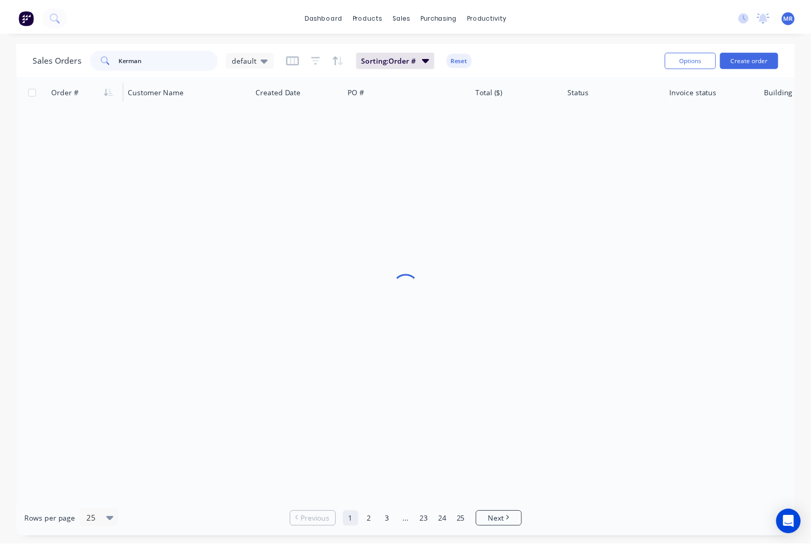
scroll to position [0, 0]
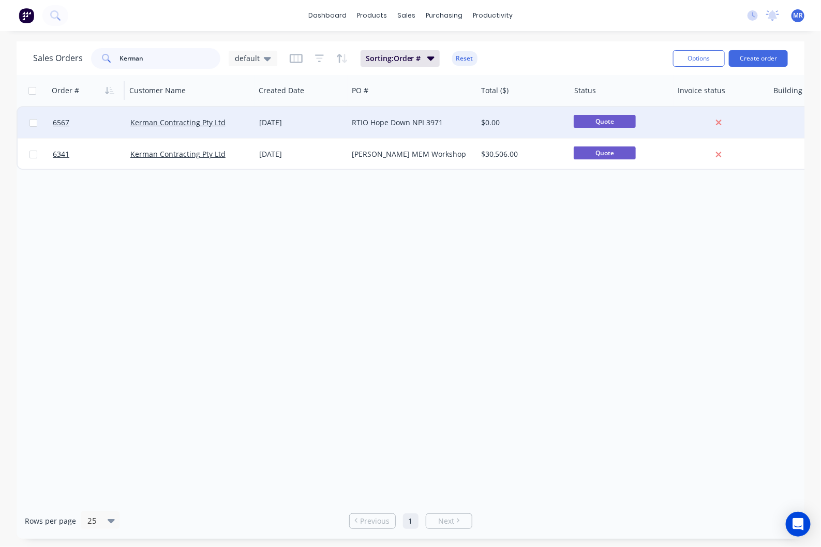
type input "Kerman"
click at [368, 119] on div "RTIO Hope Down NPI 3971" at bounding box center [409, 122] width 115 height 10
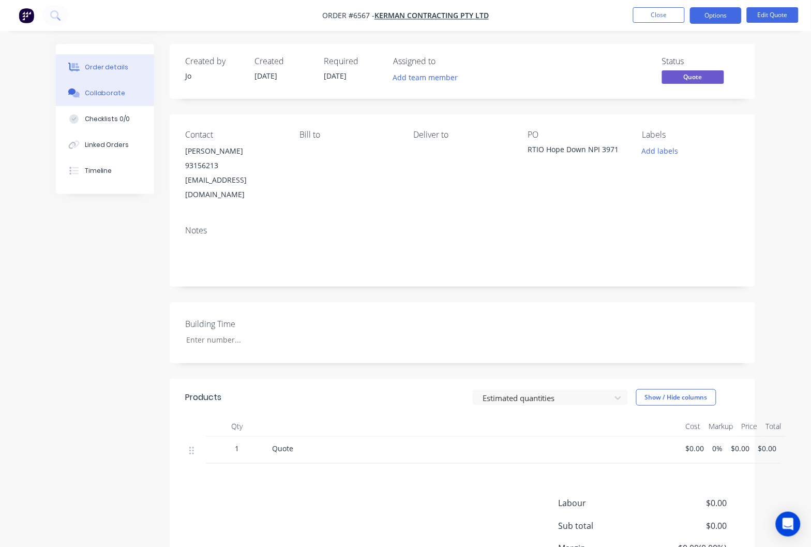
drag, startPoint x: 95, startPoint y: 90, endPoint x: 128, endPoint y: 101, distance: 35.2
click at [96, 90] on div "Collaborate" at bounding box center [105, 92] width 41 height 9
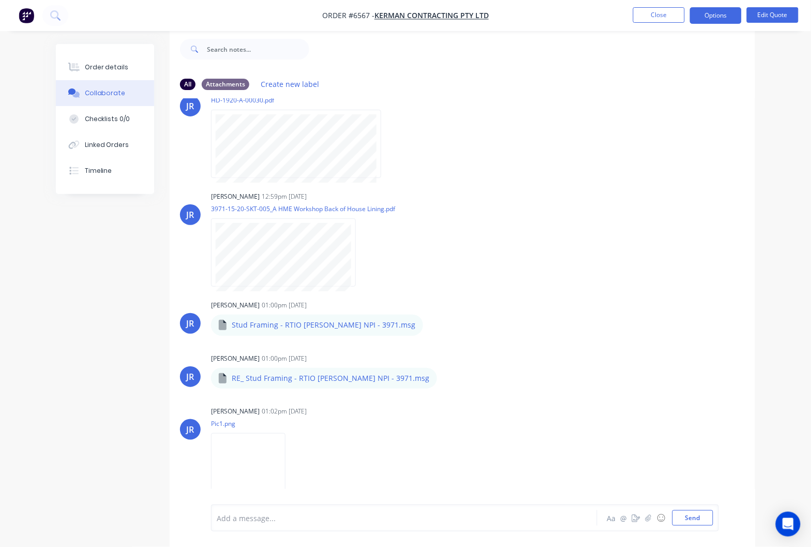
scroll to position [50, 0]
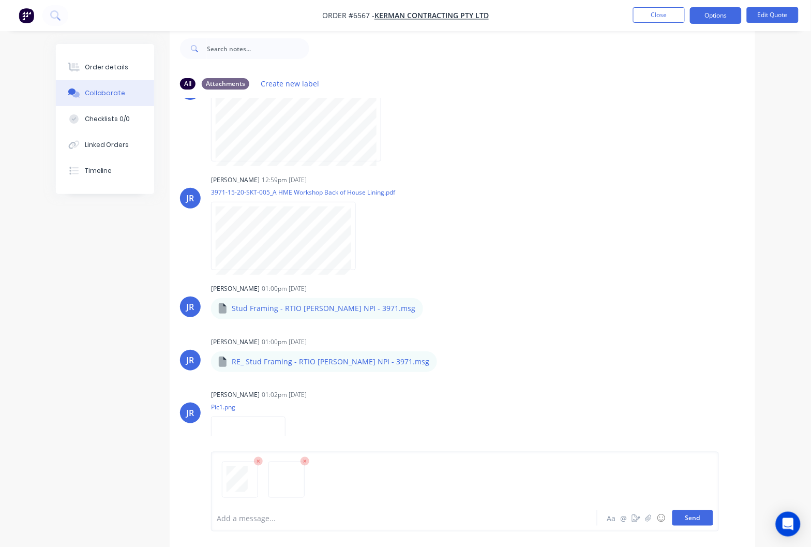
click at [698, 515] on button "Send" at bounding box center [692, 518] width 41 height 16
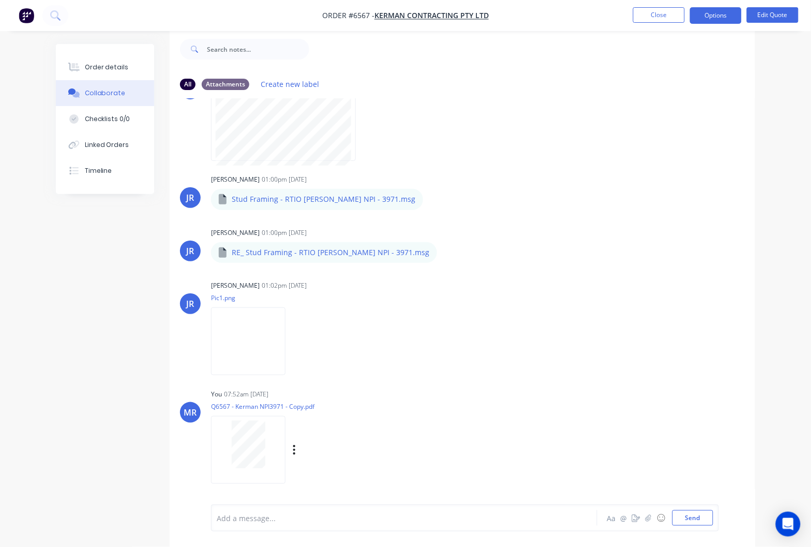
scroll to position [267, 0]
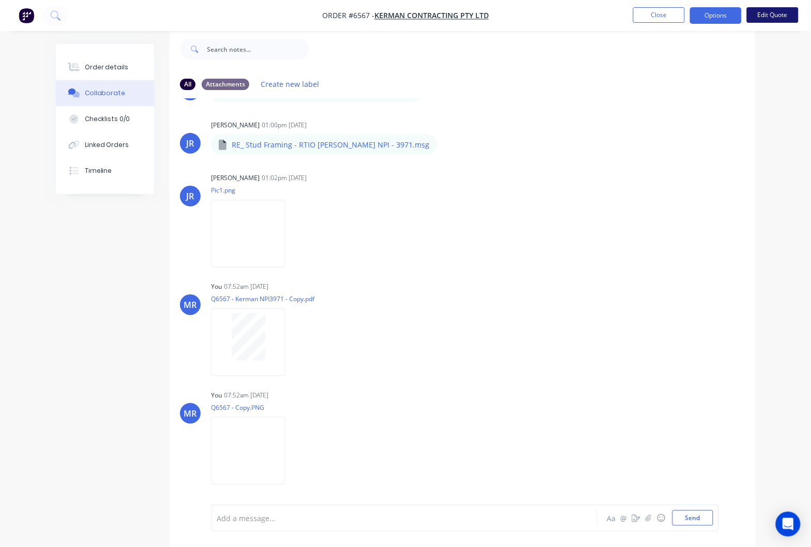
click at [773, 21] on button "Edit Quote" at bounding box center [773, 15] width 52 height 16
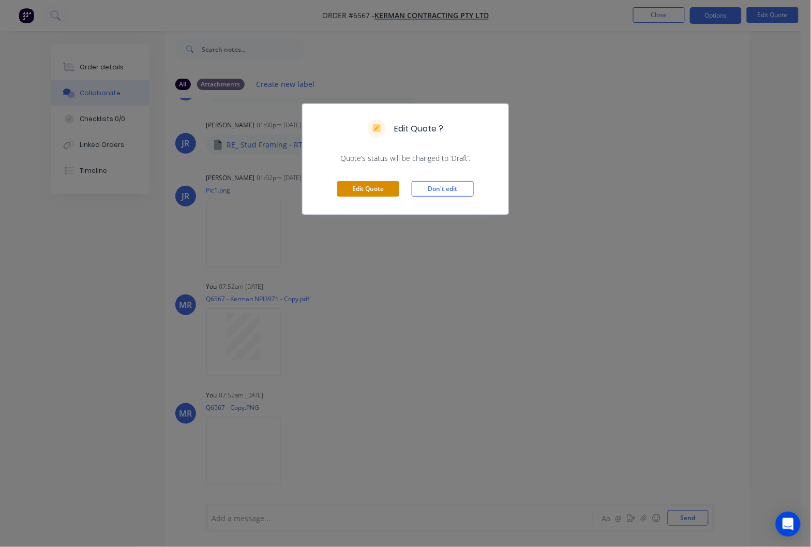
click at [370, 189] on button "Edit Quote" at bounding box center [368, 189] width 62 height 16
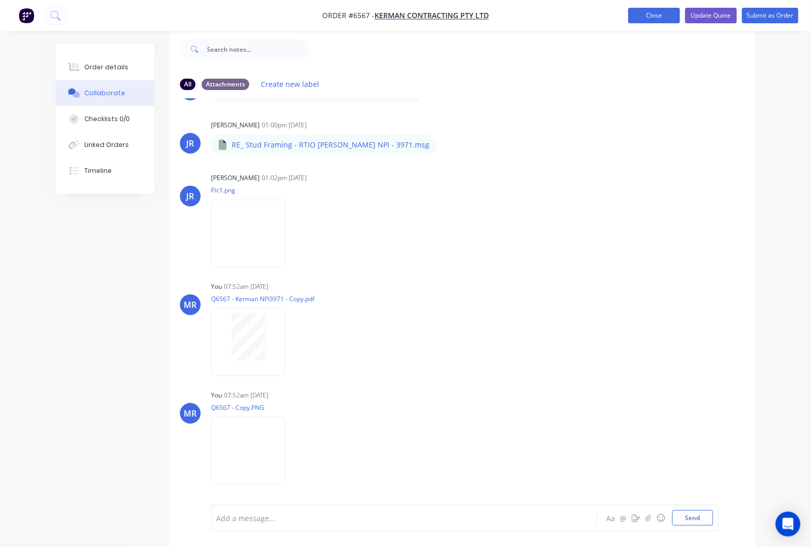
click at [645, 17] on button "Close" at bounding box center [654, 16] width 52 height 16
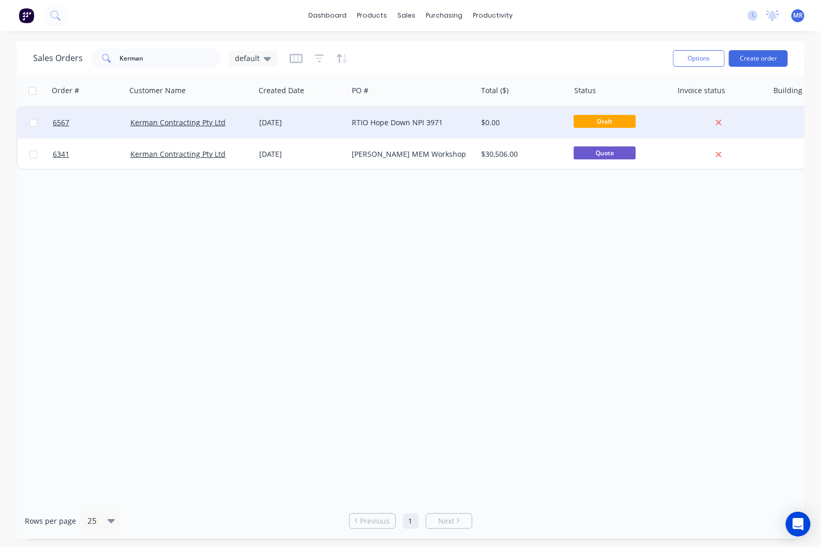
click at [425, 131] on div "RTIO Hope Down NPI 3971" at bounding box center [412, 122] width 129 height 31
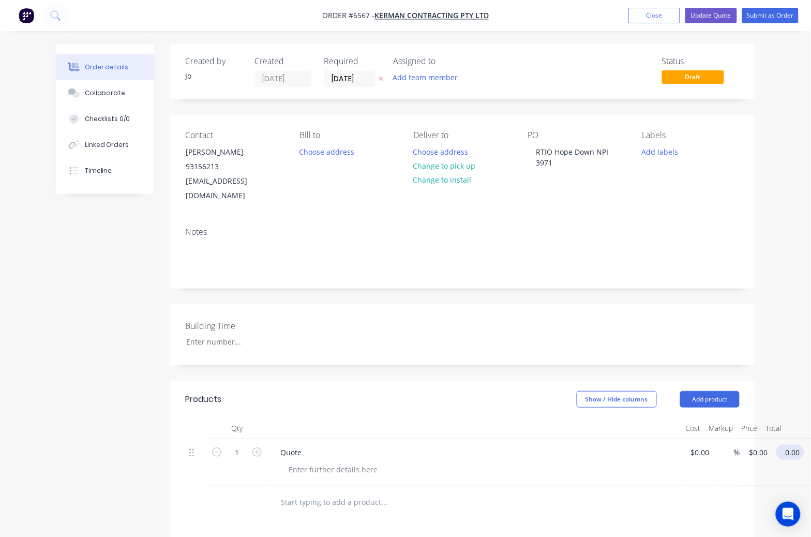
click at [792, 445] on input "0.00" at bounding box center [792, 452] width 24 height 15
type input "10700"
type input "$10,700.00"
click at [533, 492] on div at bounding box center [427, 502] width 310 height 21
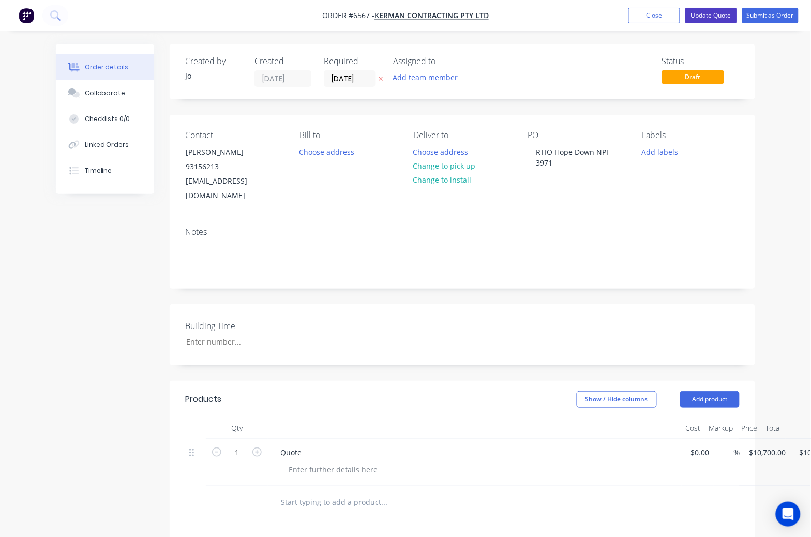
drag, startPoint x: 712, startPoint y: 14, endPoint x: 701, endPoint y: 19, distance: 11.3
click at [710, 17] on button "Update Quote" at bounding box center [711, 16] width 52 height 16
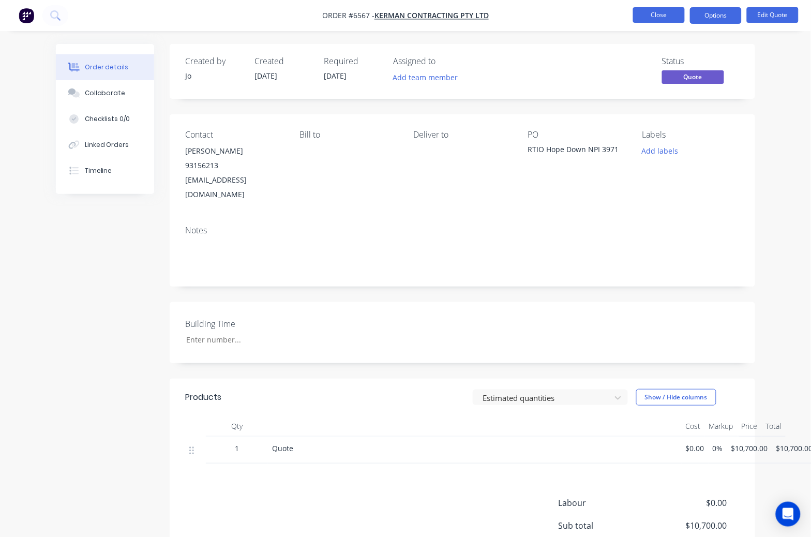
click at [659, 16] on button "Close" at bounding box center [659, 15] width 52 height 16
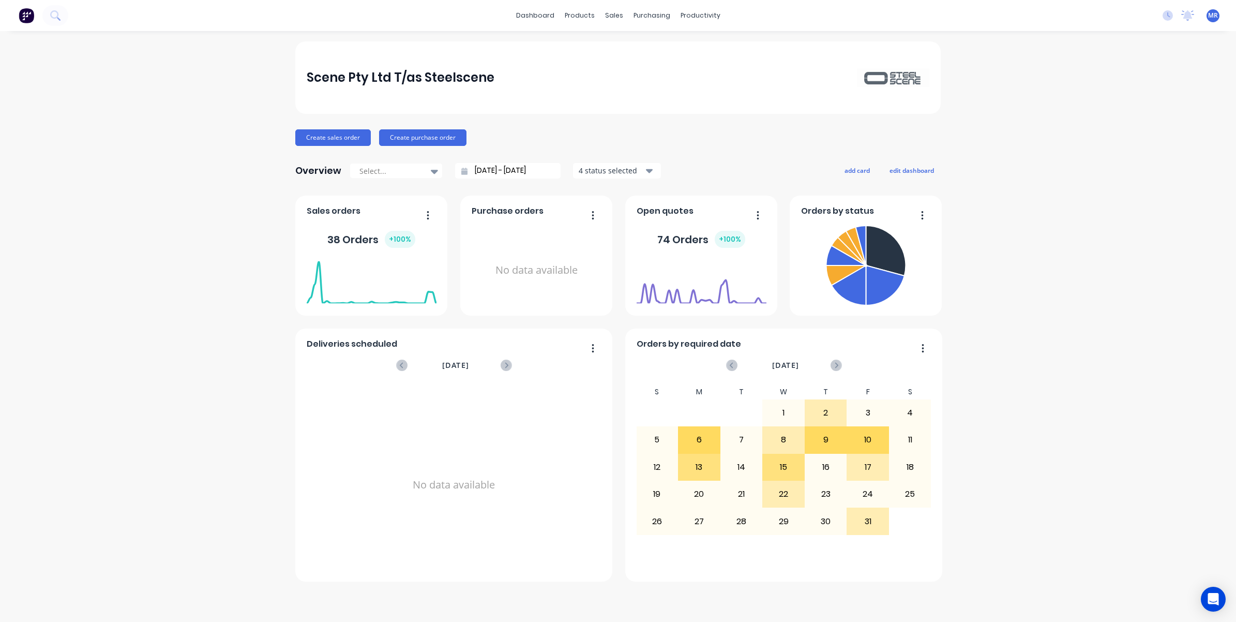
click at [820, 217] on span "Orders by status" at bounding box center [837, 211] width 73 height 12
click at [761, 215] on button "button" at bounding box center [754, 216] width 22 height 16
click at [759, 215] on button "button" at bounding box center [754, 216] width 22 height 16
click at [640, 48] on div "Sales Orders" at bounding box center [652, 49] width 42 height 9
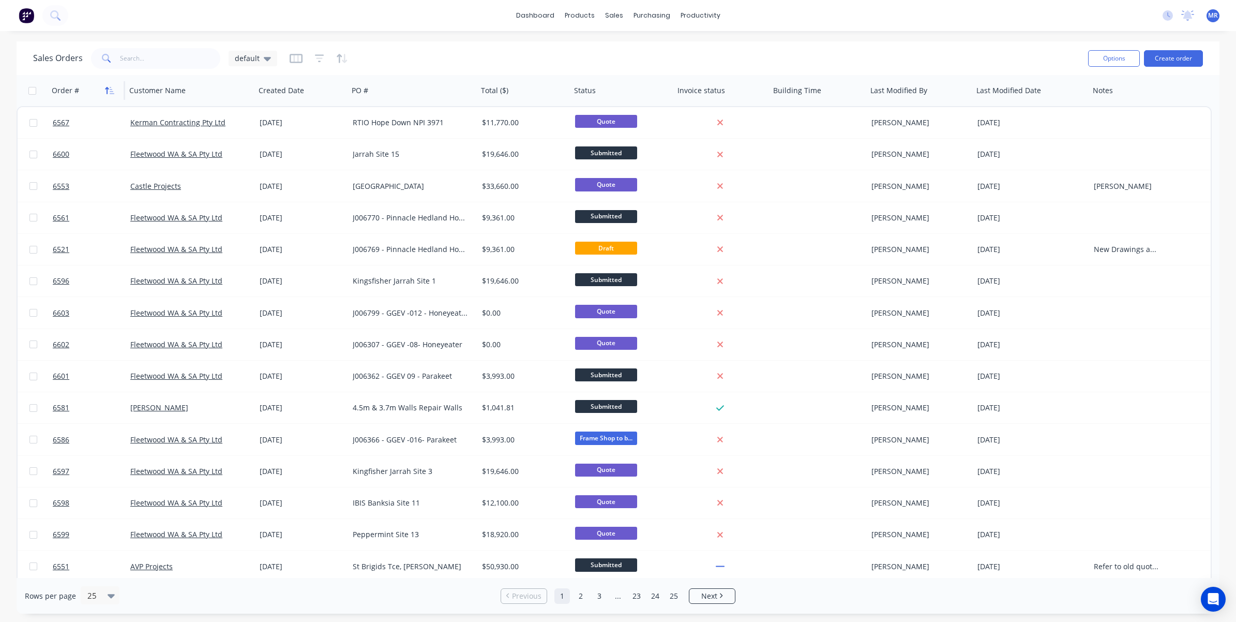
click at [107, 88] on icon "button" at bounding box center [107, 90] width 4 height 7
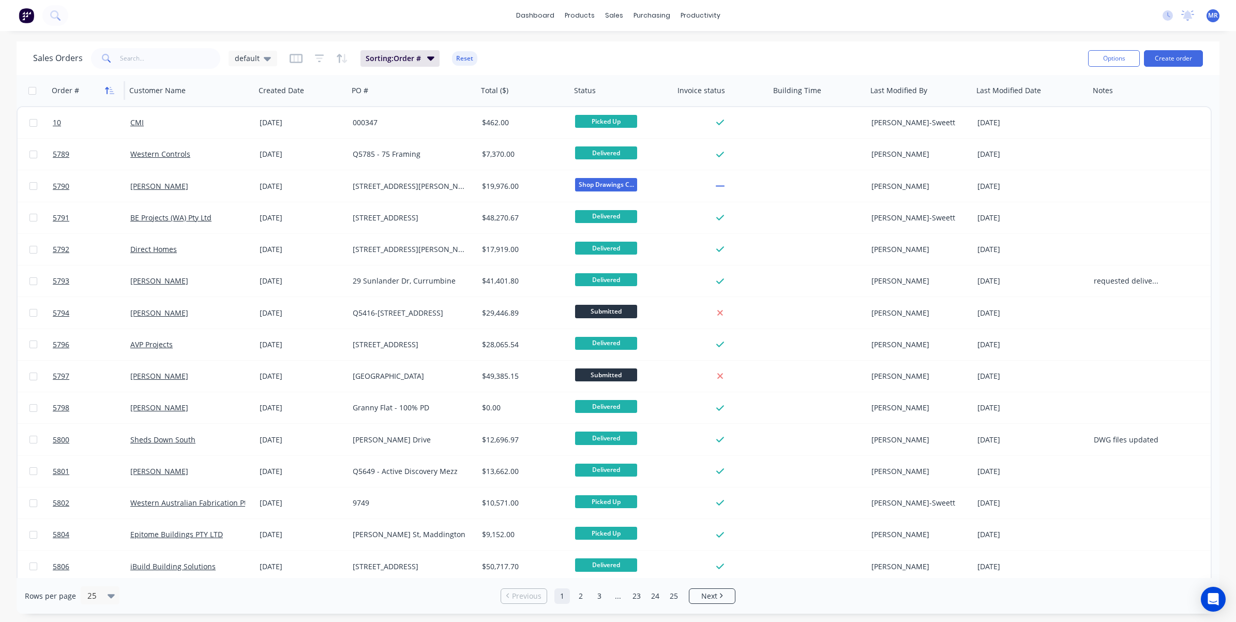
click at [109, 89] on icon "button" at bounding box center [109, 90] width 9 height 8
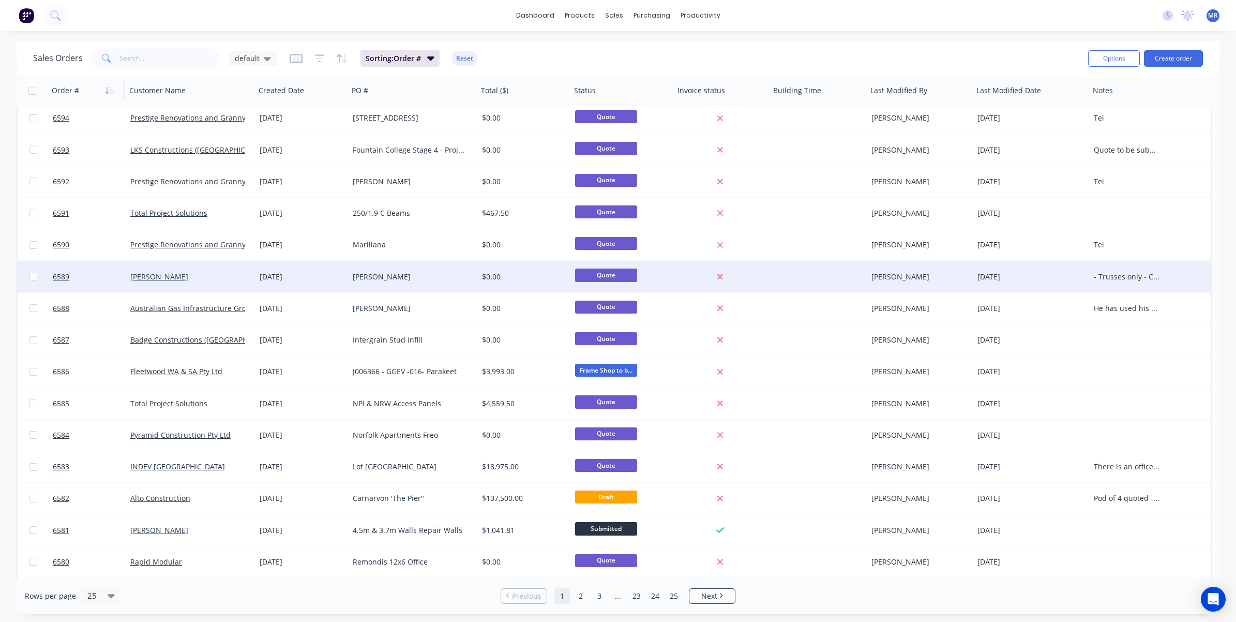
scroll to position [320, 0]
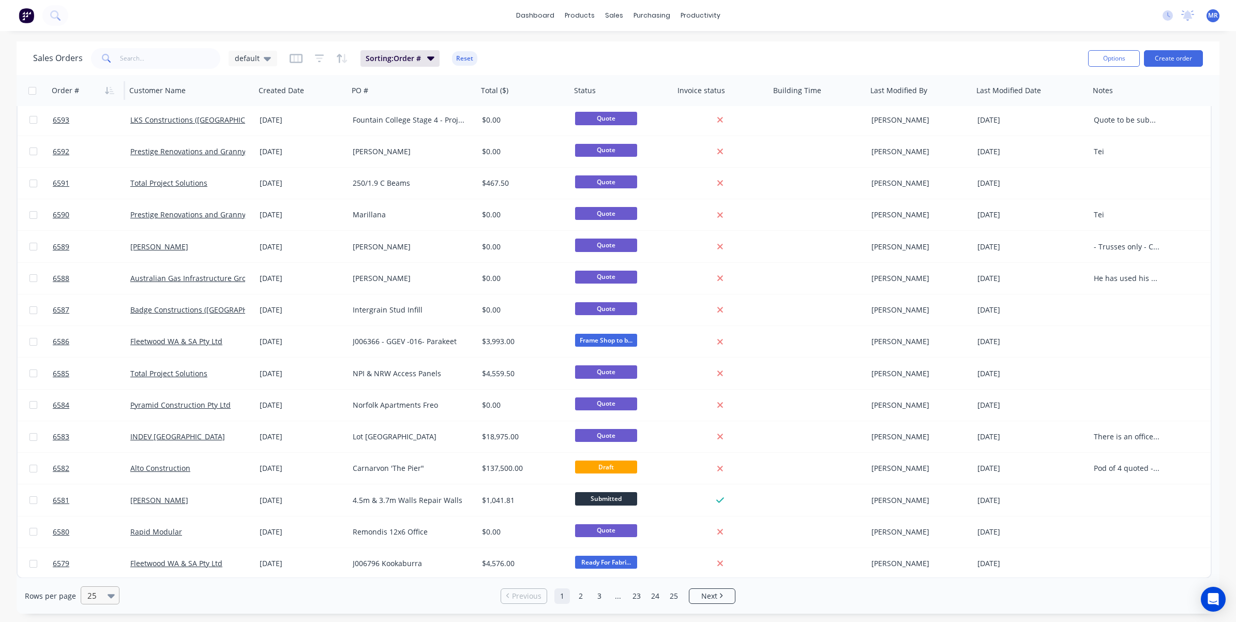
click at [112, 546] on icon at bounding box center [111, 595] width 7 height 11
click at [97, 546] on div "100" at bounding box center [98, 570] width 39 height 19
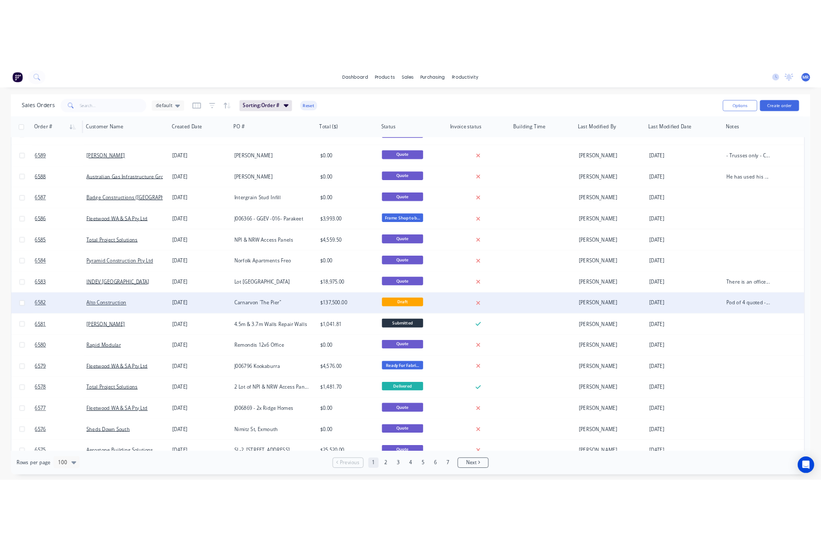
scroll to position [0, 0]
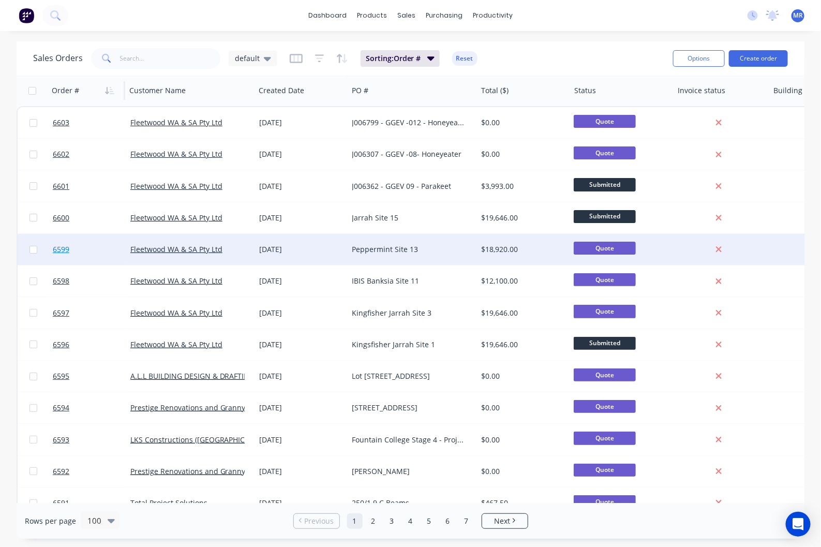
drag, startPoint x: 6, startPoint y: 388, endPoint x: 102, endPoint y: 264, distance: 157.4
click at [6, 388] on div "Sales Orders default Sorting: Order # Reset Options Create order Order # Custom…" at bounding box center [410, 289] width 821 height 497
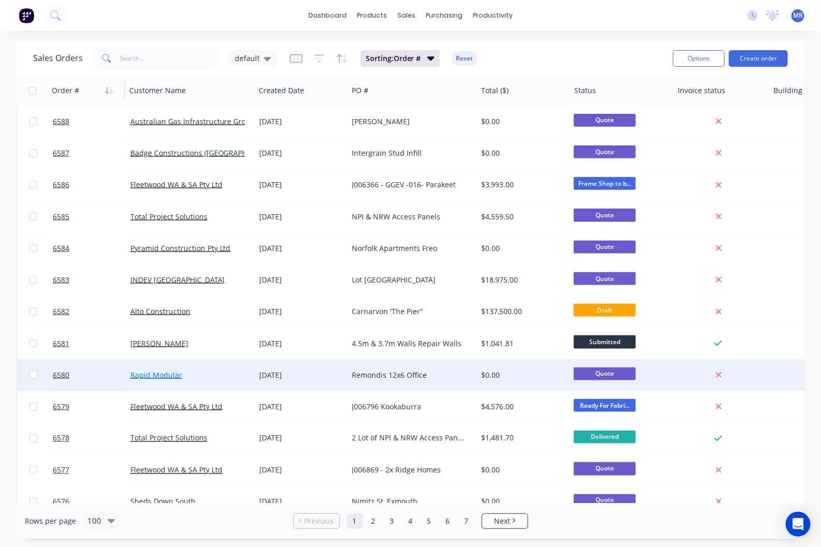
scroll to position [517, 0]
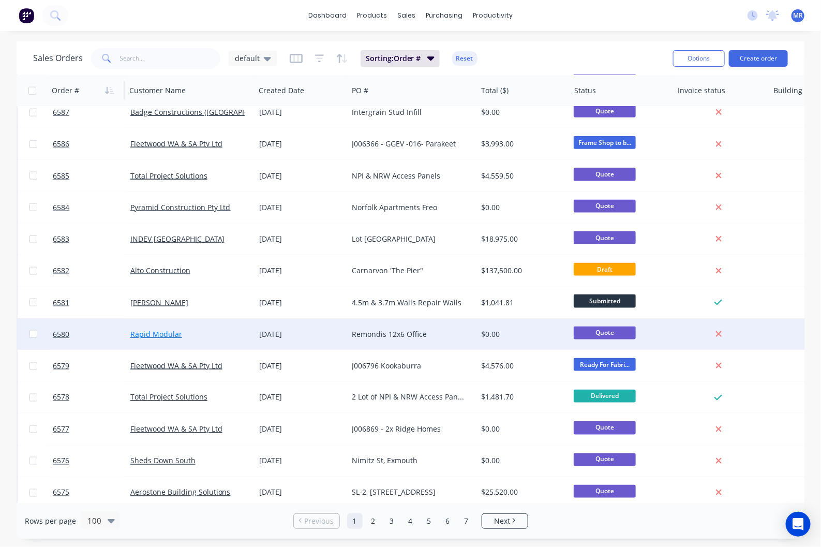
click at [161, 331] on link "Rapid Modular" at bounding box center [156, 334] width 52 height 10
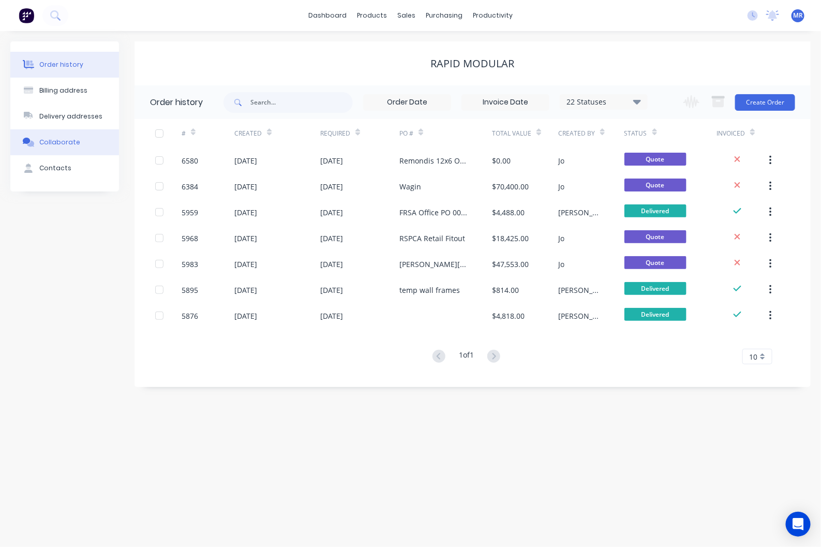
click at [48, 140] on div "Collaborate" at bounding box center [59, 142] width 41 height 9
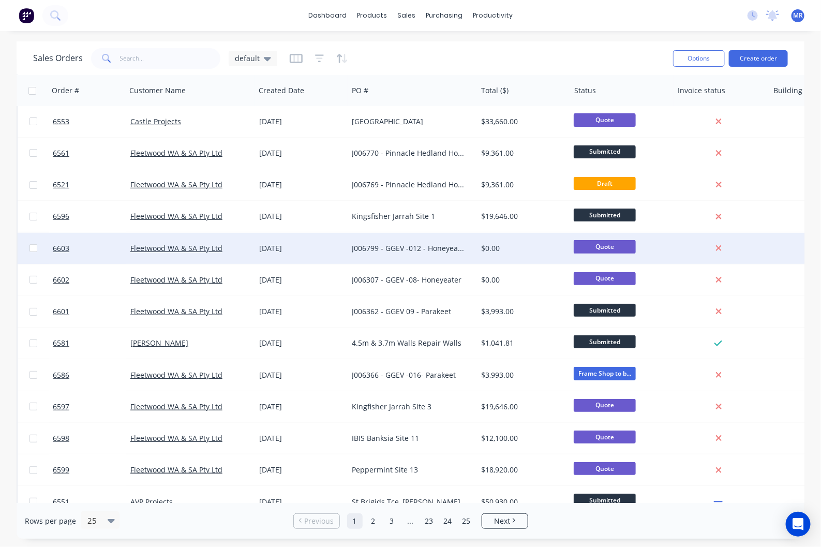
scroll to position [129, 0]
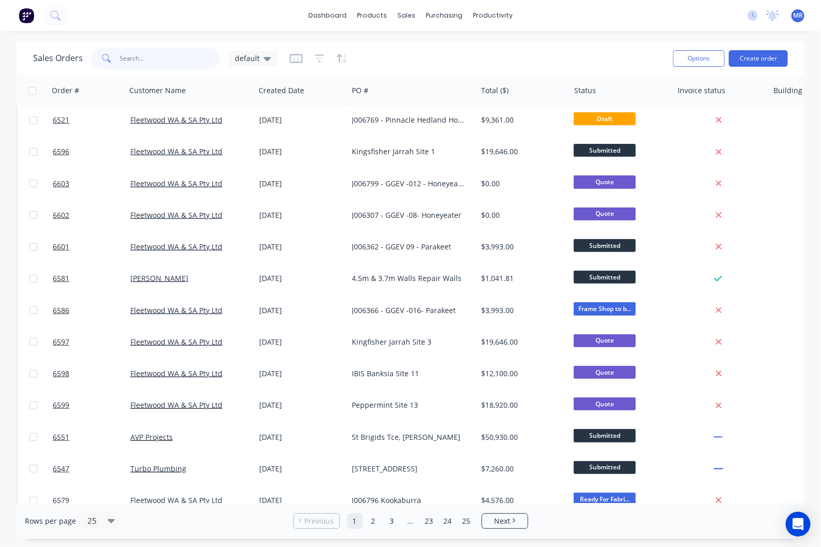
click at [145, 57] on input "text" at bounding box center [170, 58] width 101 height 21
type input "rapid"
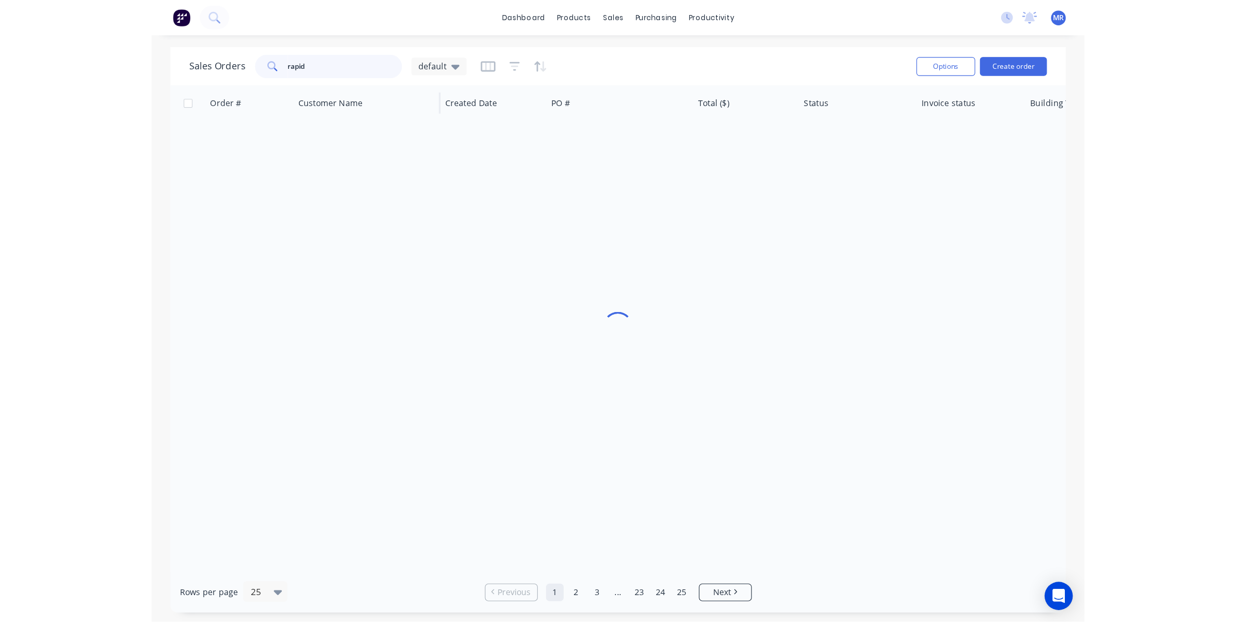
scroll to position [0, 0]
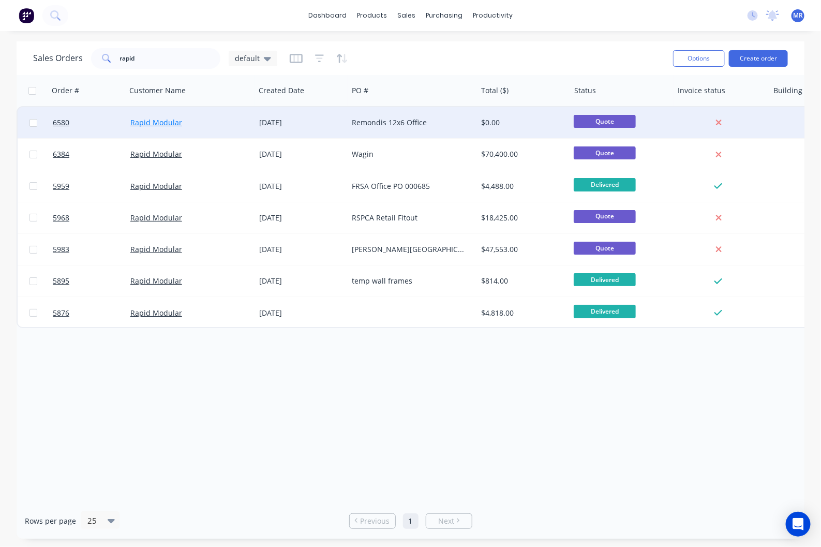
click at [166, 123] on link "Rapid Modular" at bounding box center [156, 122] width 52 height 10
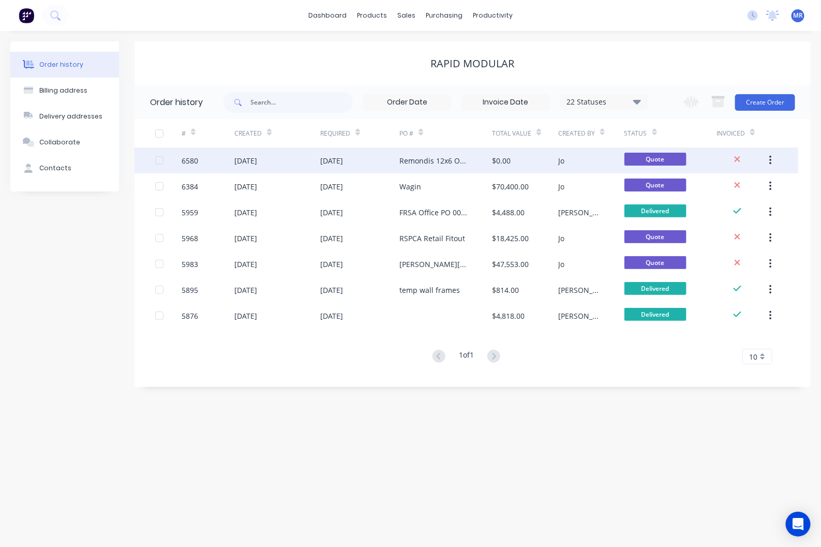
click at [408, 153] on div "Remondis 12x6 Office" at bounding box center [445, 160] width 93 height 26
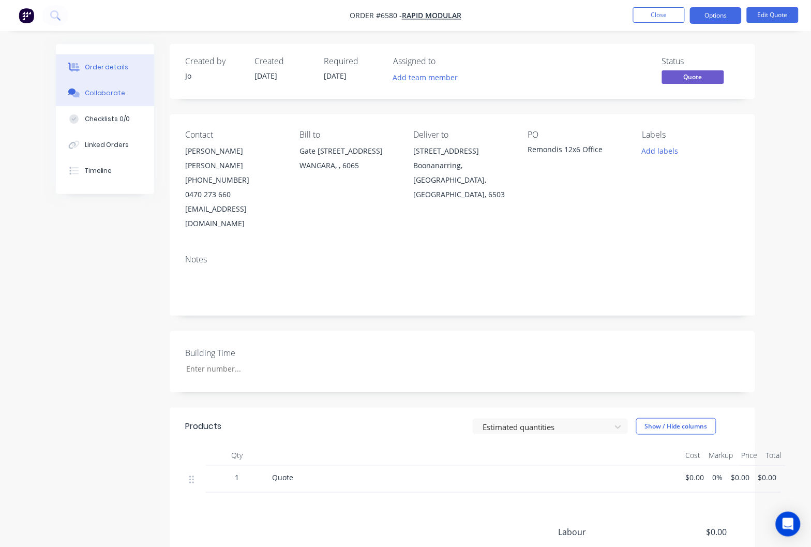
click at [110, 93] on div "Collaborate" at bounding box center [105, 92] width 41 height 9
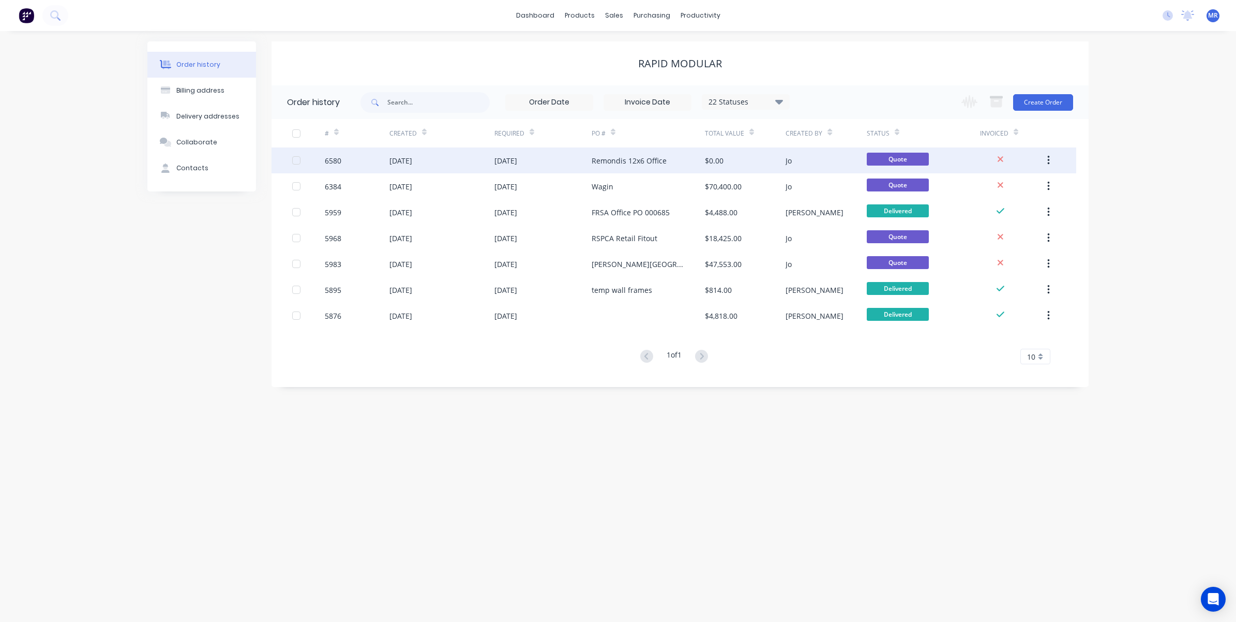
click at [530, 151] on div "[DATE]" at bounding box center [542, 160] width 97 height 26
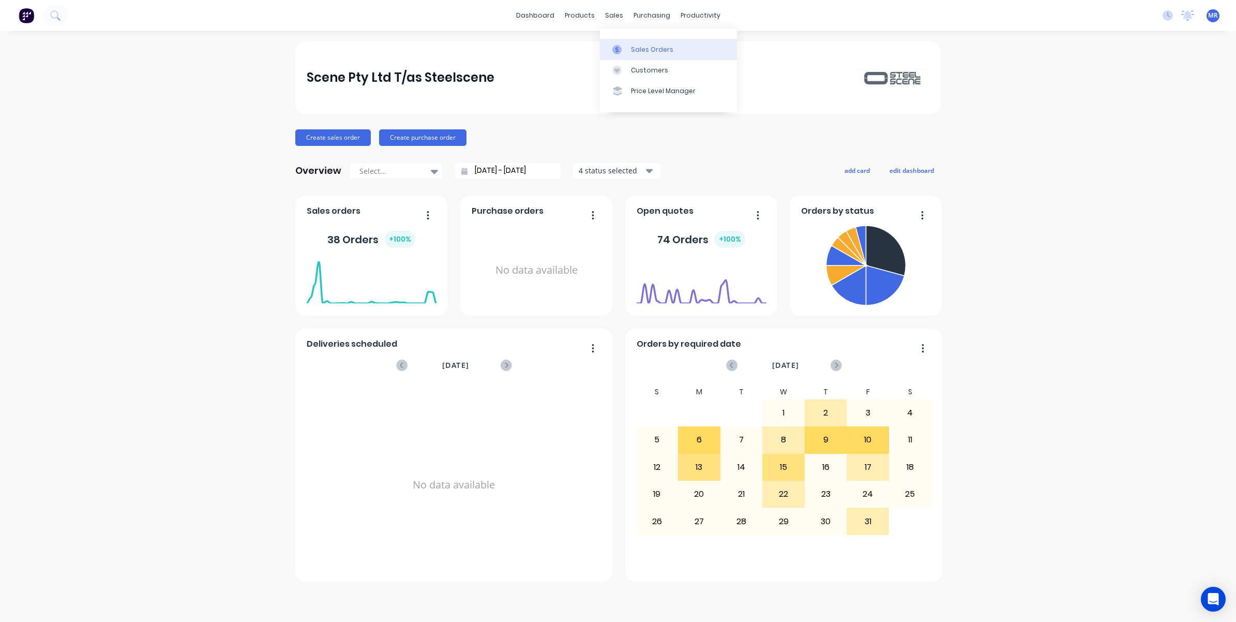
click at [632, 45] on div "Sales Orders" at bounding box center [652, 49] width 42 height 9
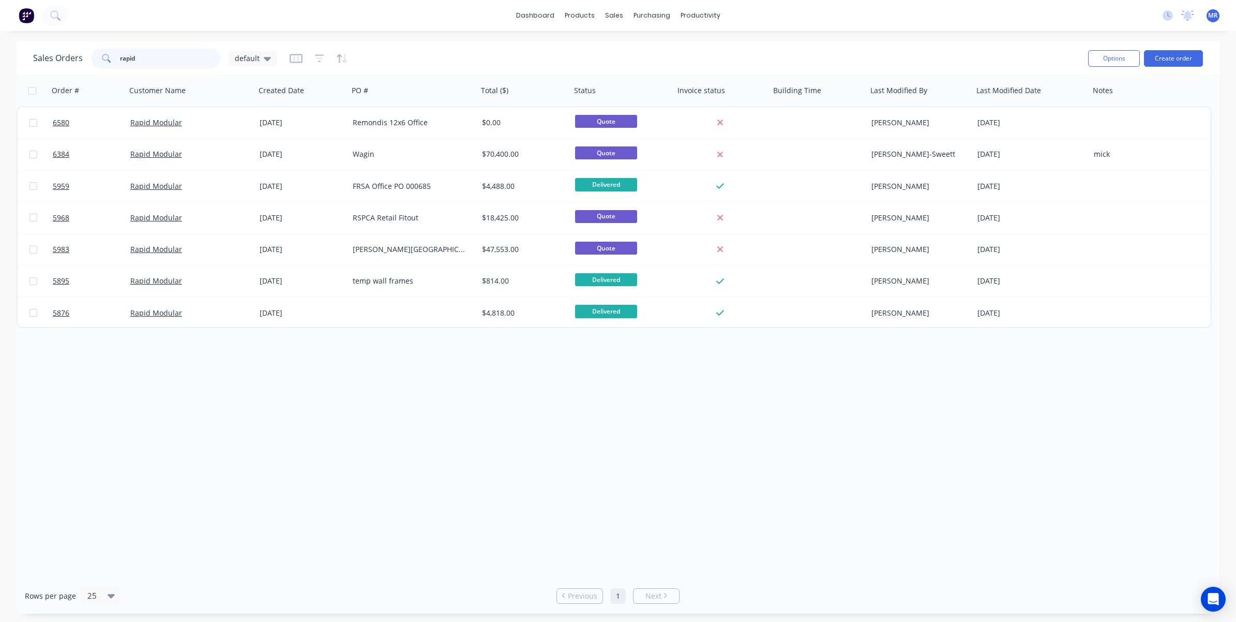
drag, startPoint x: 156, startPoint y: 66, endPoint x: 66, endPoint y: 65, distance: 90.5
click at [66, 65] on div "Sales Orders rapid default" at bounding box center [155, 58] width 244 height 21
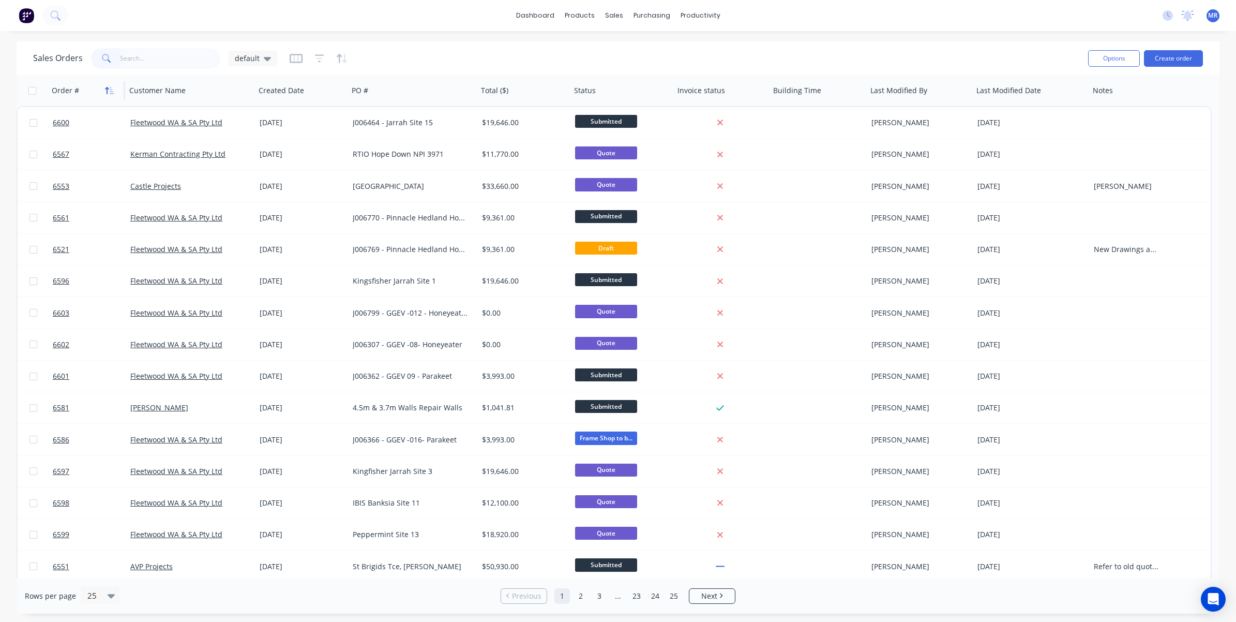
click at [109, 87] on icon "button" at bounding box center [109, 90] width 9 height 8
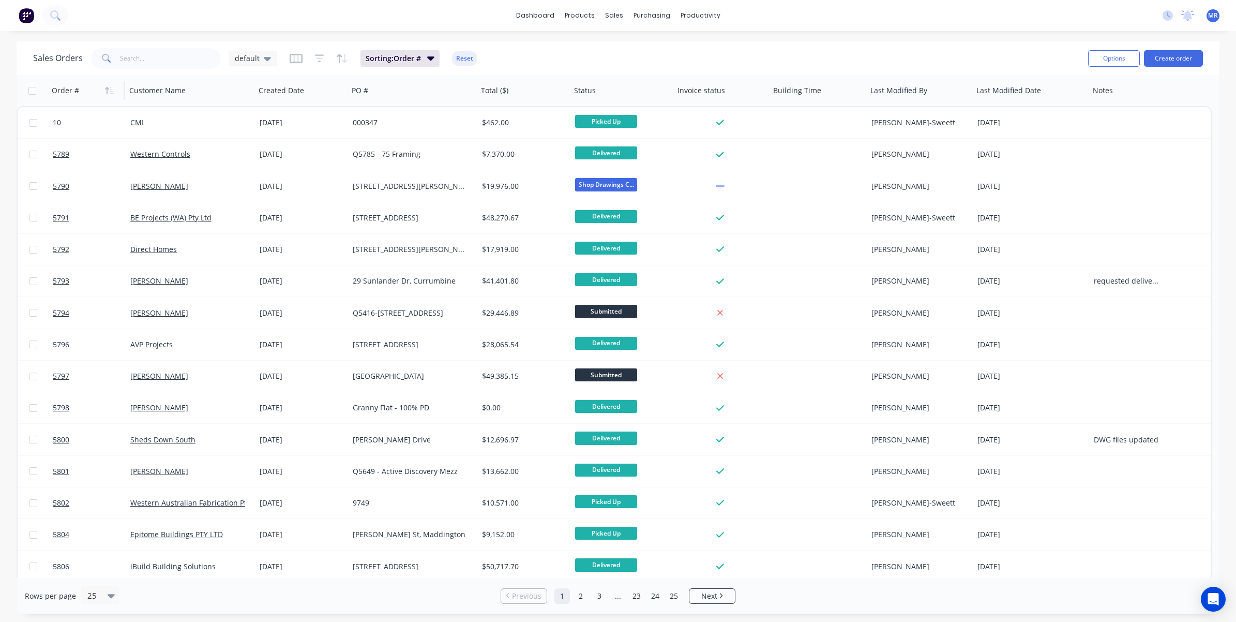
click at [109, 87] on icon "button" at bounding box center [109, 90] width 9 height 8
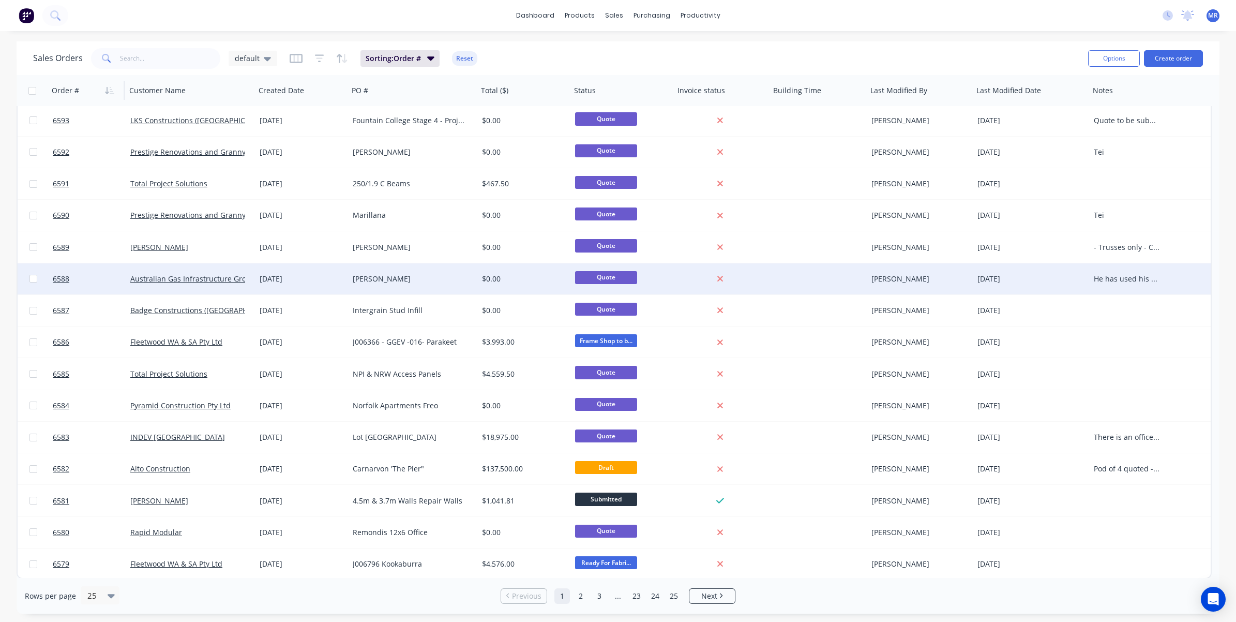
scroll to position [320, 0]
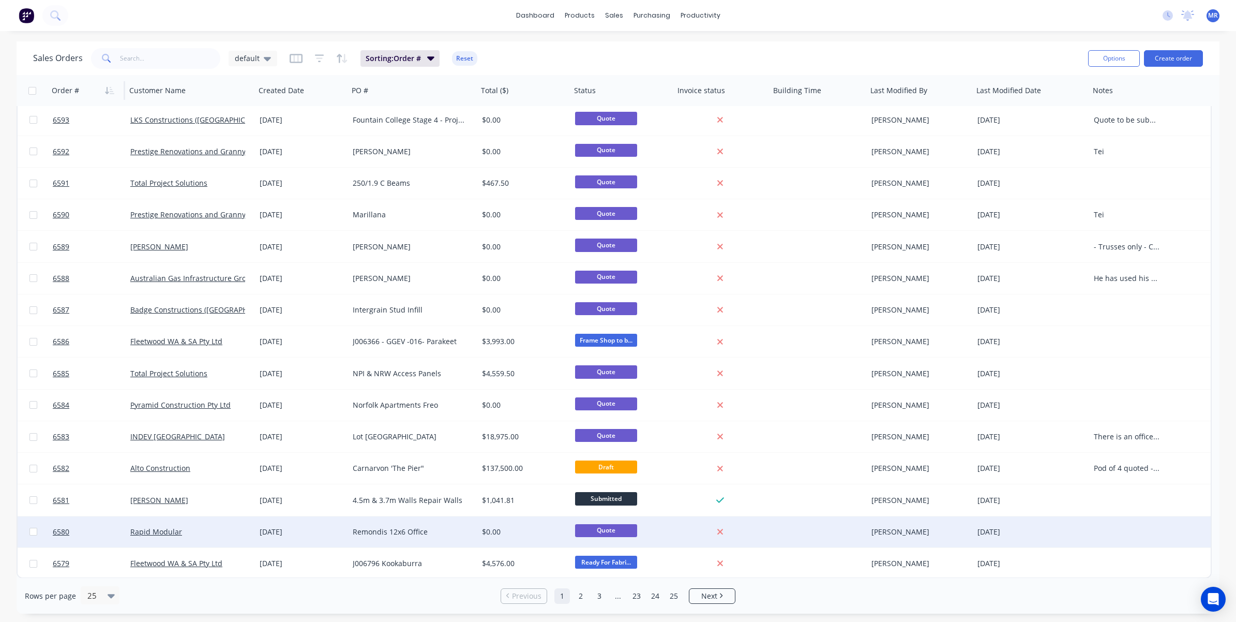
click at [820, 535] on div at bounding box center [1129, 531] width 78 height 31
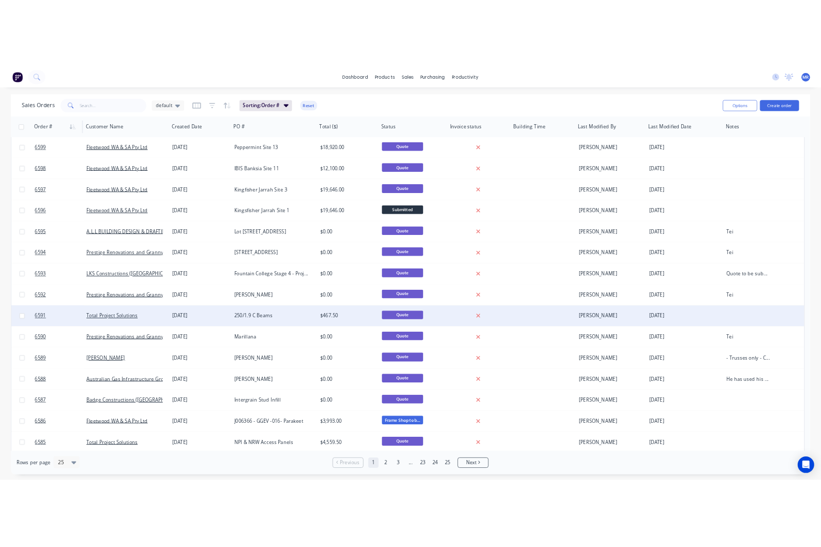
scroll to position [0, 0]
